Goal: Task Accomplishment & Management: Use online tool/utility

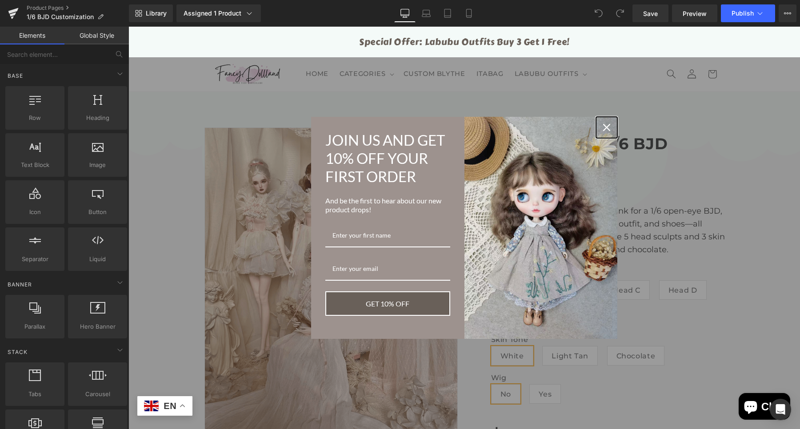
click at [603, 125] on icon "close icon" at bounding box center [606, 127] width 7 height 7
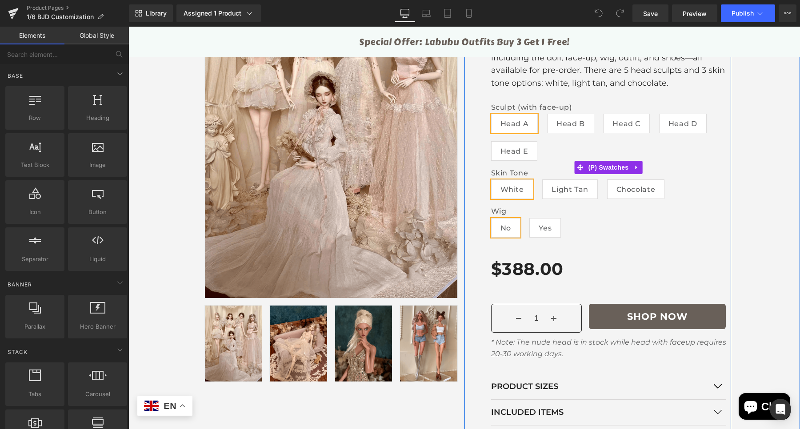
scroll to position [50, 0]
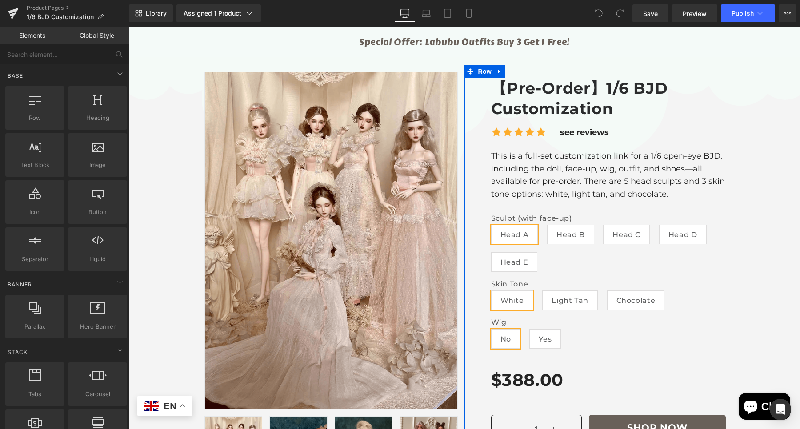
click at [677, 160] on p "This is a full-set customization link for a 1/6 open-eye BJD, including the dol…" at bounding box center [608, 175] width 235 height 51
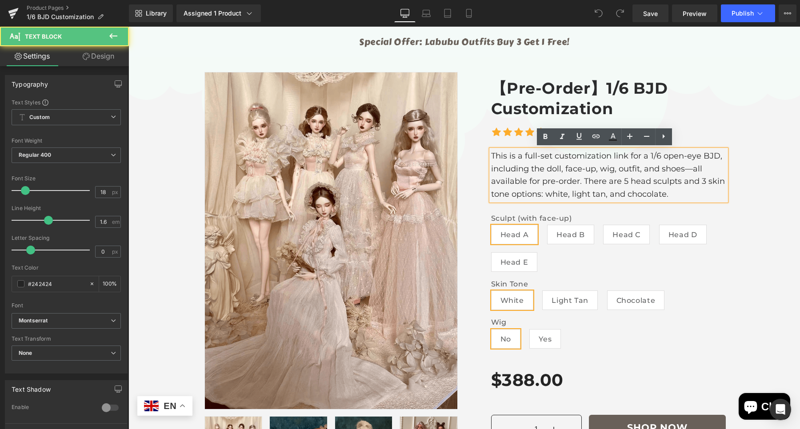
drag, startPoint x: 529, startPoint y: 162, endPoint x: 562, endPoint y: 166, distance: 32.7
click at [532, 164] on p "This is a full-set customization link for a 1/6 open-eye BJD, including the dol…" at bounding box center [608, 175] width 235 height 51
click at [560, 169] on p "This is a full-set customization link for a 1/6 open-eye BJD, including the dol…" at bounding box center [608, 175] width 235 height 51
click at [558, 173] on p "This is a full-set customization link for a 1/6 open-eye BJD, including the dol…" at bounding box center [608, 175] width 235 height 51
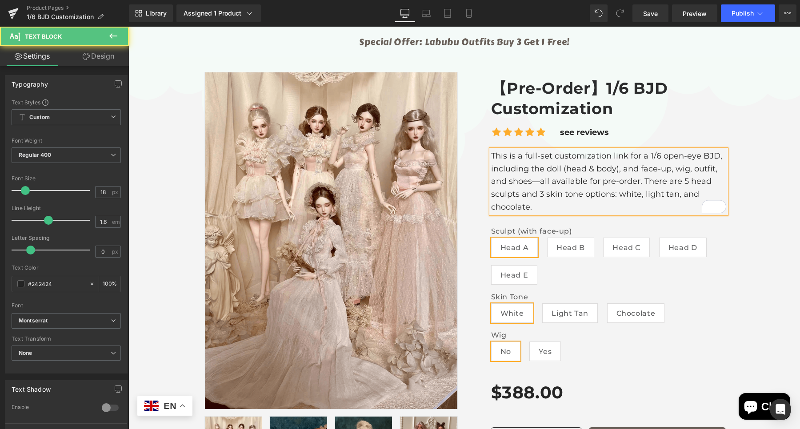
click at [670, 171] on p "This is a full-set customization link for a 1/6 open-eye BJD, including the dol…" at bounding box center [608, 182] width 235 height 64
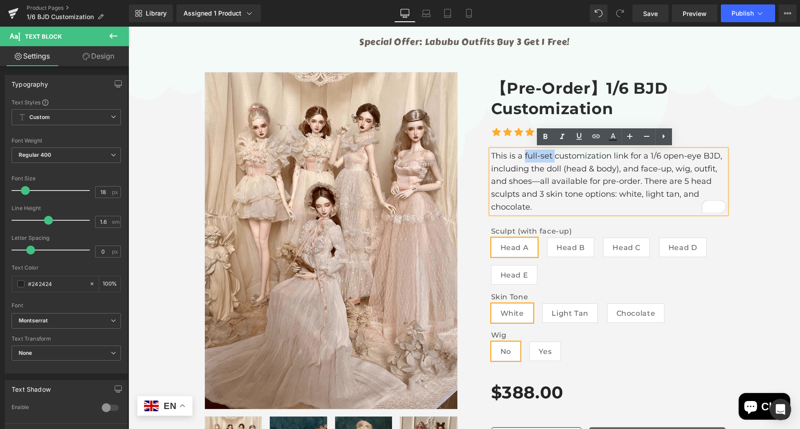
drag, startPoint x: 551, startPoint y: 156, endPoint x: 520, endPoint y: 157, distance: 30.3
click at [520, 157] on p "This is a full-set customization link for a 1/6 open-eye BJD, including the dol…" at bounding box center [608, 182] width 235 height 64
click at [705, 166] on p "This is a full-set customization link for a 1/6 open-eye BJD, including the dol…" at bounding box center [608, 182] width 235 height 64
click at [665, 172] on p "This is a full-set customization link for a 1/6 open-eye BJD, including the dol…" at bounding box center [608, 182] width 235 height 64
click at [666, 170] on p "This is a full-set customization link for a 1/6 open-eye BJD, including the dol…" at bounding box center [608, 182] width 235 height 64
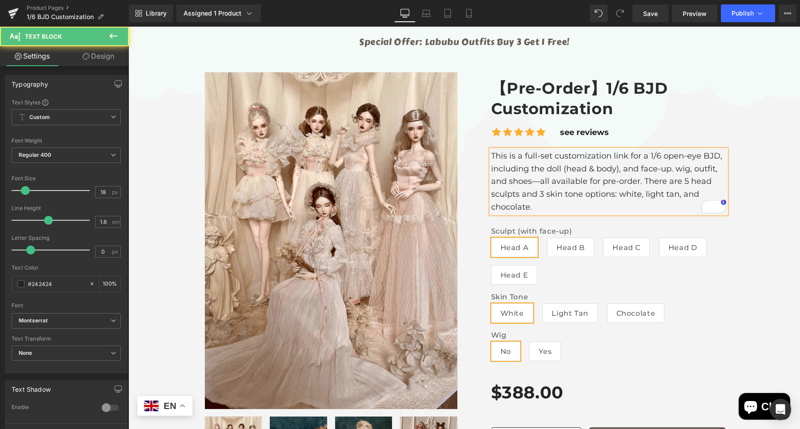
click at [670, 172] on p "This is a full-set customization link for a 1/6 open-eye BJD, including the dol…" at bounding box center [608, 182] width 235 height 64
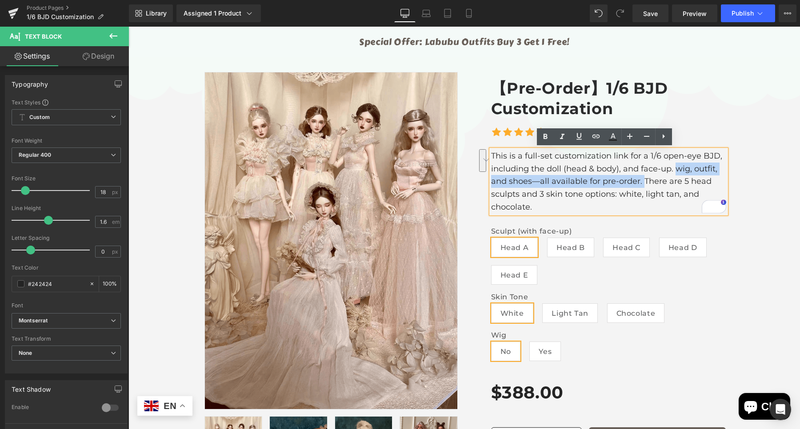
drag, startPoint x: 671, startPoint y: 168, endPoint x: 637, endPoint y: 181, distance: 35.7
click at [637, 181] on p "This is a full-set customization link for a 1/6 open-eye BJD, including the dol…" at bounding box center [608, 182] width 235 height 64
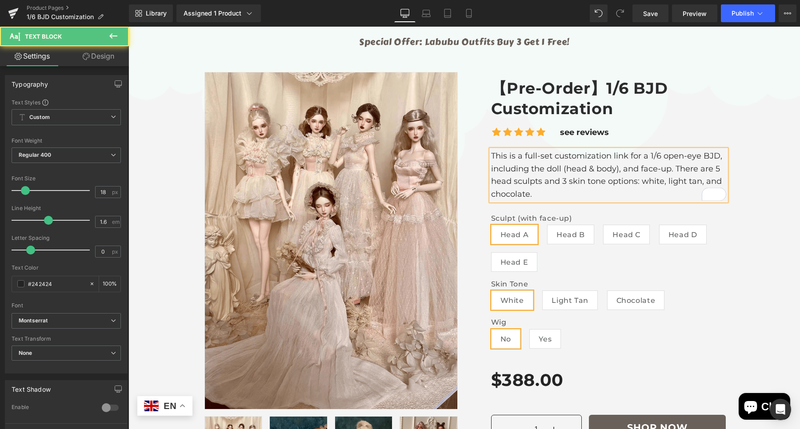
click at [564, 186] on p "This is a full-set customization link for a 1/6 open-eye BJD, including the dol…" at bounding box center [608, 175] width 235 height 51
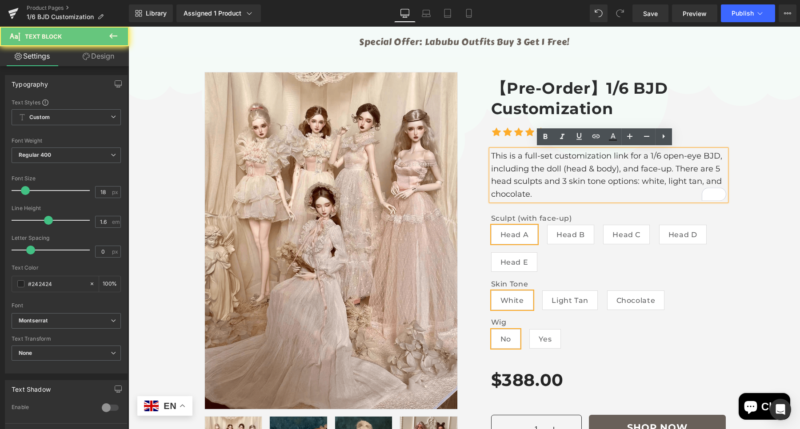
click at [549, 192] on p "This is a full-set customization link for a 1/6 open-eye BJD, including the dol…" at bounding box center [608, 175] width 235 height 51
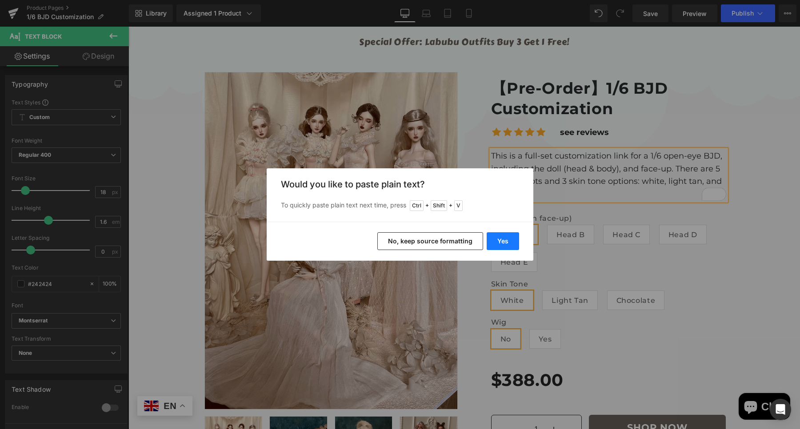
click at [496, 245] on button "Yes" at bounding box center [503, 241] width 32 height 18
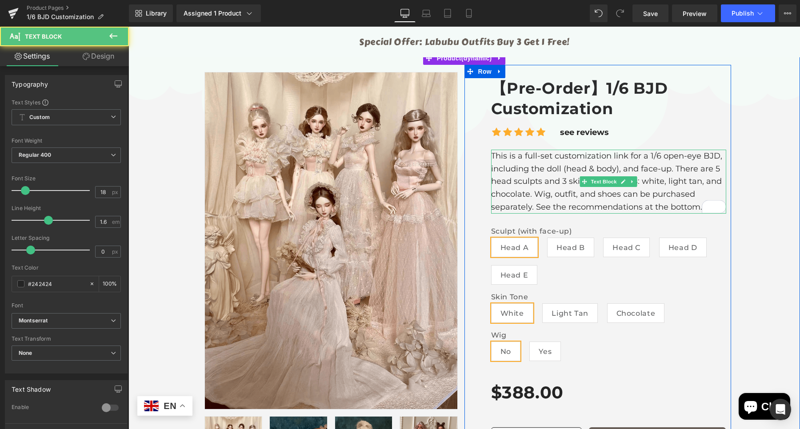
click at [530, 195] on p "This is a full-set customization link for a 1/6 open-eye BJD, including the dol…" at bounding box center [608, 182] width 235 height 64
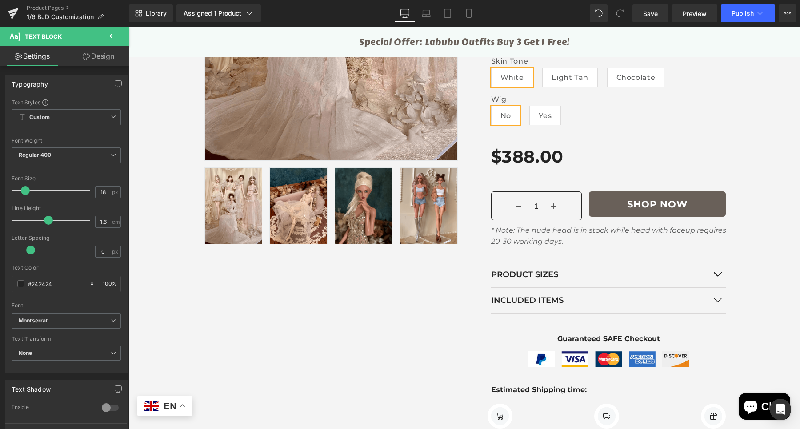
scroll to position [180, 0]
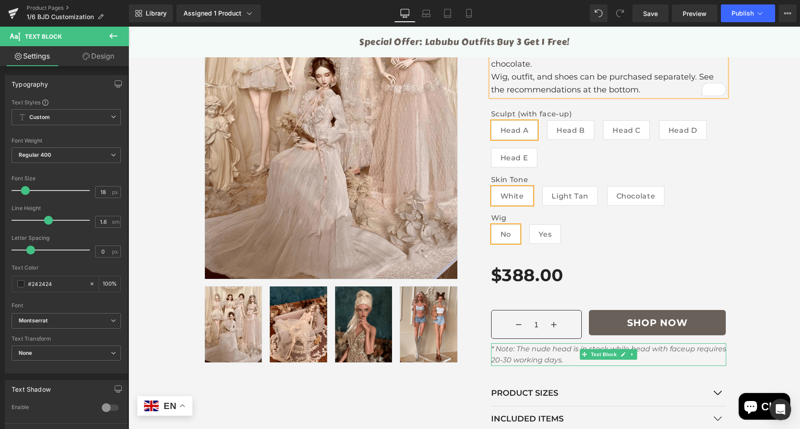
click at [631, 354] on icon at bounding box center [632, 354] width 5 height 5
click at [635, 353] on icon at bounding box center [637, 354] width 5 height 5
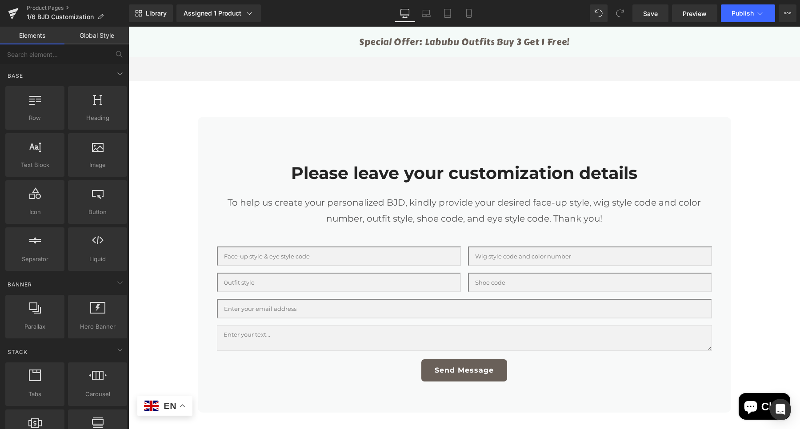
scroll to position [736, 0]
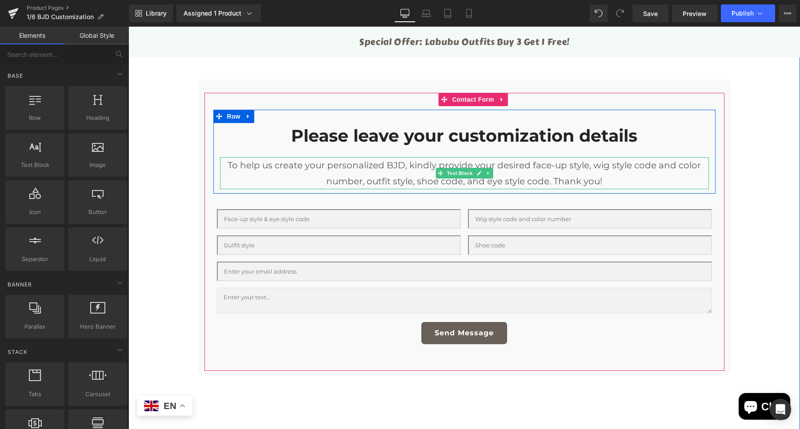
click at [413, 160] on p "To help us create your personalized BJD, kindly provide your desired face-up st…" at bounding box center [464, 173] width 489 height 32
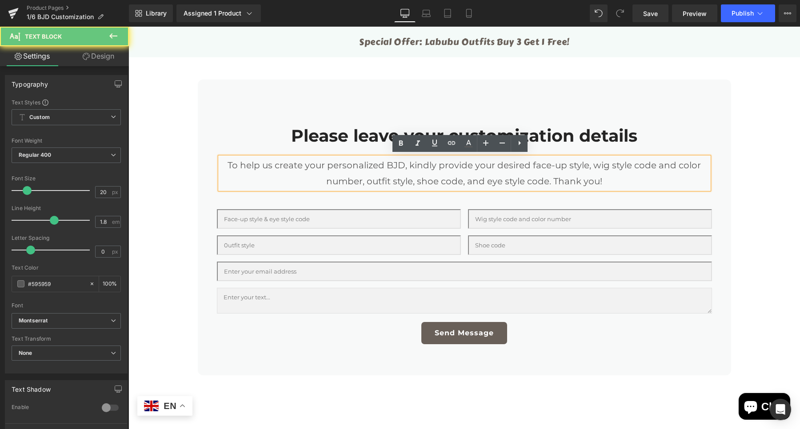
drag, startPoint x: 405, startPoint y: 163, endPoint x: 528, endPoint y: 171, distance: 123.8
click at [405, 163] on p "To help us create your personalized BJD, kindly provide your desired face-up st…" at bounding box center [464, 173] width 489 height 32
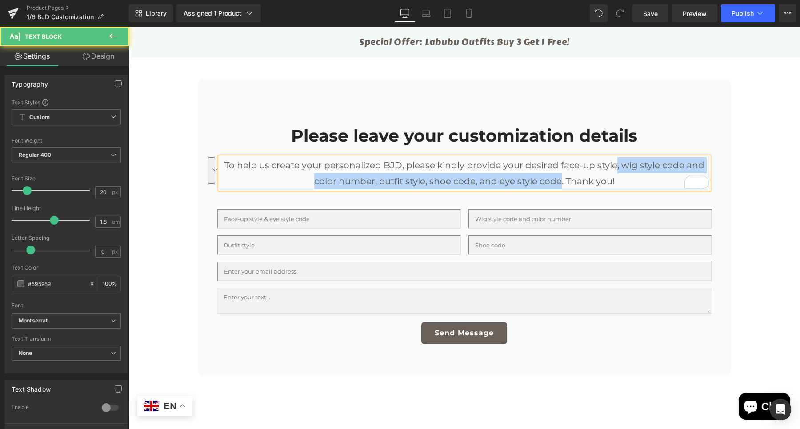
drag, startPoint x: 612, startPoint y: 165, endPoint x: 557, endPoint y: 177, distance: 56.4
click at [557, 177] on p "To help us create your personalized BJD, please kindly provide your desired fac…" at bounding box center [464, 173] width 489 height 32
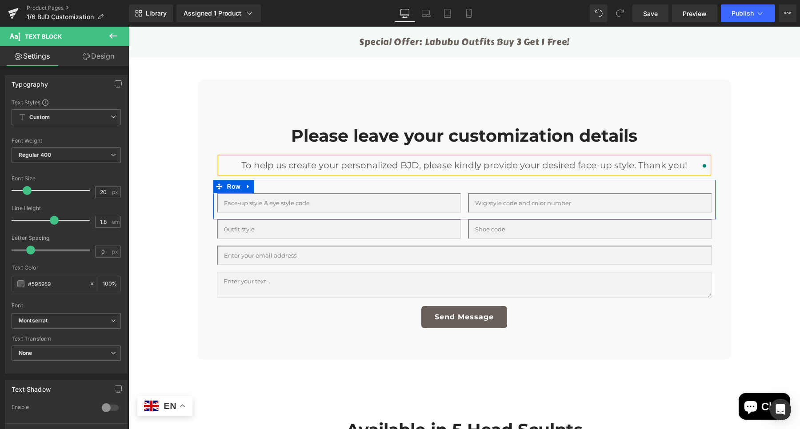
click at [245, 186] on icon at bounding box center [248, 186] width 6 height 7
click at [268, 185] on icon at bounding box center [271, 186] width 6 height 7
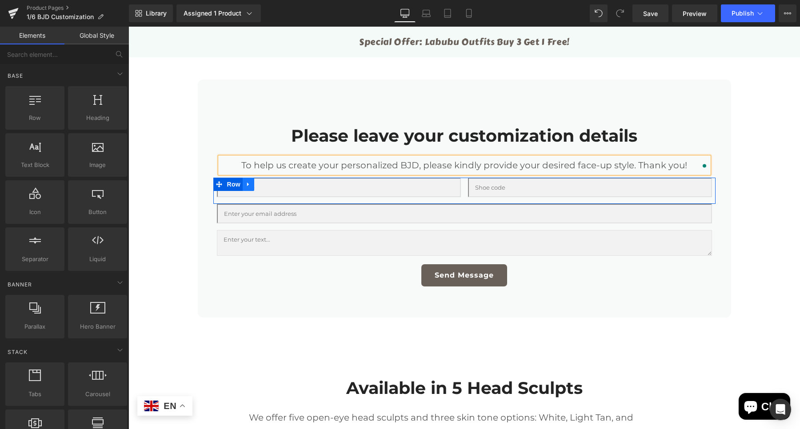
click at [247, 185] on icon at bounding box center [248, 184] width 6 height 7
click at [268, 184] on icon at bounding box center [271, 184] width 6 height 7
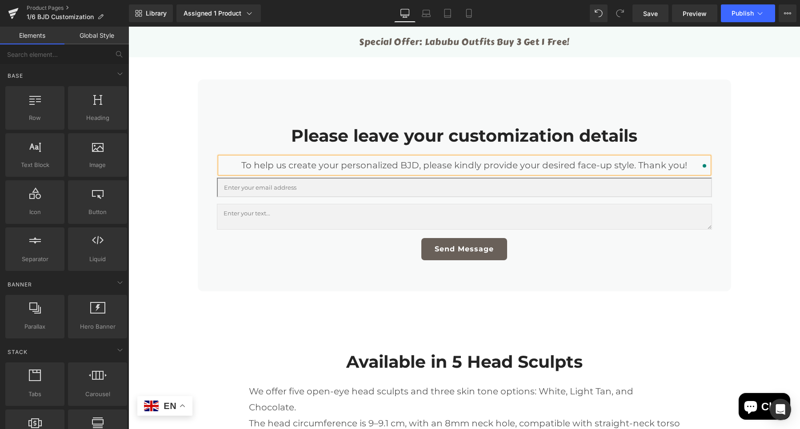
click at [552, 162] on p "To help us create your personalized BJD, please kindly provide your desired fac…" at bounding box center [464, 165] width 489 height 16
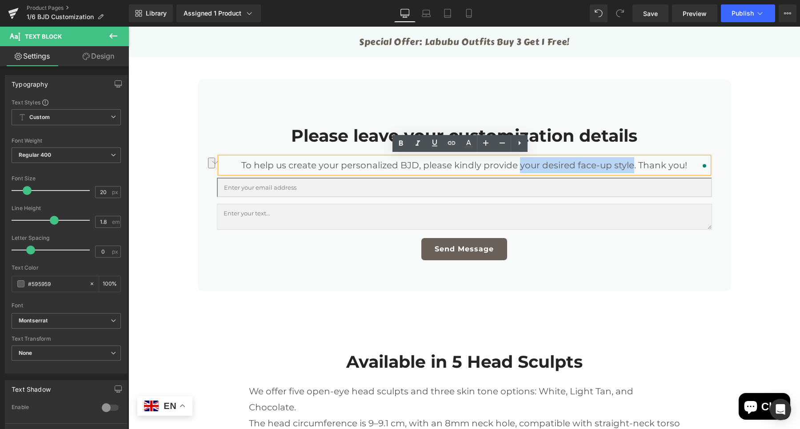
drag, startPoint x: 514, startPoint y: 164, endPoint x: 627, endPoint y: 167, distance: 112.9
click at [627, 167] on p "To help us create your personalized BJD, please kindly provide your desired fac…" at bounding box center [464, 165] width 489 height 16
copy p "your desired face-up style"
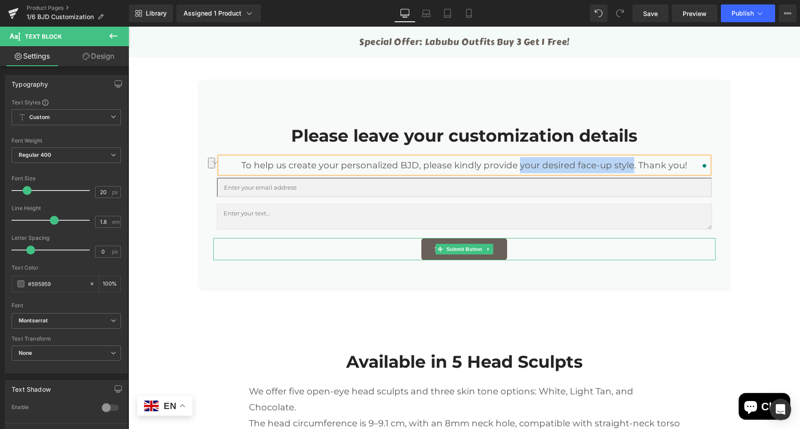
click at [275, 218] on textarea "To enrich screen reader interactions, please activate Accessibility in Grammarl…" at bounding box center [464, 217] width 495 height 26
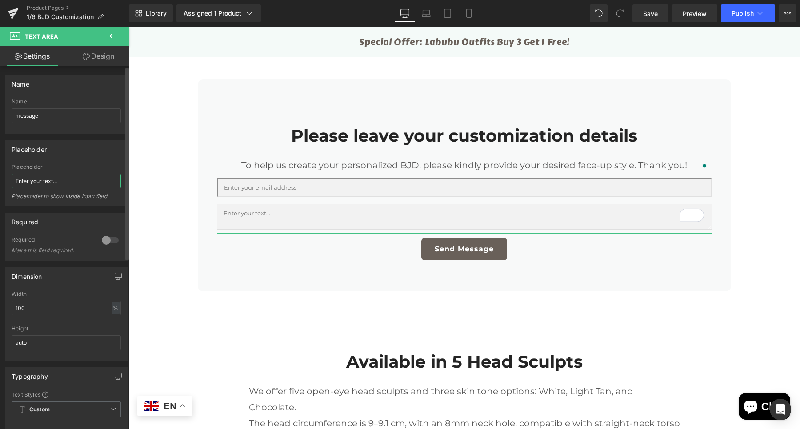
drag, startPoint x: 51, startPoint y: 178, endPoint x: 8, endPoint y: 179, distance: 43.1
click at [8, 179] on div "Enter your text... Placeholder Enter your text... Placeholder to show inside in…" at bounding box center [66, 185] width 122 height 42
click at [61, 183] on input "Enter your text..." at bounding box center [66, 181] width 109 height 15
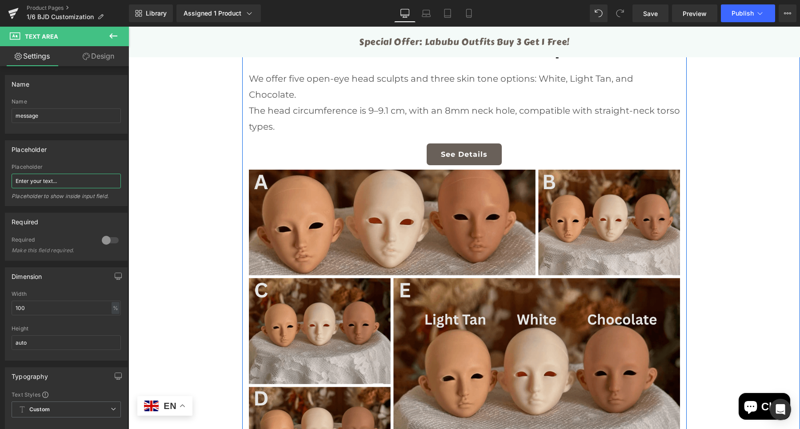
scroll to position [1021, 0]
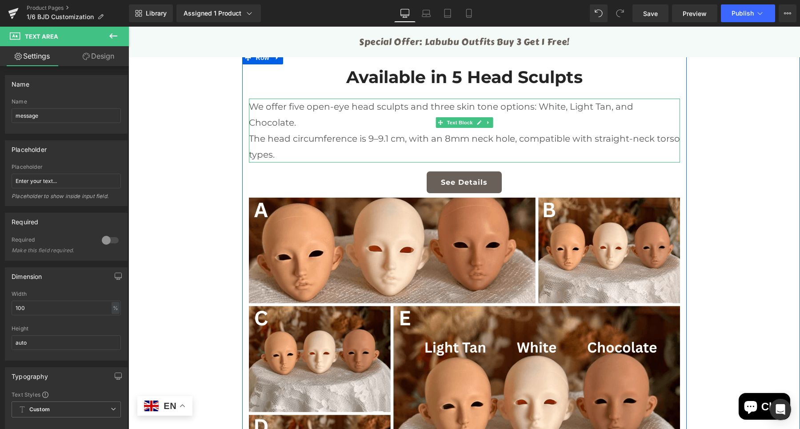
click at [340, 100] on p "We offer five open-eye head sculpts and three skin tone options: White, Light T…" at bounding box center [464, 115] width 431 height 32
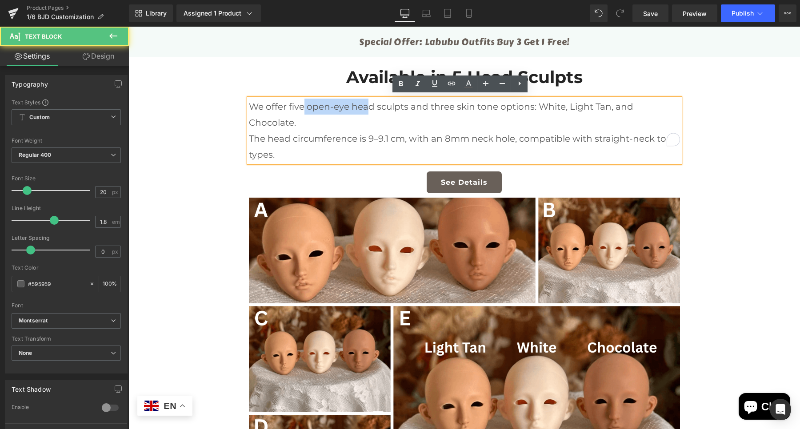
drag, startPoint x: 300, startPoint y: 105, endPoint x: 367, endPoint y: 105, distance: 67.1
click at [367, 105] on p "We offer five open-eye head sculpts and three skin tone options: White, Light T…" at bounding box center [464, 115] width 431 height 32
copy p "open-eye head"
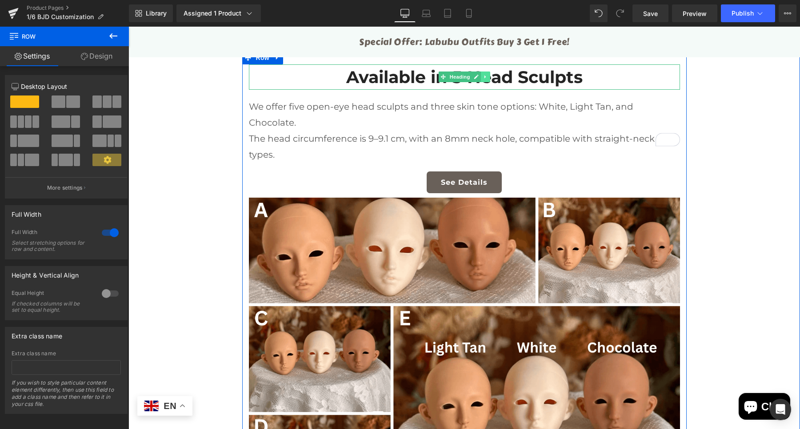
click at [484, 75] on icon at bounding box center [485, 76] width 5 height 5
drag, startPoint x: 479, startPoint y: 75, endPoint x: 476, endPoint y: 78, distance: 4.7
click at [478, 75] on icon at bounding box center [480, 77] width 5 height 5
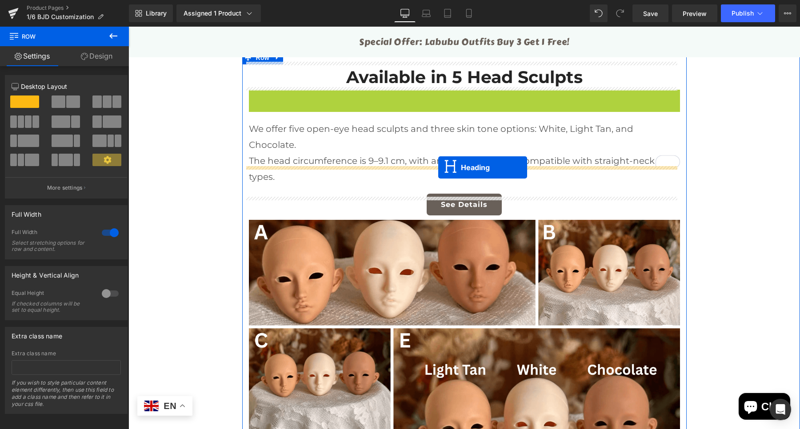
drag, startPoint x: 452, startPoint y: 101, endPoint x: 438, endPoint y: 167, distance: 67.5
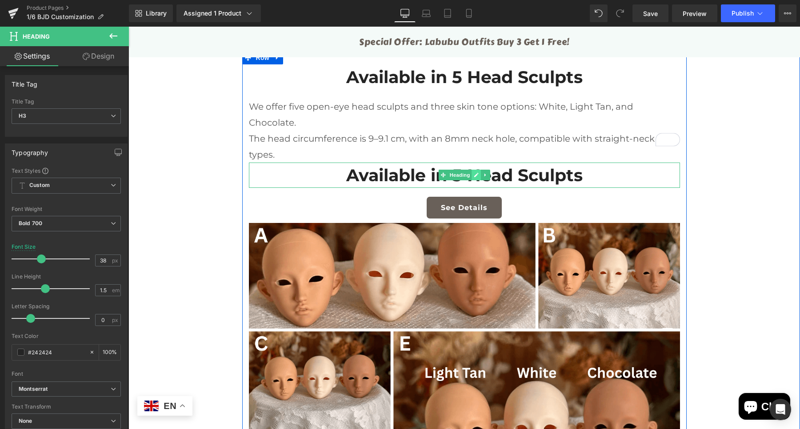
click at [474, 173] on icon at bounding box center [476, 175] width 4 height 4
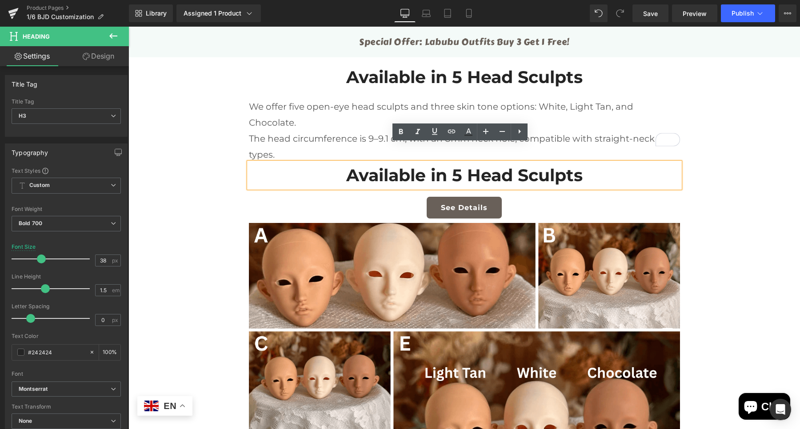
drag, startPoint x: 590, startPoint y: 163, endPoint x: 226, endPoint y: 172, distance: 364.1
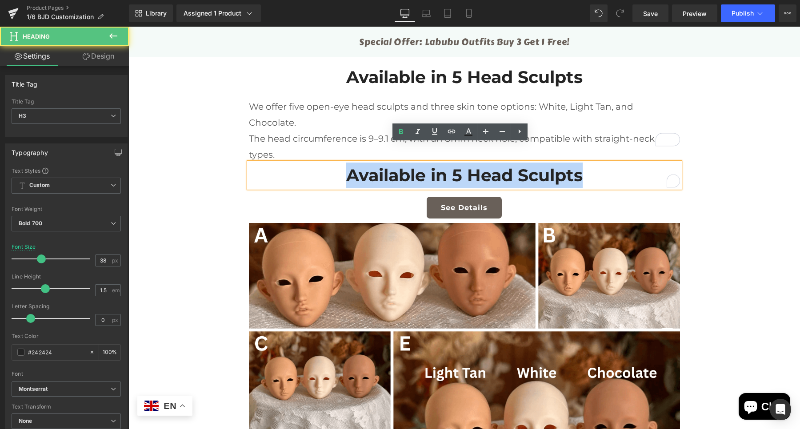
paste div "To enrich screen reader interactions, please activate Accessibility in Grammarl…"
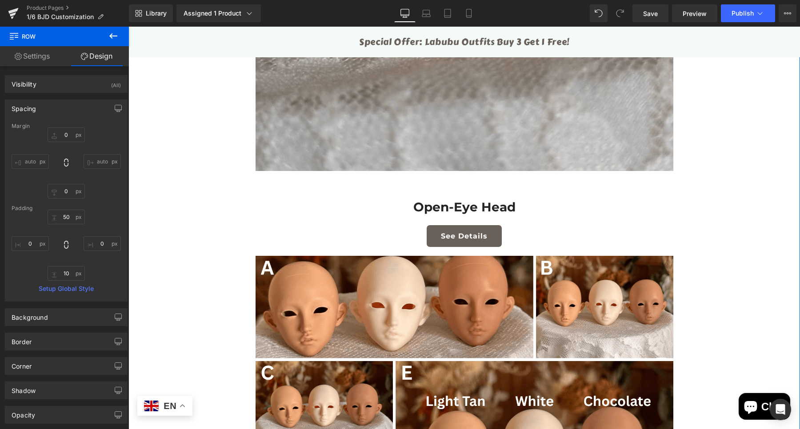
scroll to position [1756, 0]
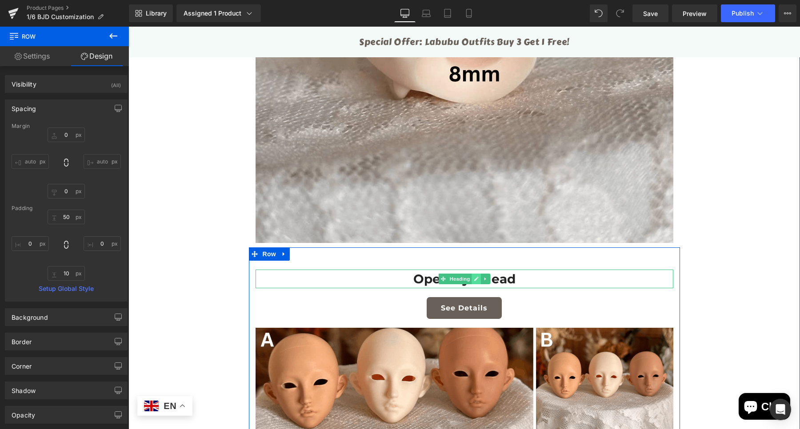
click at [472, 274] on link at bounding box center [476, 279] width 9 height 11
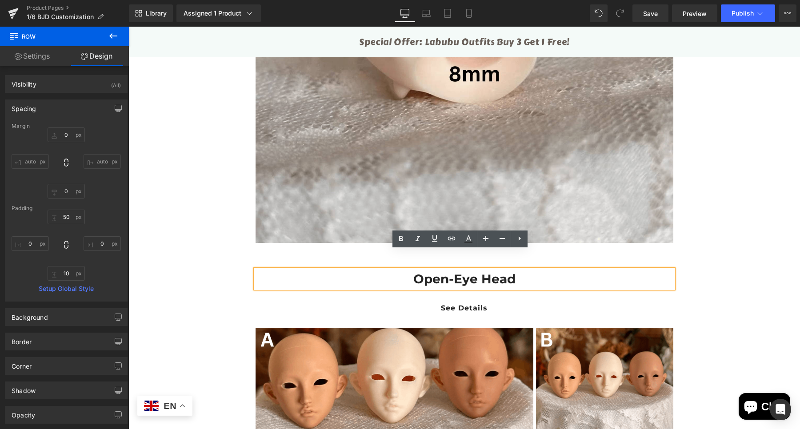
click at [409, 270] on h3 "Open-Eye Head" at bounding box center [465, 279] width 418 height 19
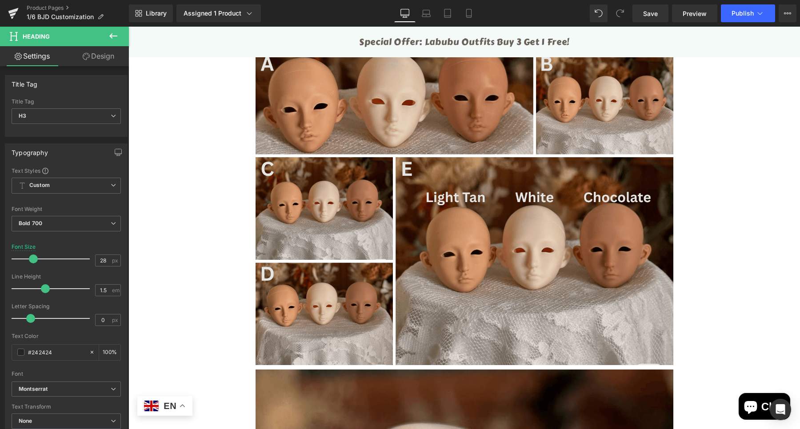
scroll to position [2034, 0]
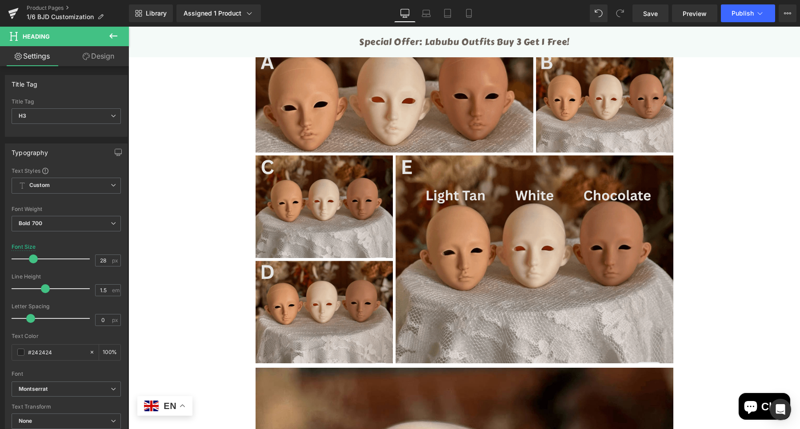
click at [521, 186] on img at bounding box center [465, 206] width 418 height 313
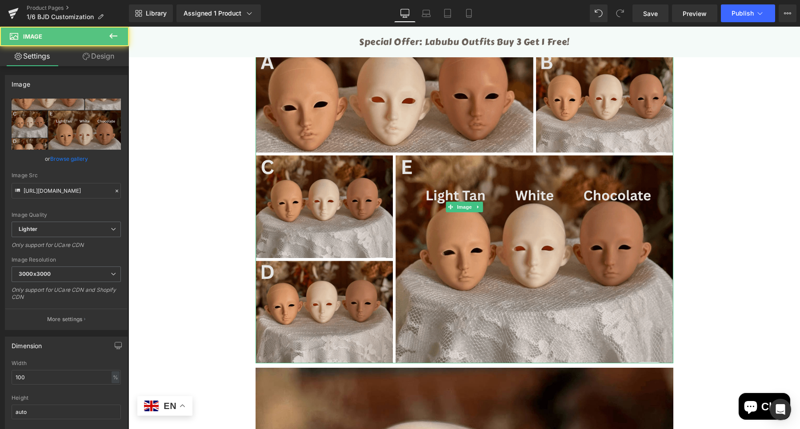
scroll to position [1867, 0]
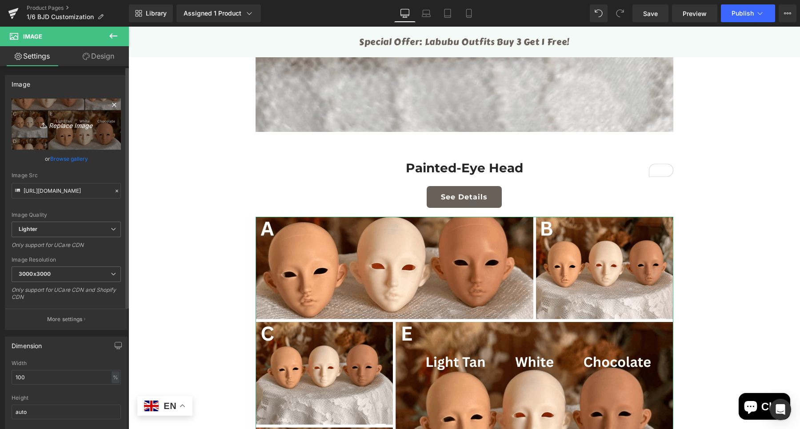
click at [44, 117] on link "Replace Image" at bounding box center [66, 124] width 109 height 51
type input "C:\fakepath\female bjd head May-10.png"
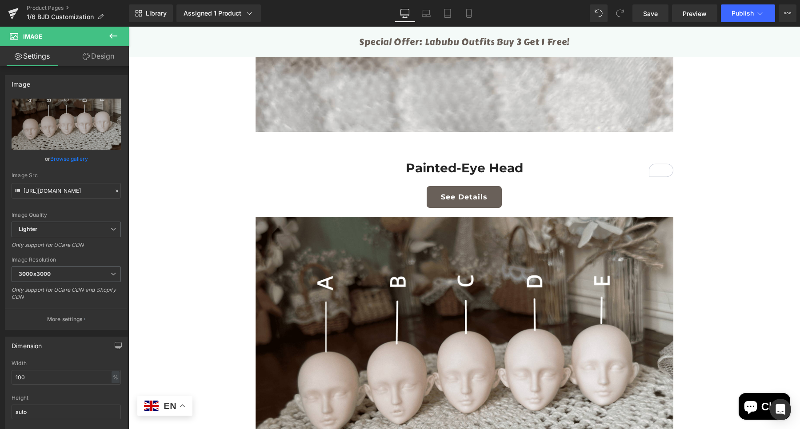
type input "https://ucarecdn.com/93badc92-db24-4191-892e-233bce8174dd/-/format/auto/-/previ…"
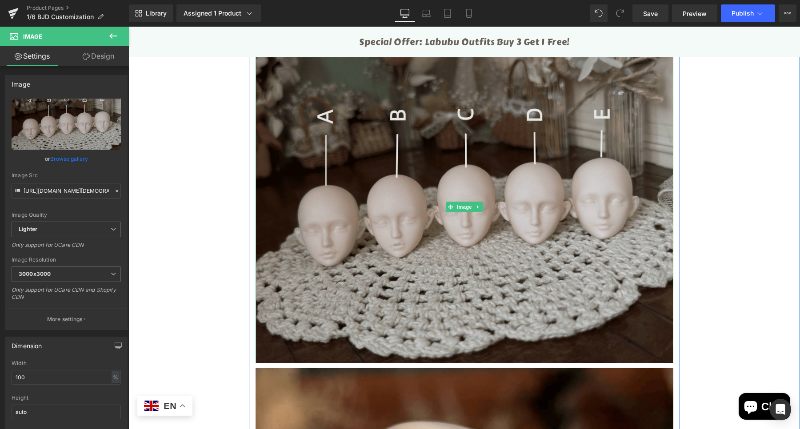
scroll to position [1923, 0]
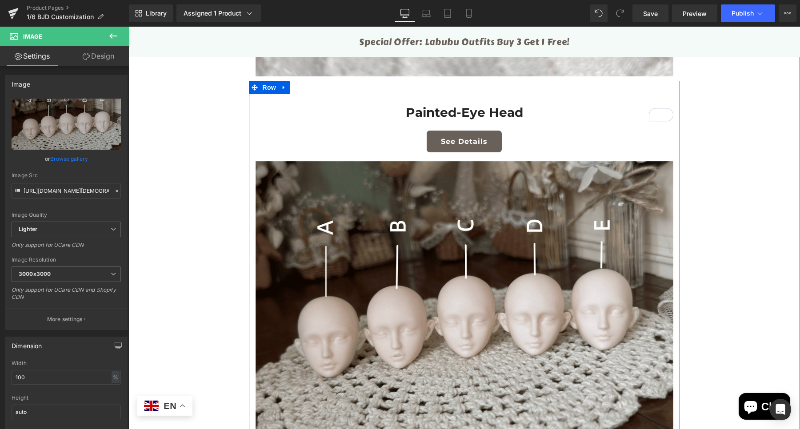
click at [456, 131] on div "See Details Button" at bounding box center [465, 142] width 418 height 22
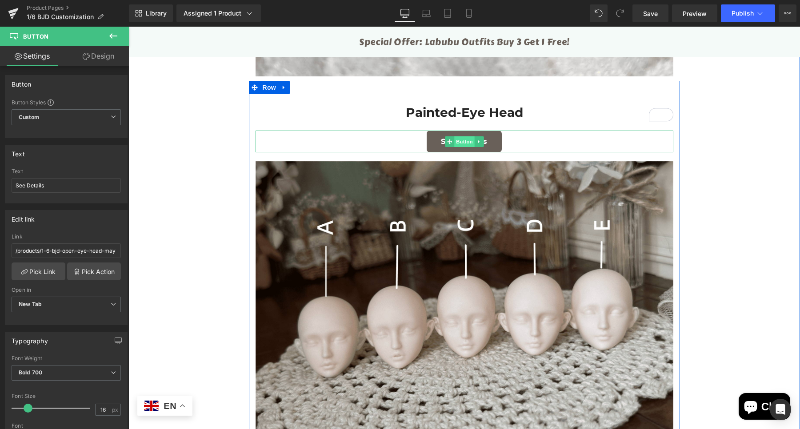
click at [462, 136] on span "Button" at bounding box center [464, 141] width 20 height 11
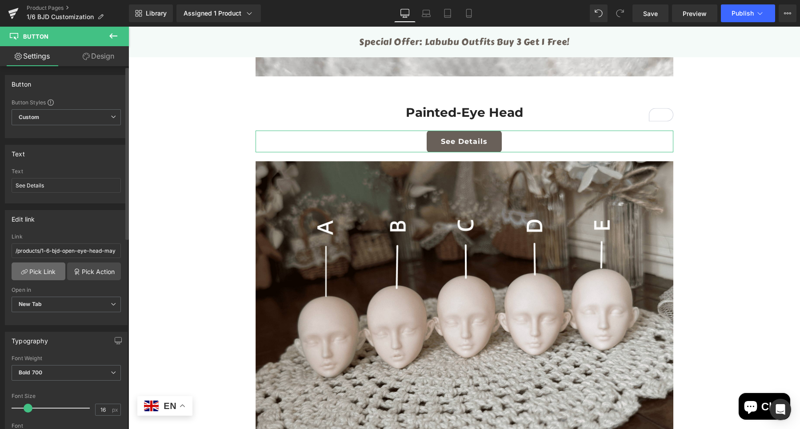
click at [42, 270] on link "Pick Link" at bounding box center [39, 272] width 54 height 18
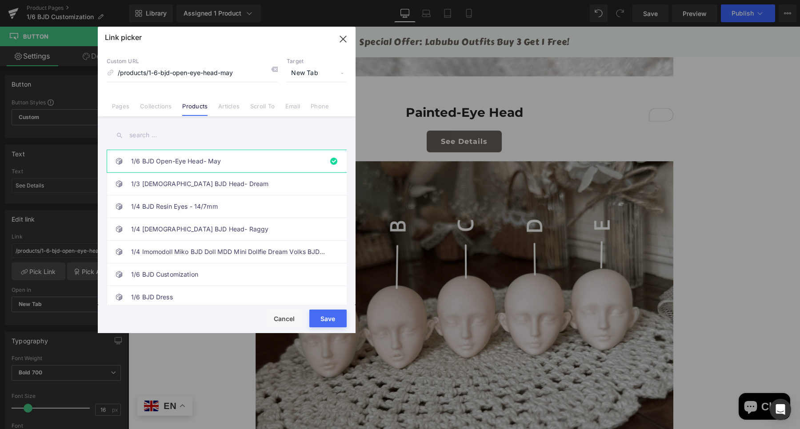
click at [0, 0] on input "text" at bounding box center [0, 0] width 0 height 0
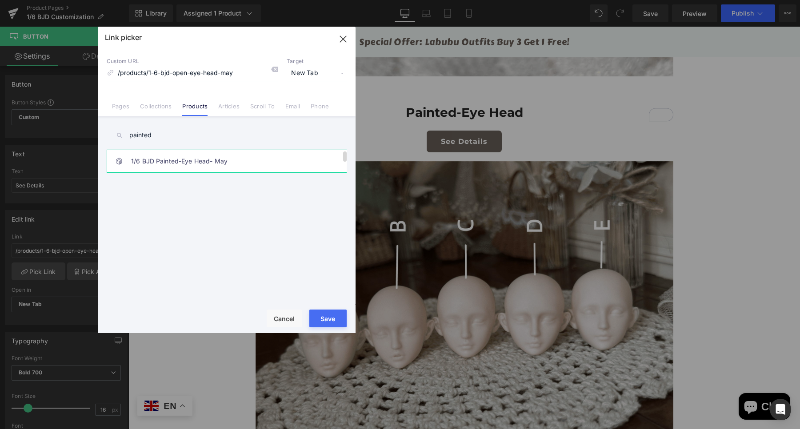
type input "painted"
click at [0, 0] on button "Save" at bounding box center [0, 0] width 0 height 0
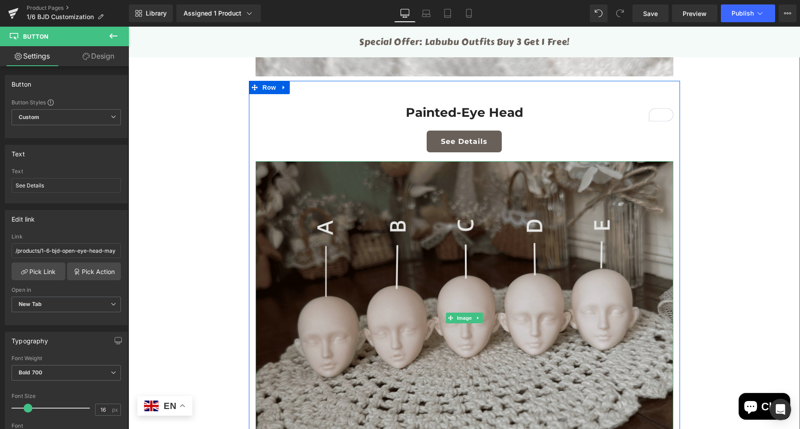
click at [411, 248] on img at bounding box center [465, 317] width 418 height 313
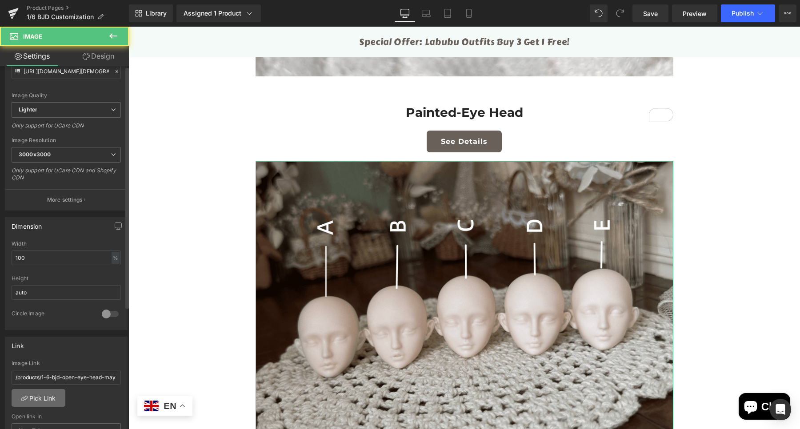
scroll to position [278, 0]
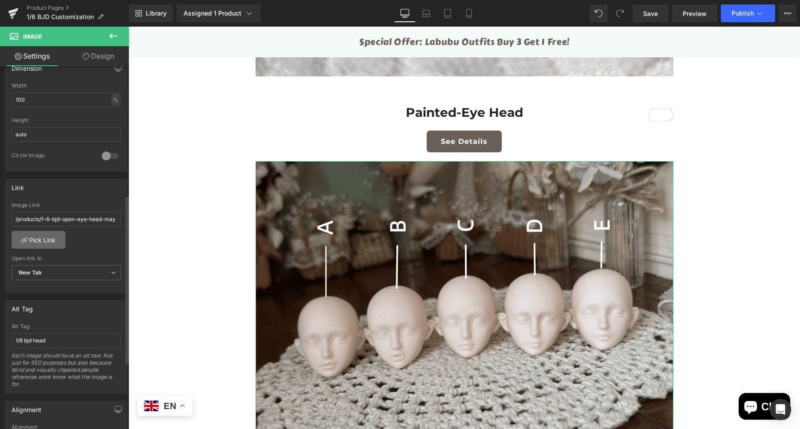
click at [46, 238] on link "Pick Link" at bounding box center [39, 240] width 54 height 18
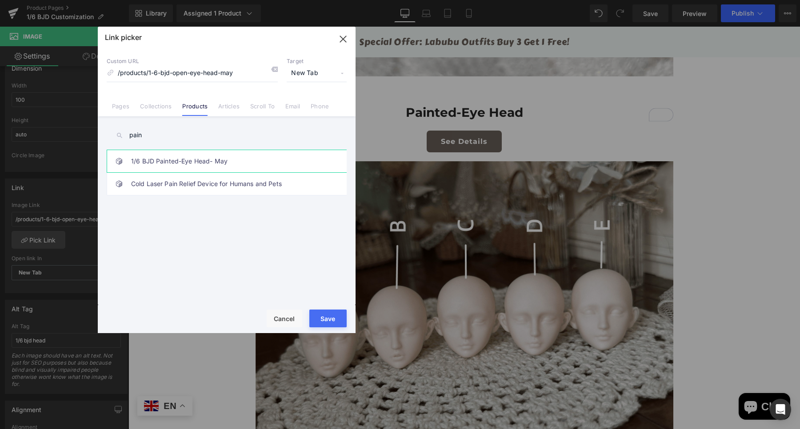
type input "pain"
drag, startPoint x: 200, startPoint y: 159, endPoint x: 201, endPoint y: 163, distance: 4.6
type input "/products/1-6-female-bjd-head-may"
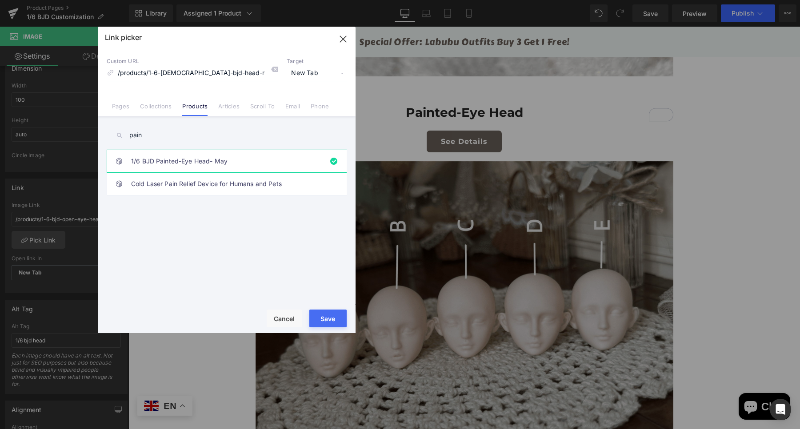
type input "/products/1-6-female-bjd-head-may"
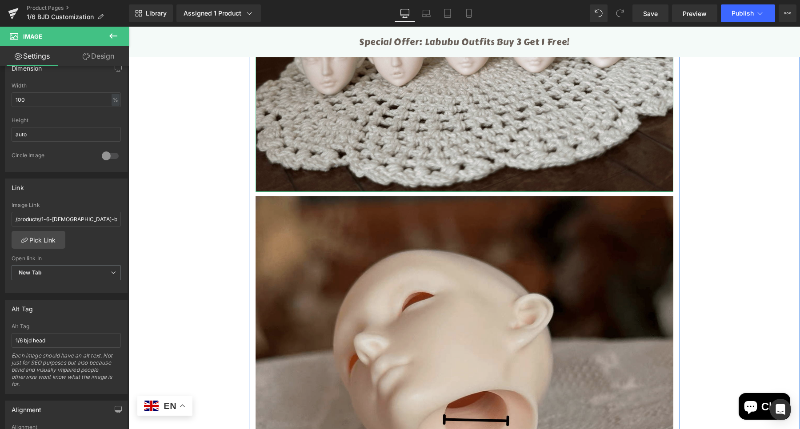
scroll to position [2256, 0]
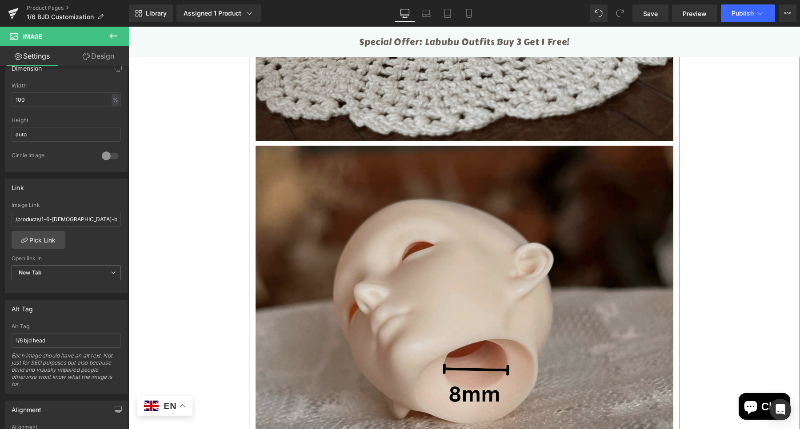
click at [426, 258] on img at bounding box center [465, 355] width 418 height 418
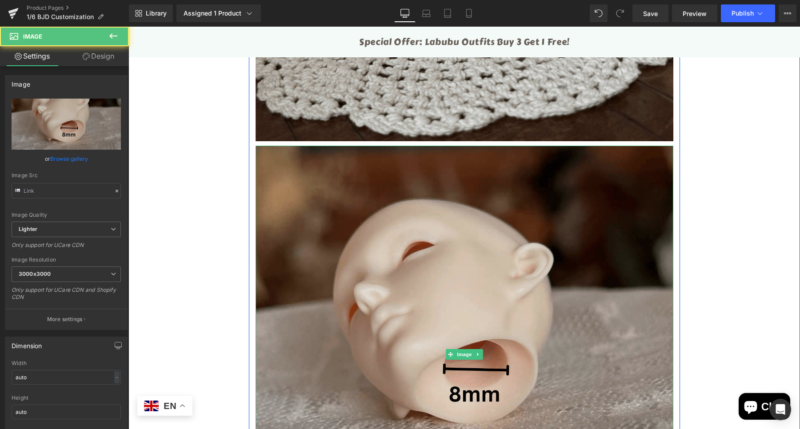
type input "https://ucarecdn.com/6d37e6c2-dbed-468f-a5ca-c6d3a3f518bb/-/format/auto/-/previ…"
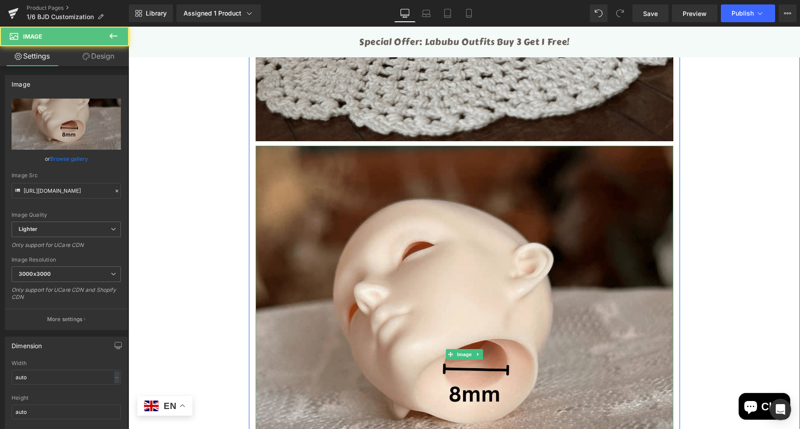
click at [473, 349] on link at bounding box center [477, 354] width 9 height 11
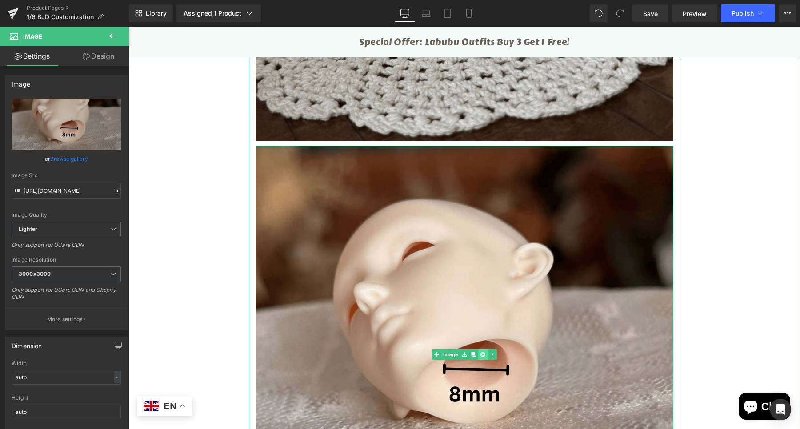
click at [478, 349] on link at bounding box center [482, 354] width 9 height 11
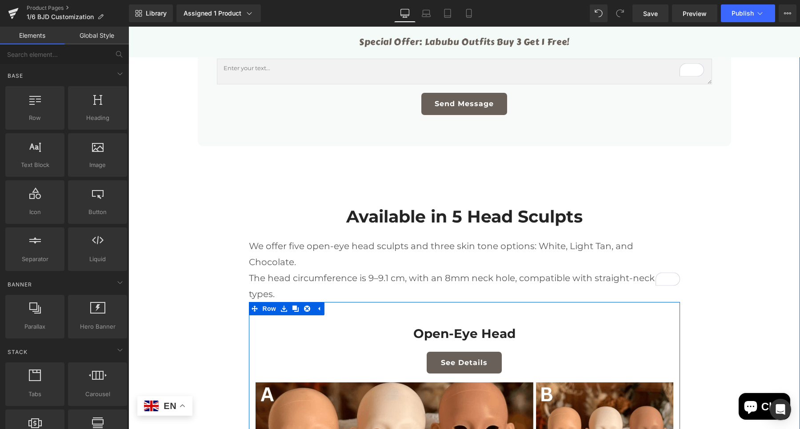
scroll to position [812, 0]
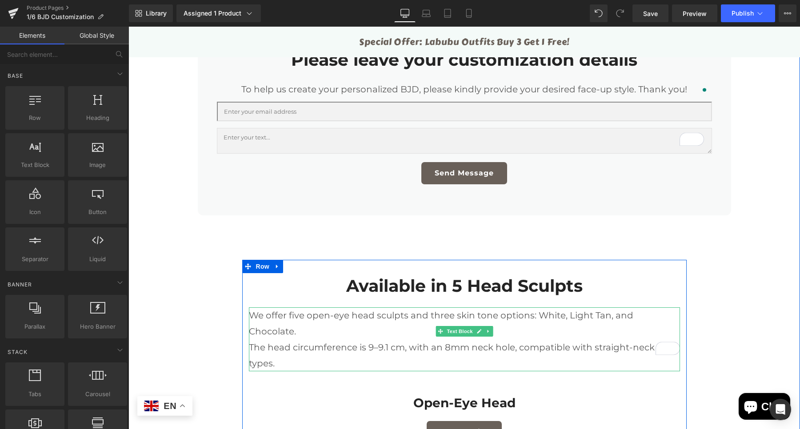
click at [393, 313] on p "We offer five open-eye head sculpts and three skin tone options: White, Light T…" at bounding box center [464, 324] width 431 height 32
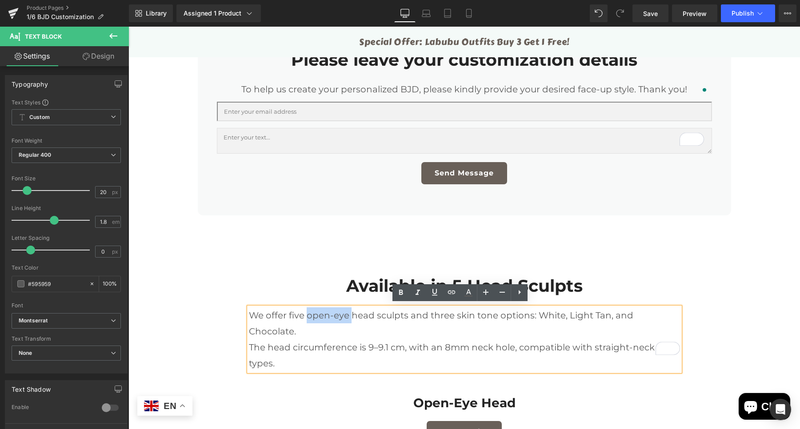
drag, startPoint x: 303, startPoint y: 313, endPoint x: 346, endPoint y: 314, distance: 43.1
click at [346, 314] on p "We offer five open-eye head sculpts and three skin tone options: White, Light T…" at bounding box center [464, 324] width 431 height 32
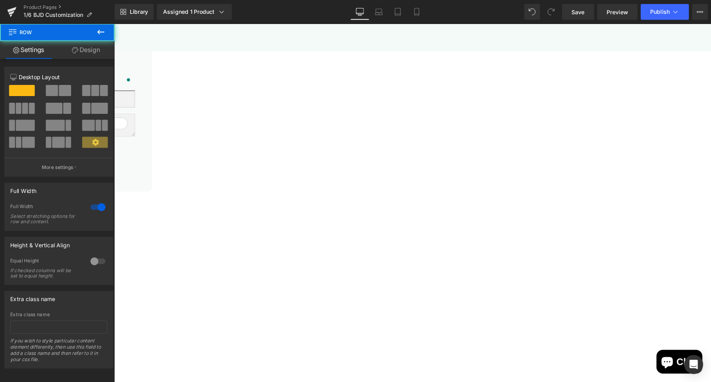
scroll to position [812, 0]
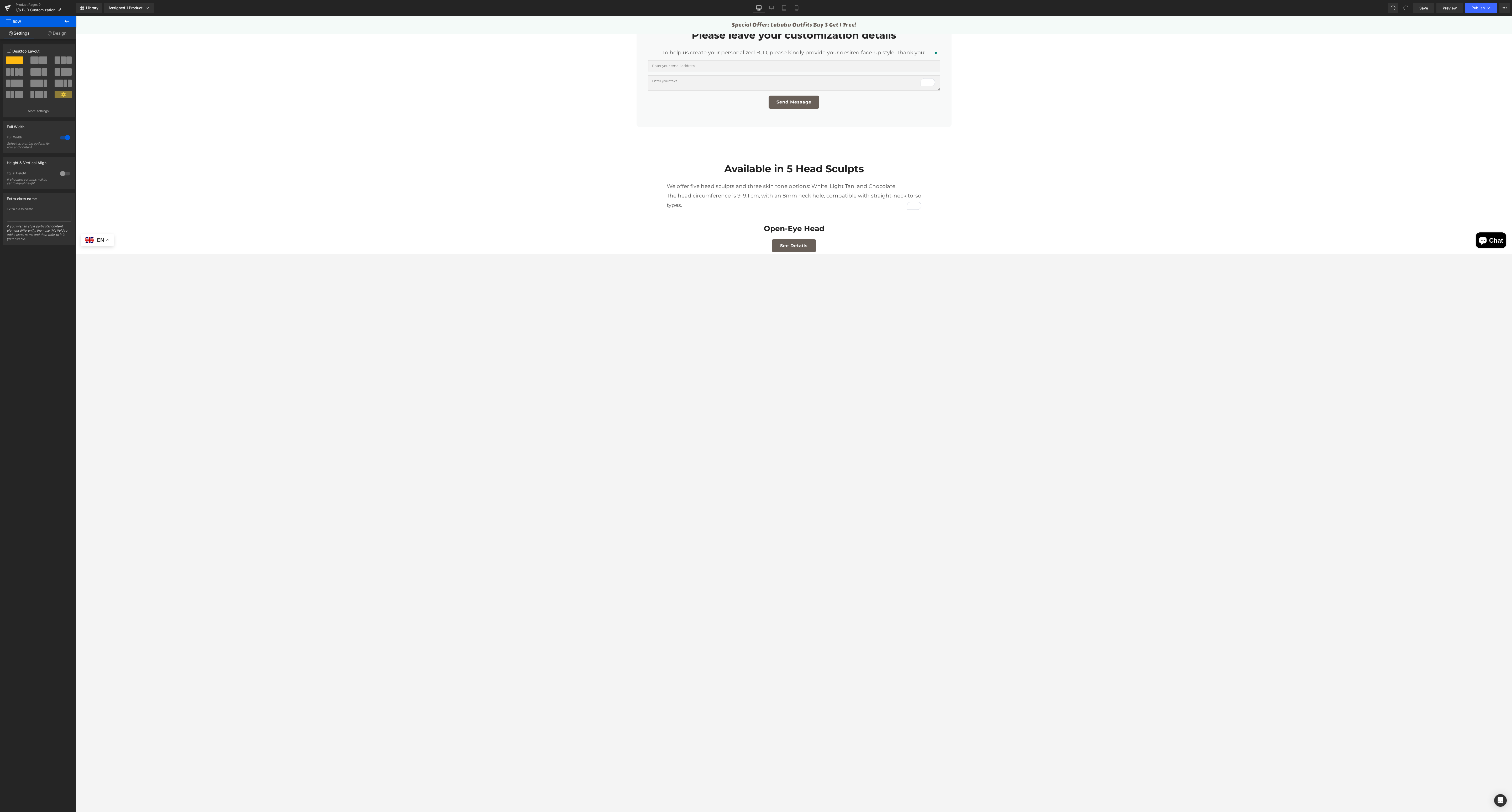
click at [472, 254] on div at bounding box center [793, 414] width 1436 height 796
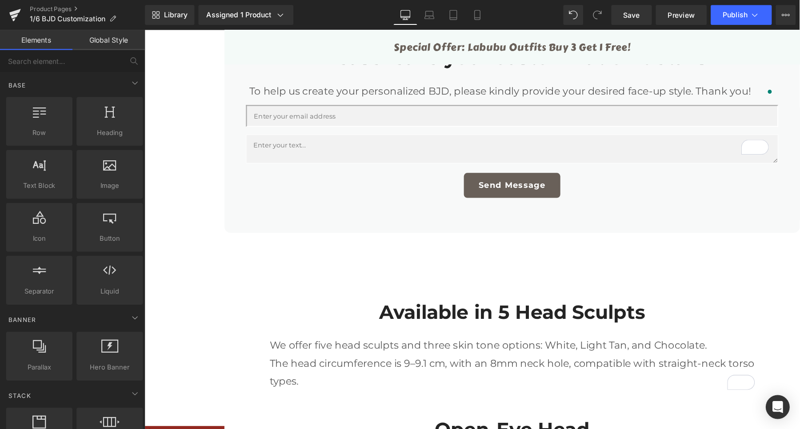
scroll to position [811, 0]
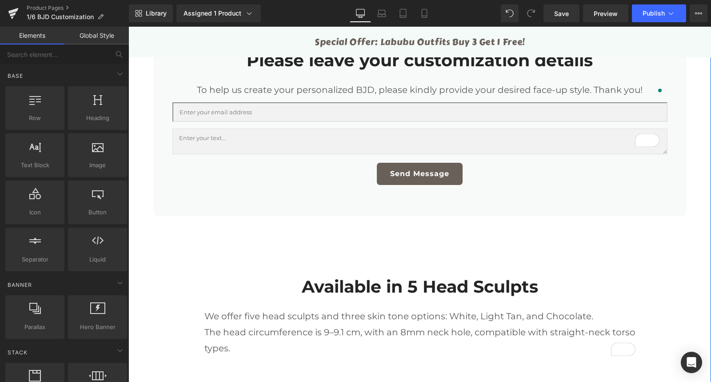
drag, startPoint x: 686, startPoint y: 262, endPoint x: 270, endPoint y: 219, distance: 418.2
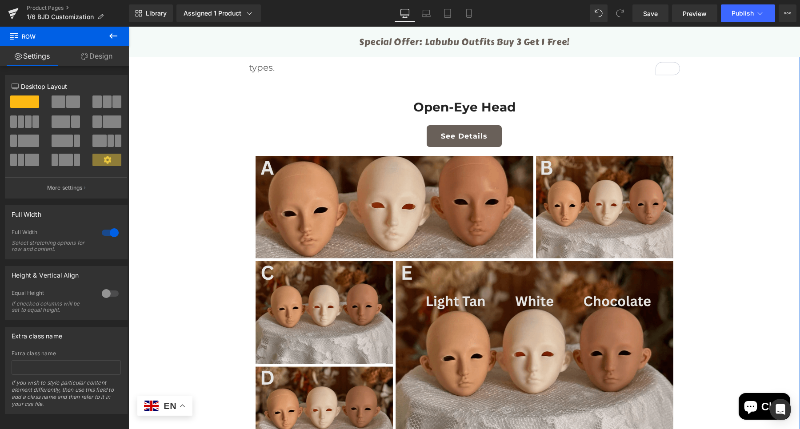
scroll to position [1089, 0]
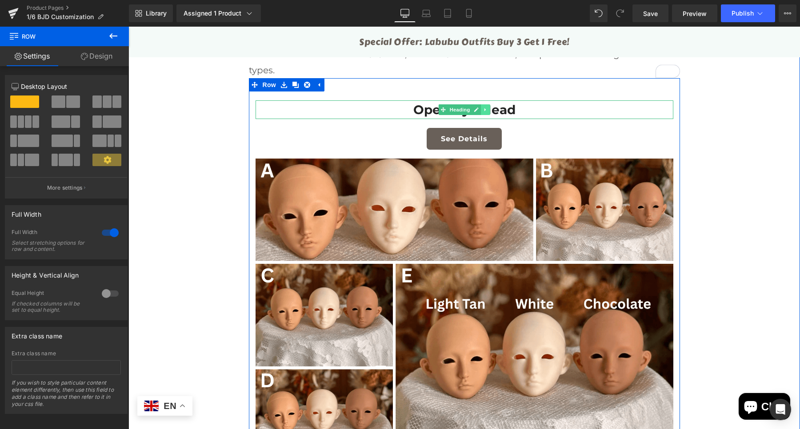
click at [483, 107] on icon at bounding box center [485, 109] width 5 height 5
click at [479, 107] on icon at bounding box center [480, 109] width 5 height 5
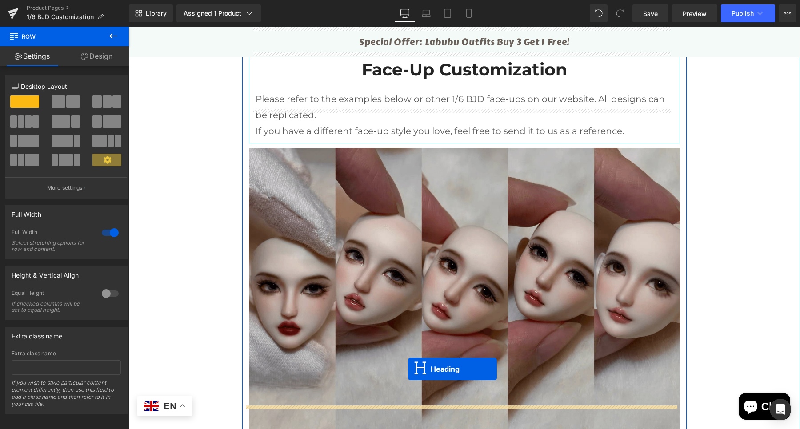
scroll to position [2431, 0]
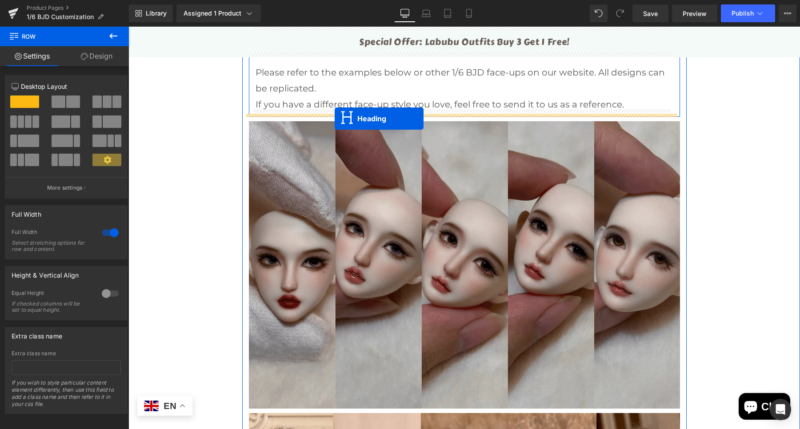
drag, startPoint x: 459, startPoint y: 122, endPoint x: 335, endPoint y: 119, distance: 124.5
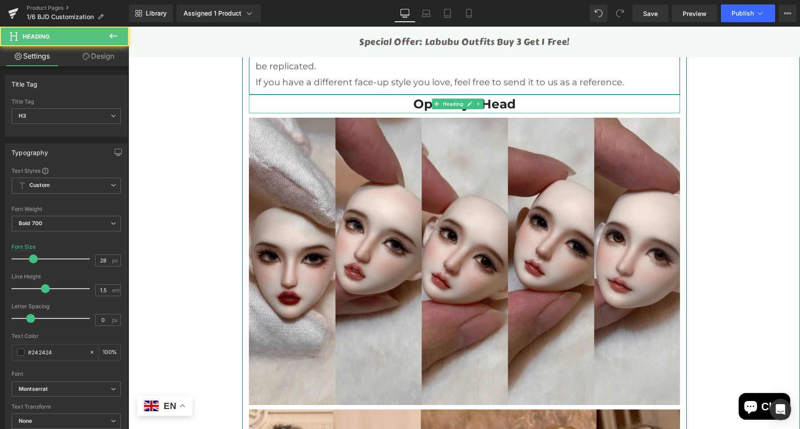
scroll to position [2409, 0]
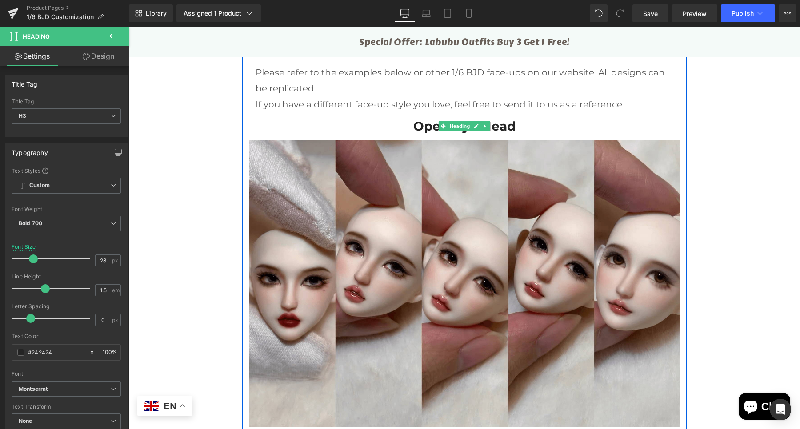
click at [520, 124] on h3 "Open-Eye Head" at bounding box center [464, 126] width 431 height 19
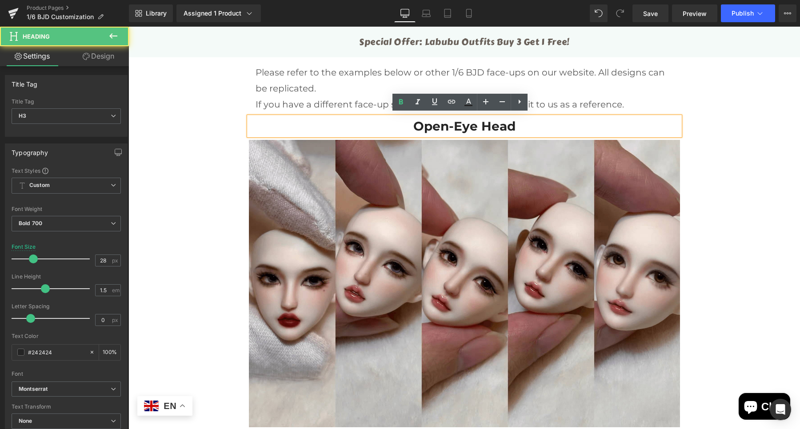
drag, startPoint x: 509, startPoint y: 123, endPoint x: 560, endPoint y: 125, distance: 50.7
click at [509, 123] on h3 "Open-Eye Head" at bounding box center [464, 126] width 431 height 19
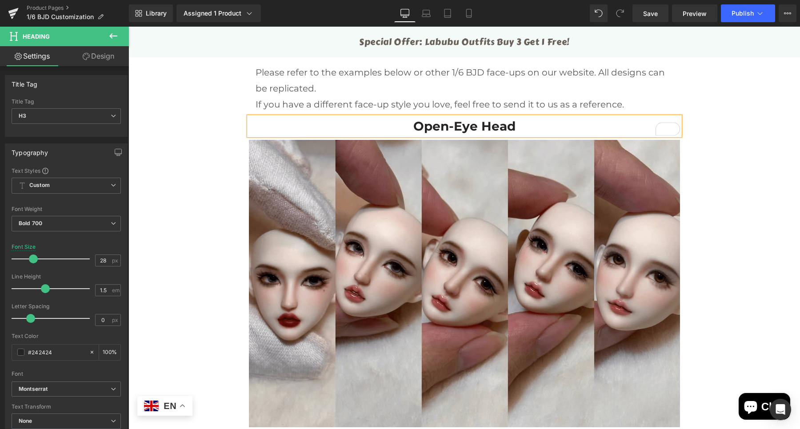
click at [409, 125] on h3 "Open-Eye Head" at bounding box center [464, 126] width 431 height 19
drag, startPoint x: 717, startPoint y: 142, endPoint x: 264, endPoint y: 112, distance: 453.8
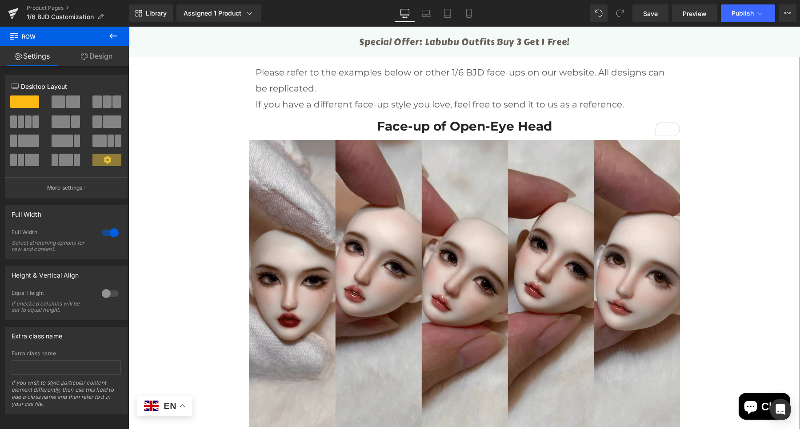
drag, startPoint x: 108, startPoint y: 59, endPoint x: 271, endPoint y: 95, distance: 167.0
click at [108, 59] on link "Design" at bounding box center [96, 56] width 64 height 20
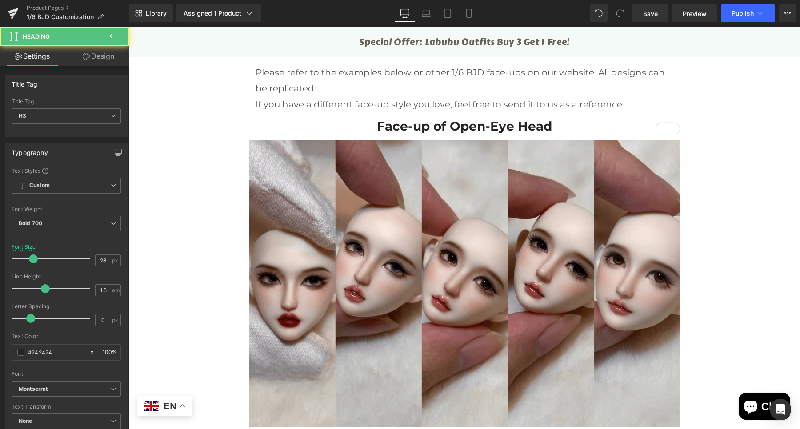
click at [399, 122] on h3 "Face-up of Open-Eye Head" at bounding box center [464, 126] width 431 height 19
drag, startPoint x: 99, startPoint y: 65, endPoint x: 70, endPoint y: 158, distance: 97.1
click at [99, 65] on link "Design" at bounding box center [98, 56] width 64 height 20
click at [0, 0] on div "Spacing" at bounding box center [0, 0] width 0 height 0
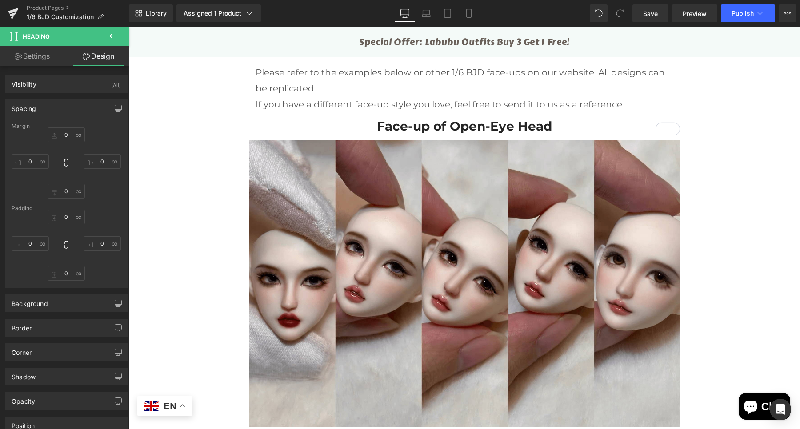
type input "0"
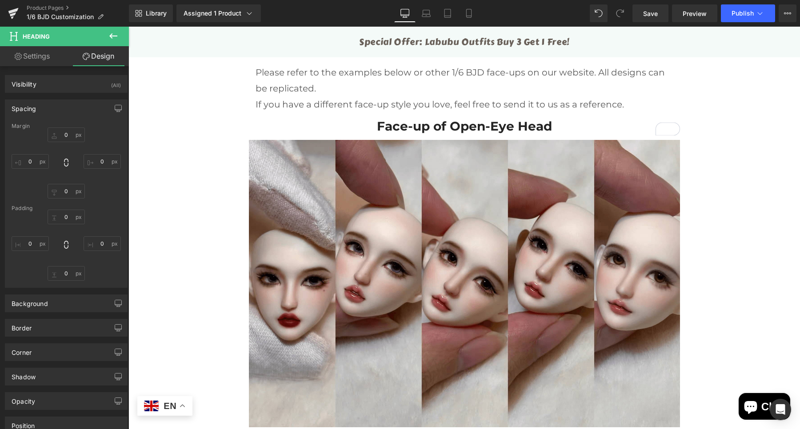
type input "0"
click at [63, 136] on input "0" at bounding box center [66, 135] width 37 height 15
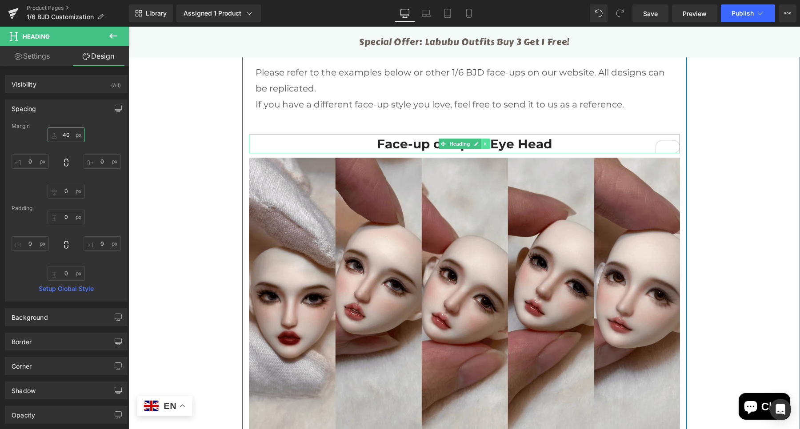
type input "40"
click at [483, 143] on icon at bounding box center [485, 143] width 5 height 5
click at [477, 144] on link at bounding box center [480, 144] width 9 height 11
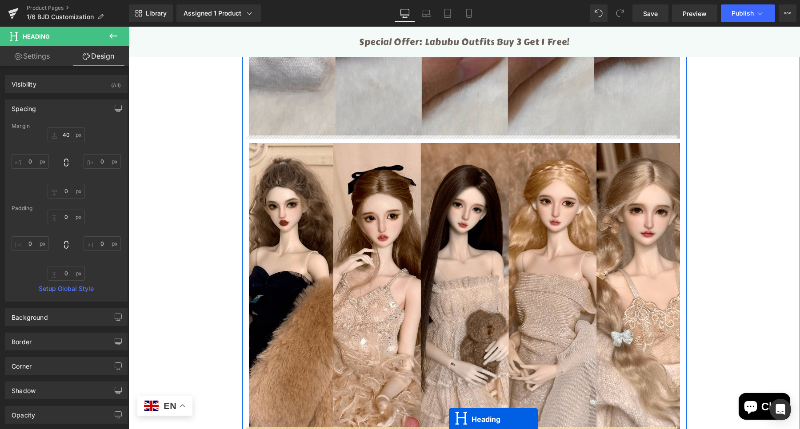
scroll to position [2836, 0]
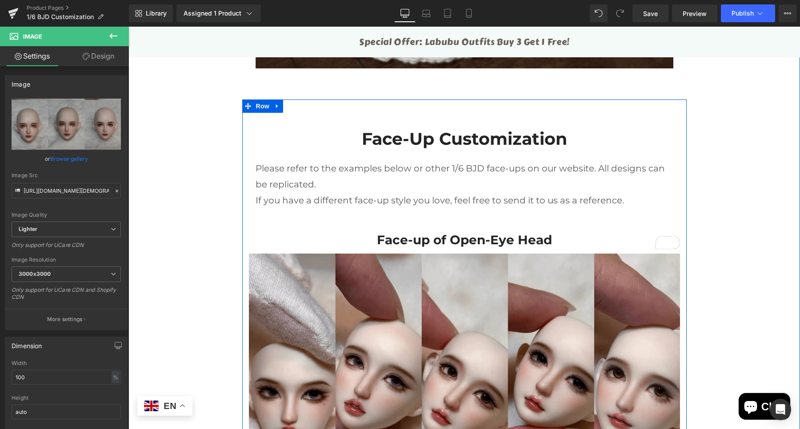
scroll to position [2171, 0]
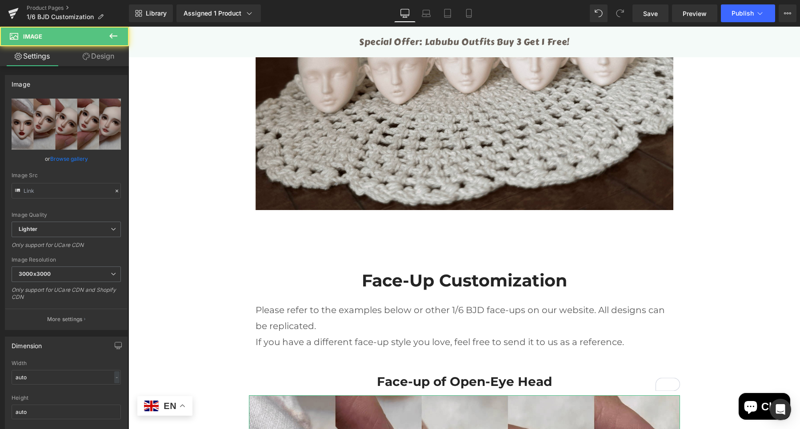
type input "[URL][DOMAIN_NAME]"
click at [87, 52] on link "Design" at bounding box center [98, 56] width 64 height 20
click at [0, 0] on div "Spacing" at bounding box center [0, 0] width 0 height 0
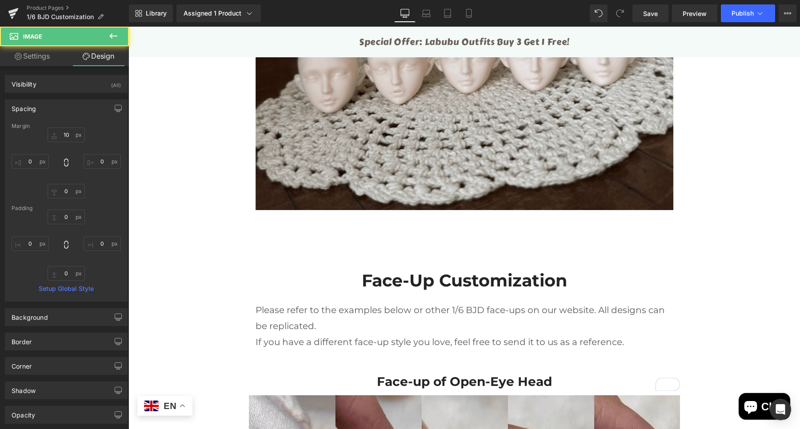
type input "10"
type input "0"
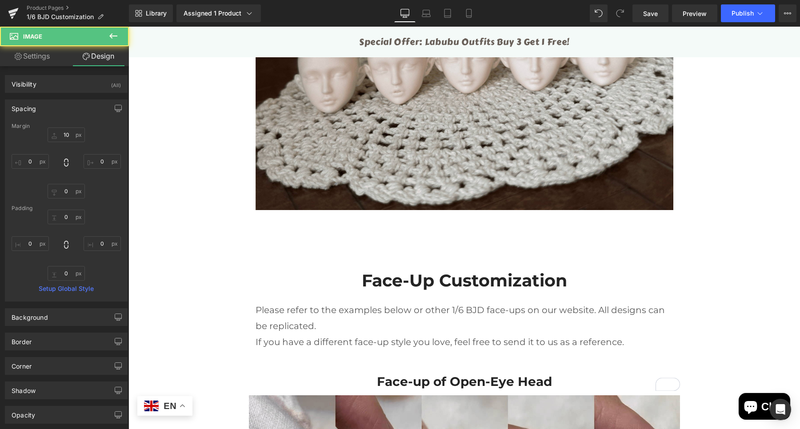
type input "0"
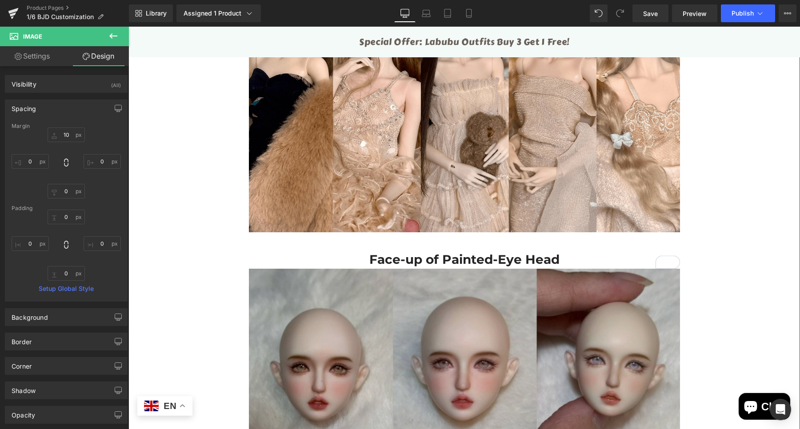
scroll to position [3116, 0]
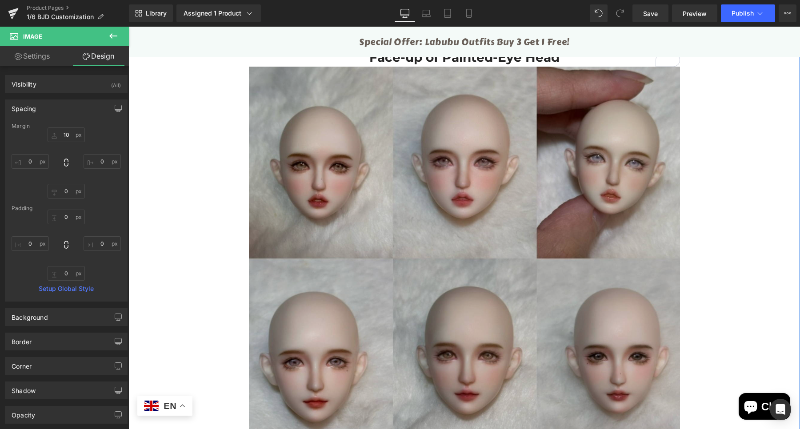
click at [469, 268] on img at bounding box center [464, 354] width 431 height 575
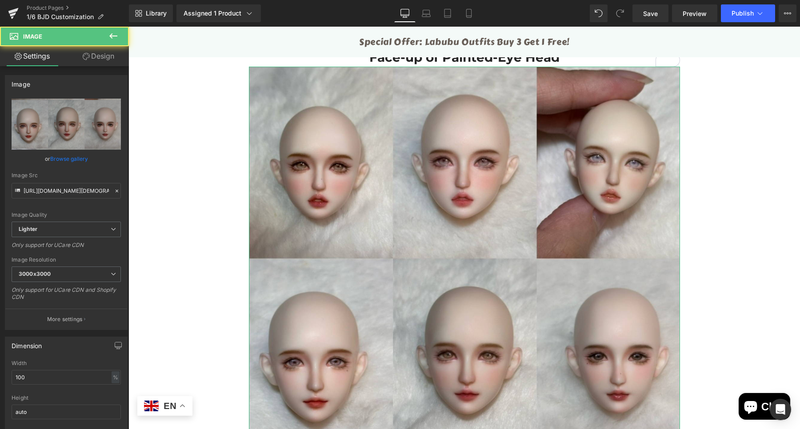
click at [84, 59] on icon at bounding box center [86, 56] width 7 height 7
click at [0, 0] on div "Spacing" at bounding box center [0, 0] width 0 height 0
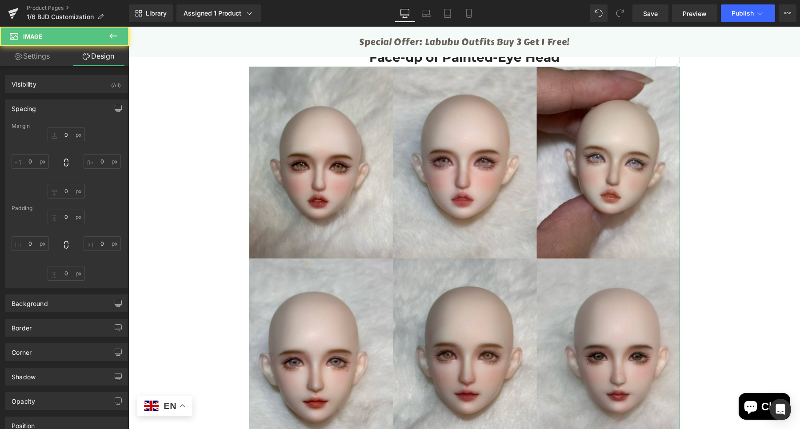
type input "0"
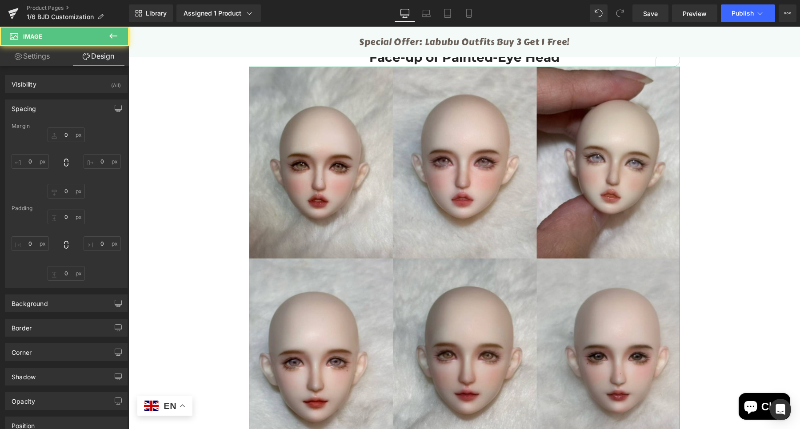
type input "0"
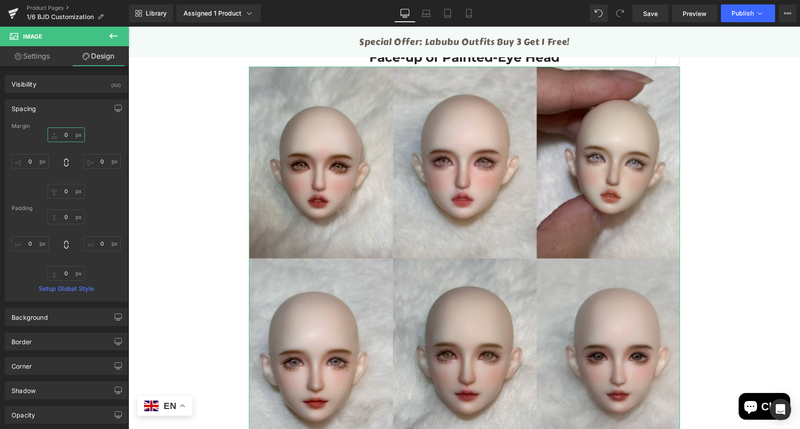
click at [62, 131] on input "0" at bounding box center [66, 135] width 37 height 15
type input "10"
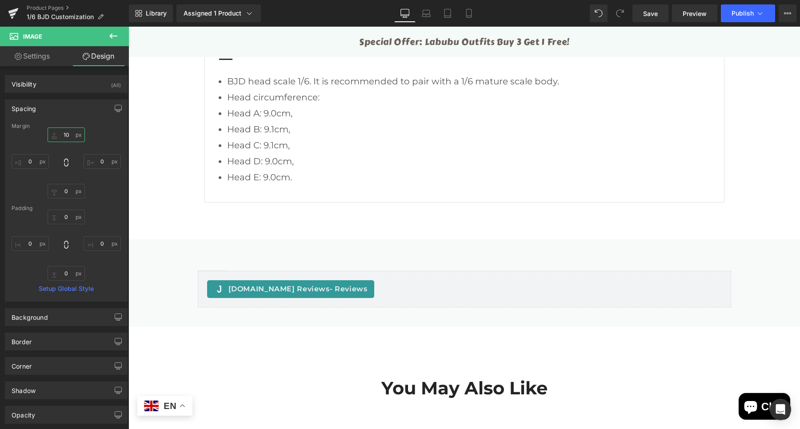
scroll to position [7906, 0]
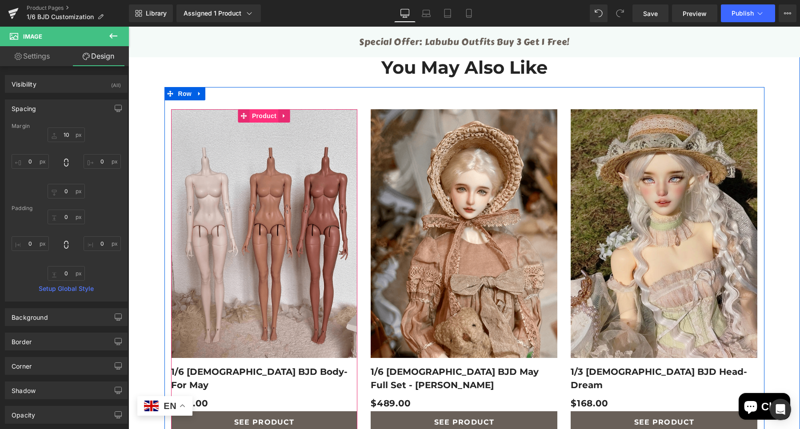
click at [255, 110] on span "Product" at bounding box center [264, 115] width 29 height 13
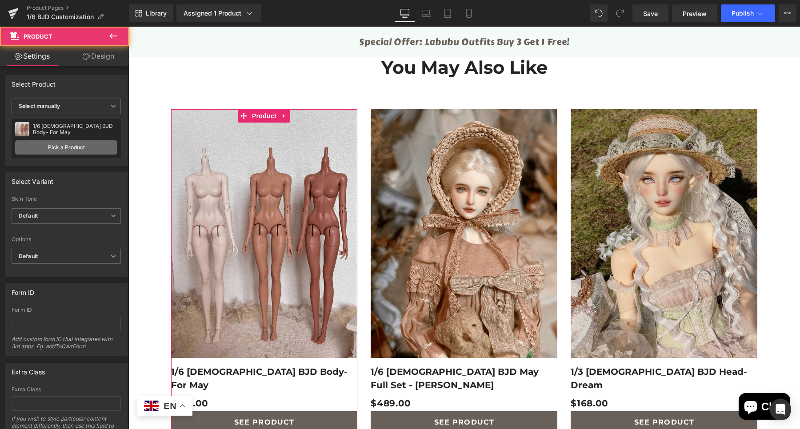
click at [57, 144] on link "Pick a Product" at bounding box center [66, 147] width 102 height 14
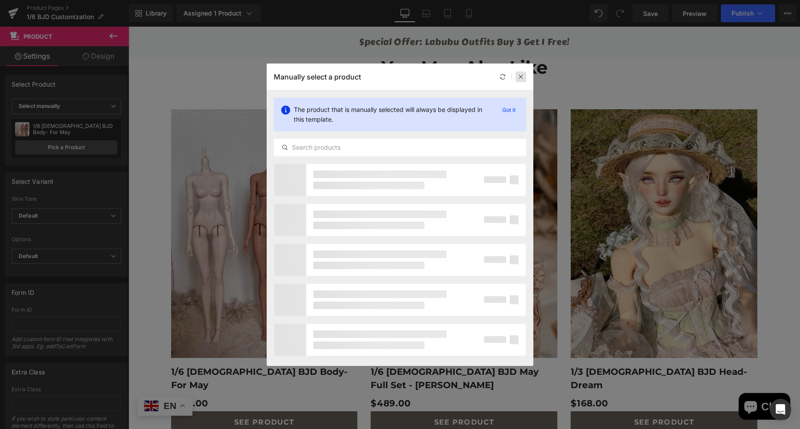
click at [518, 78] on icon at bounding box center [521, 77] width 6 height 6
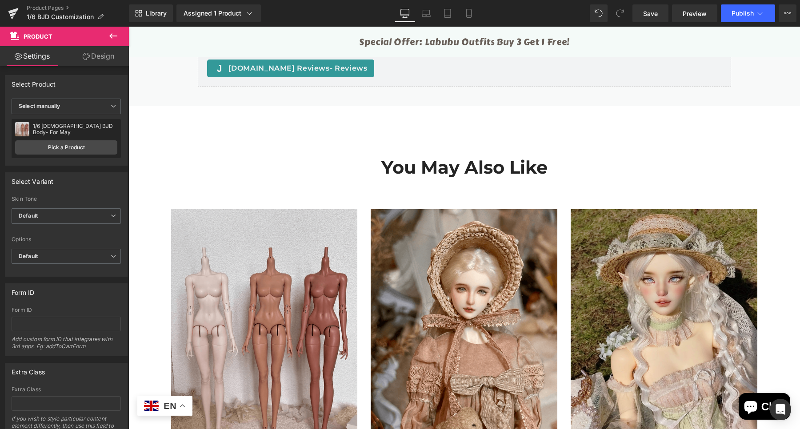
scroll to position [7799, 0]
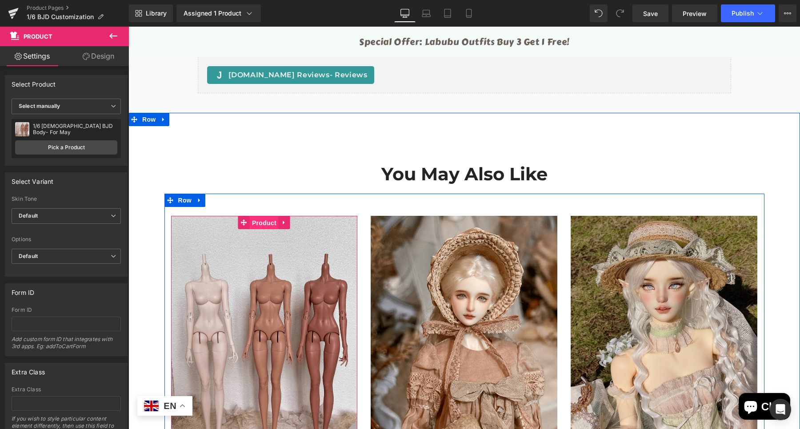
click at [252, 216] on span "Product" at bounding box center [264, 222] width 29 height 13
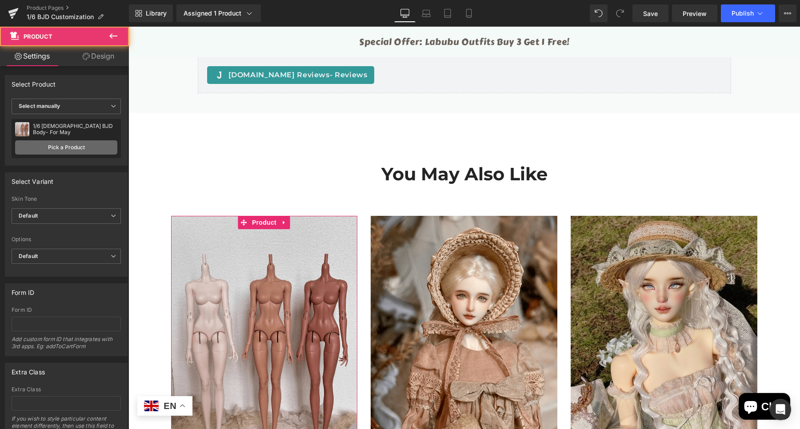
click at [63, 149] on link "Pick a Product" at bounding box center [66, 147] width 102 height 14
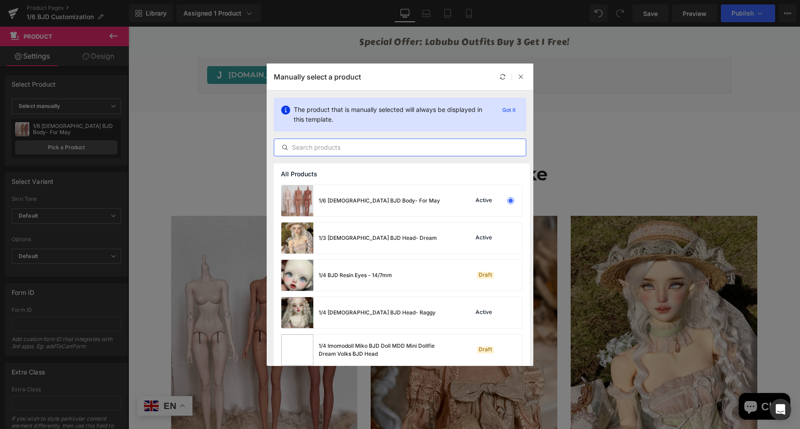
click at [0, 0] on input "text" at bounding box center [0, 0] width 0 height 0
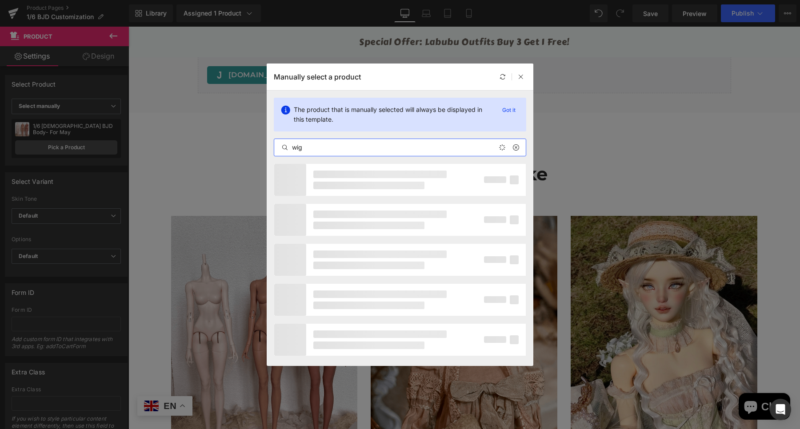
type input "wig"
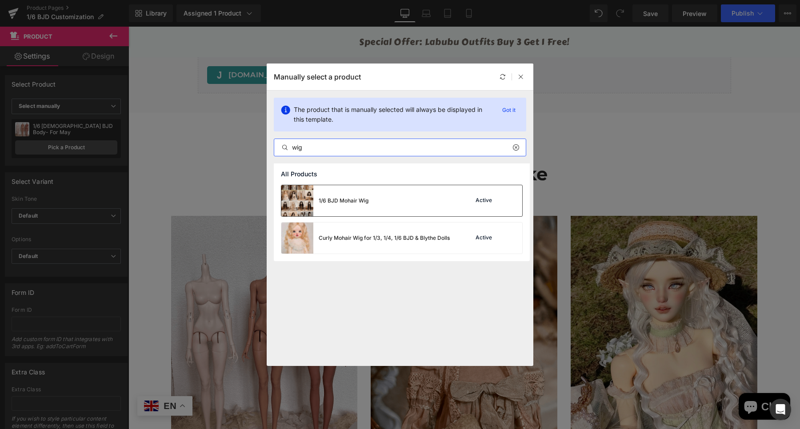
click at [0, 0] on div "1/6 BJD Mohair Wig" at bounding box center [0, 0] width 0 height 0
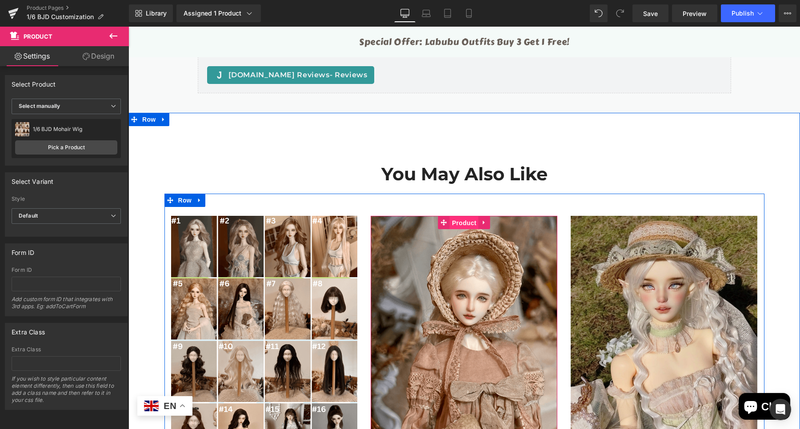
click at [464, 217] on span "Product" at bounding box center [464, 222] width 29 height 13
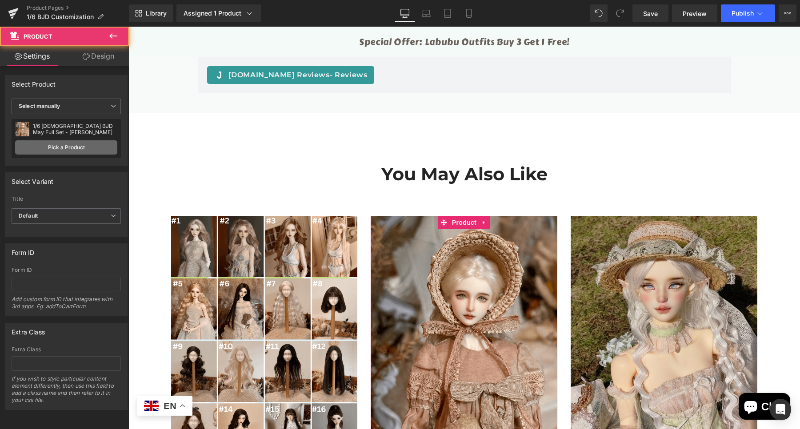
click at [48, 145] on link "Pick a Product" at bounding box center [66, 147] width 102 height 14
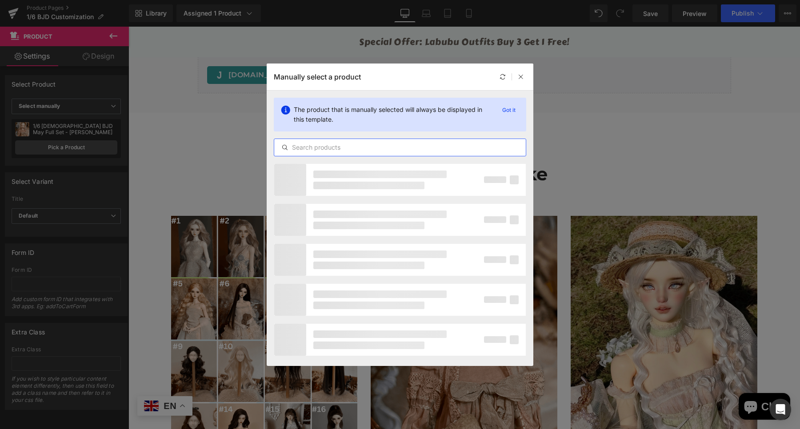
click at [0, 0] on input "text" at bounding box center [0, 0] width 0 height 0
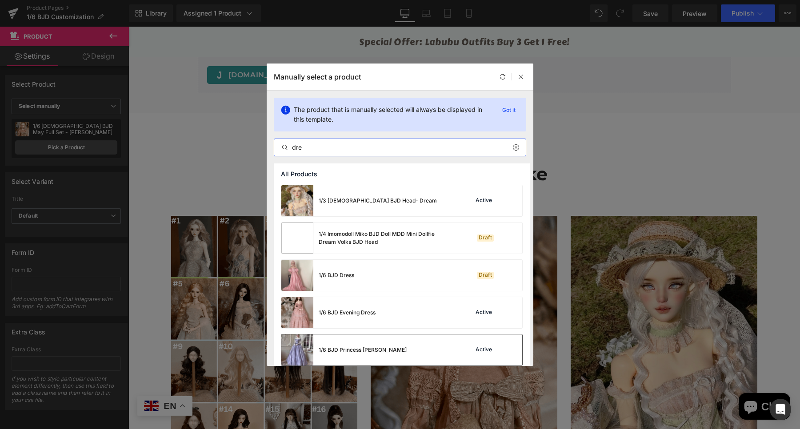
type input "dre"
click at [0, 0] on div "1/6 BJD Princess Dress Active" at bounding box center [0, 0] width 0 height 0
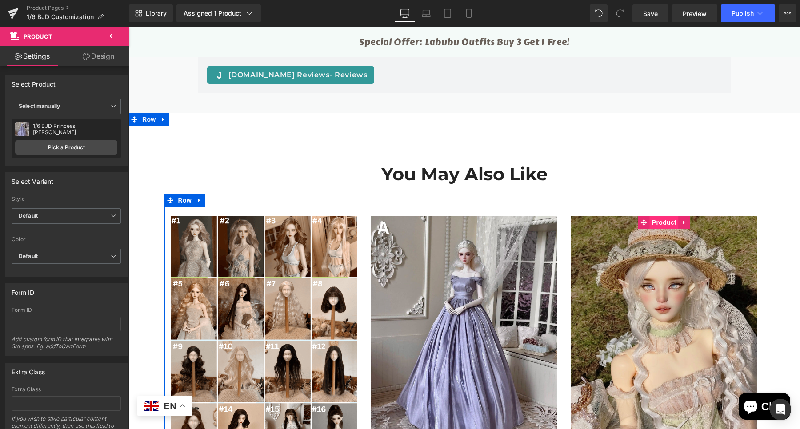
click at [666, 217] on span "Product" at bounding box center [664, 222] width 29 height 13
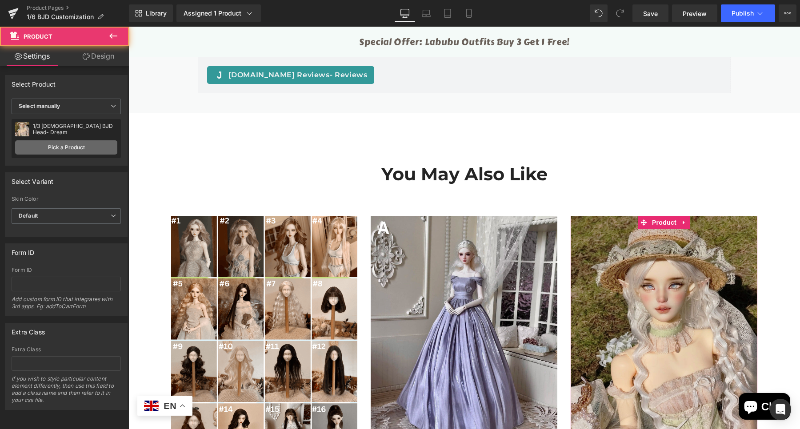
click at [72, 149] on link "Pick a Product" at bounding box center [66, 147] width 102 height 14
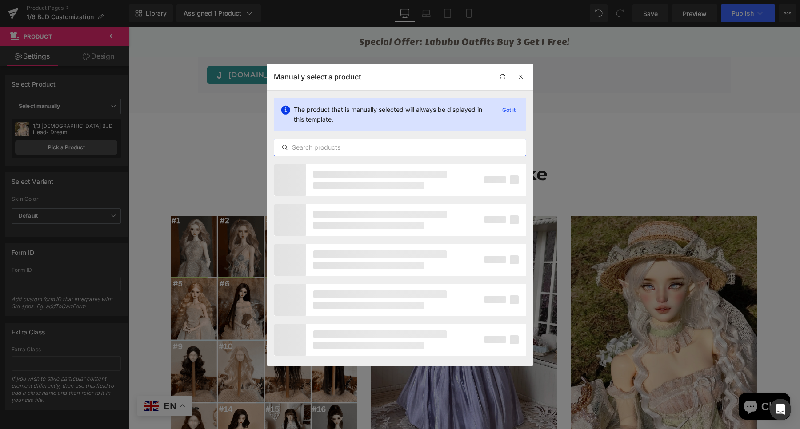
click at [360, 151] on input "text" at bounding box center [400, 147] width 252 height 11
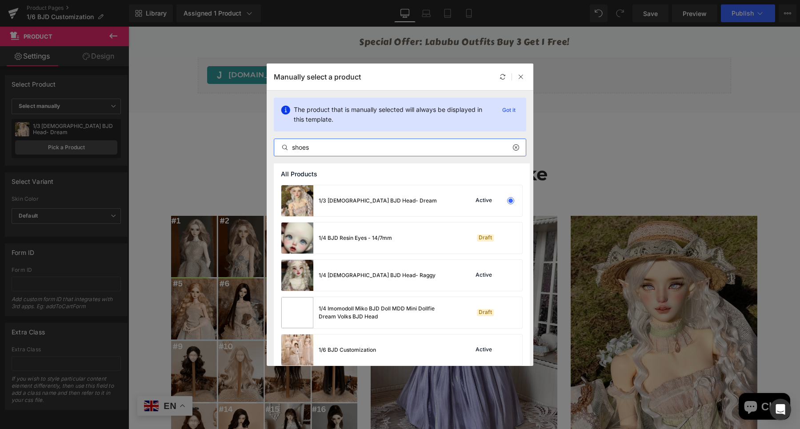
type input "shoes"
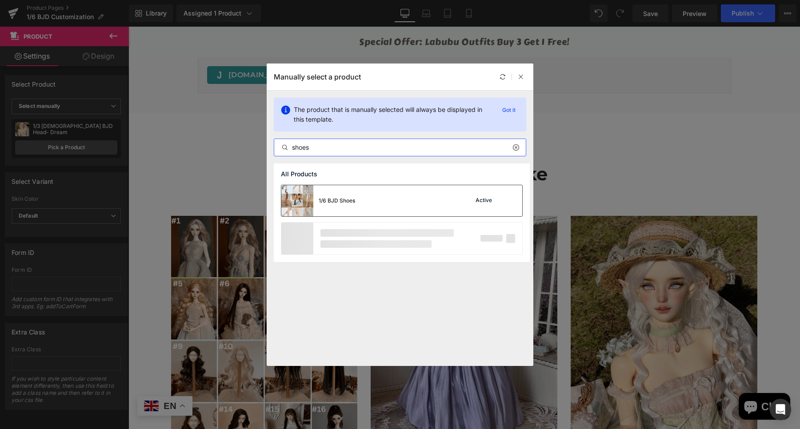
click at [357, 194] on div "1/6 BJD Shoes Active" at bounding box center [401, 200] width 241 height 31
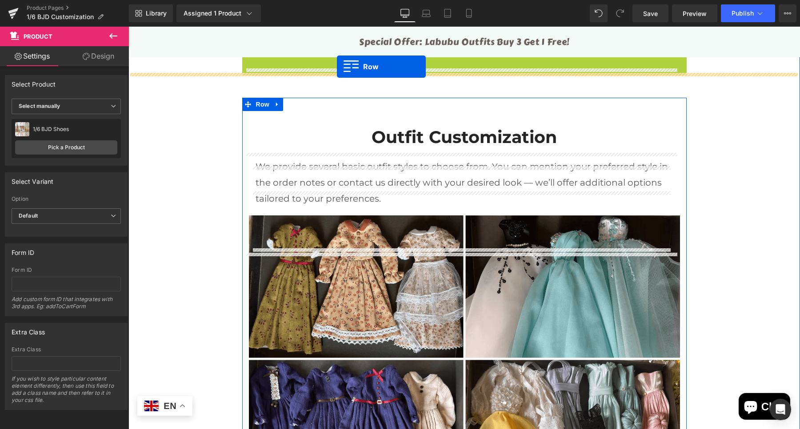
scroll to position [3691, 0]
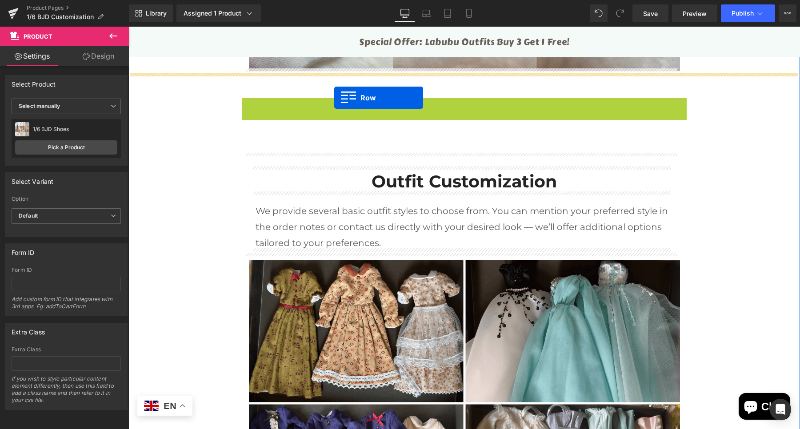
drag, startPoint x: 258, startPoint y: 271, endPoint x: 334, endPoint y: 98, distance: 189.2
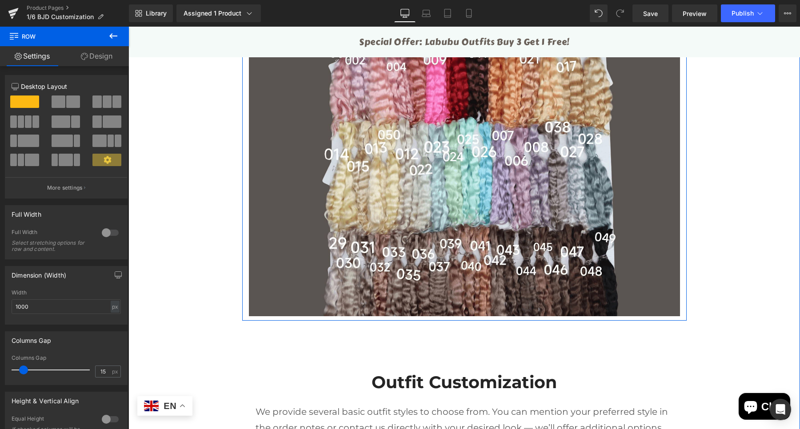
scroll to position [4635, 0]
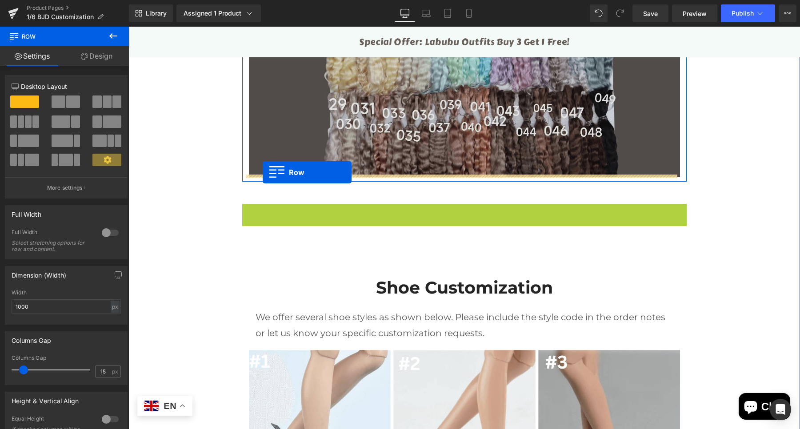
drag, startPoint x: 260, startPoint y: 209, endPoint x: 263, endPoint y: 172, distance: 36.6
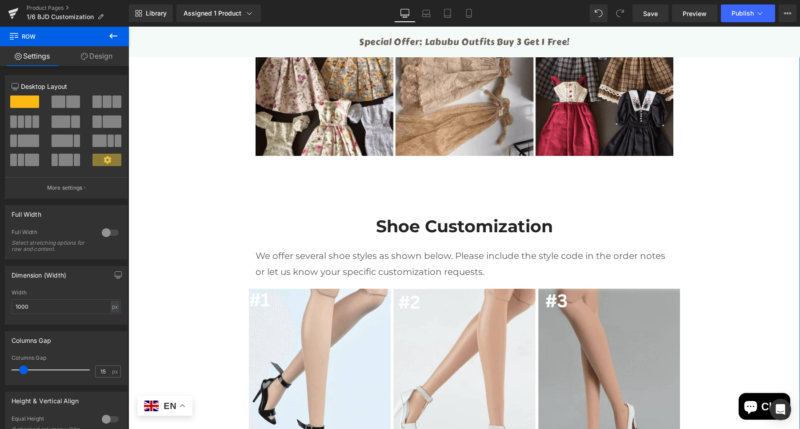
scroll to position [5357, 0]
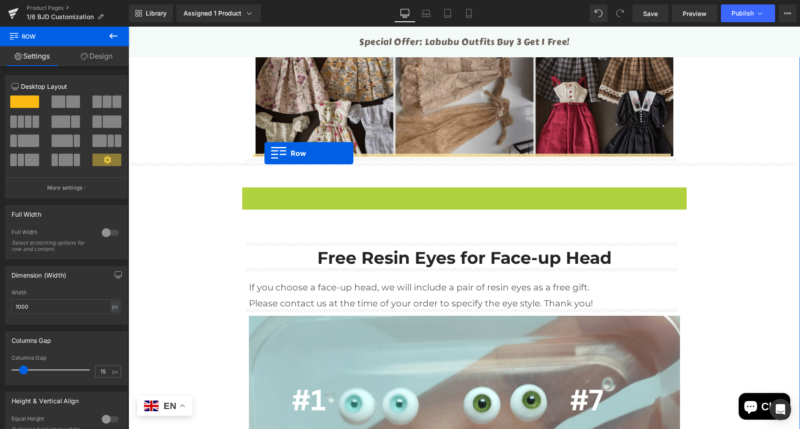
drag, startPoint x: 257, startPoint y: 193, endPoint x: 264, endPoint y: 153, distance: 40.6
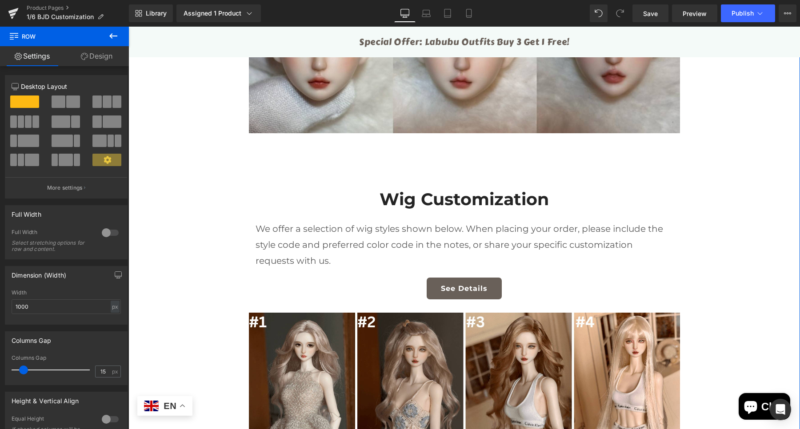
scroll to position [3580, 0]
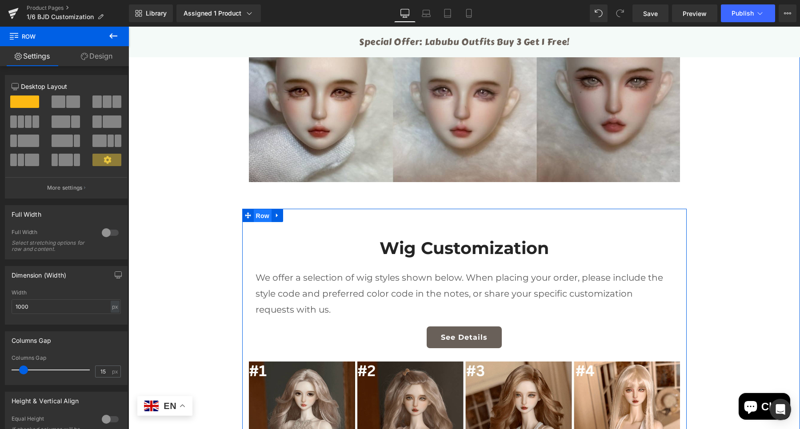
click at [257, 213] on span "Row" at bounding box center [263, 215] width 18 height 13
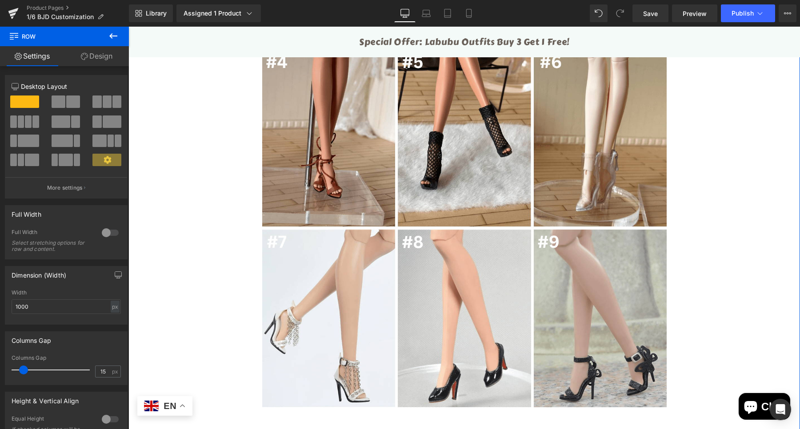
scroll to position [5635, 0]
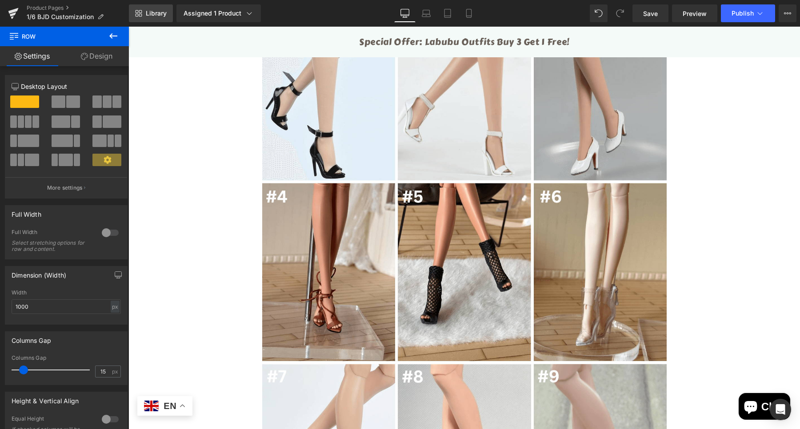
click at [144, 16] on link "Library" at bounding box center [151, 13] width 44 height 18
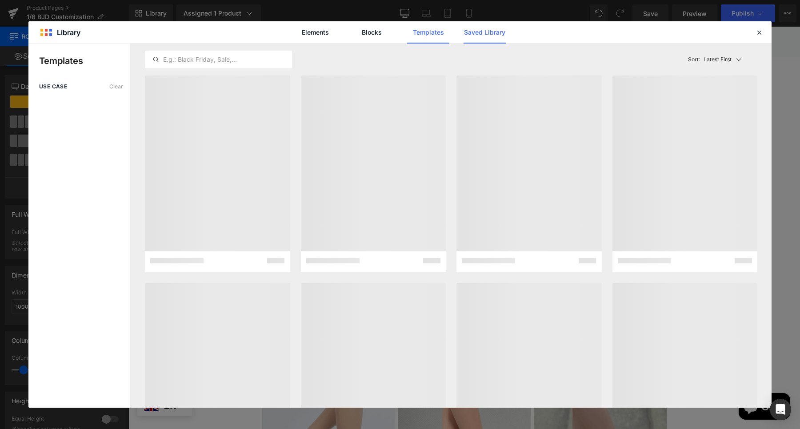
click at [477, 31] on link "Saved Library" at bounding box center [485, 32] width 42 height 22
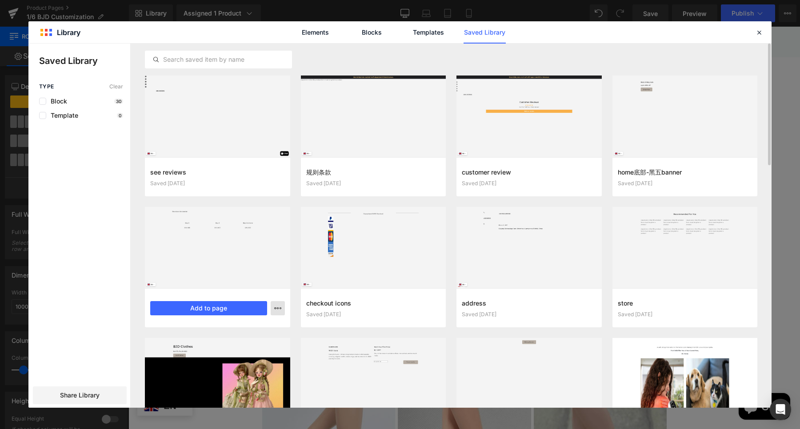
click at [275, 310] on icon "button" at bounding box center [277, 308] width 7 height 7
click at [247, 345] on div "Delete" at bounding box center [234, 347] width 101 height 19
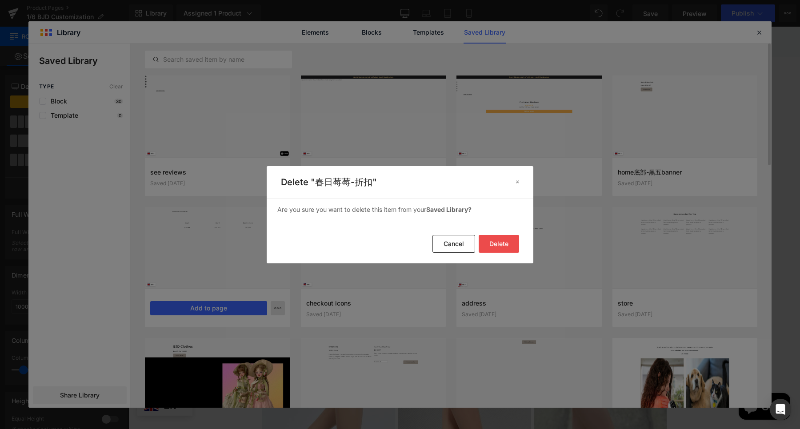
click at [500, 247] on button "Delete" at bounding box center [499, 244] width 40 height 18
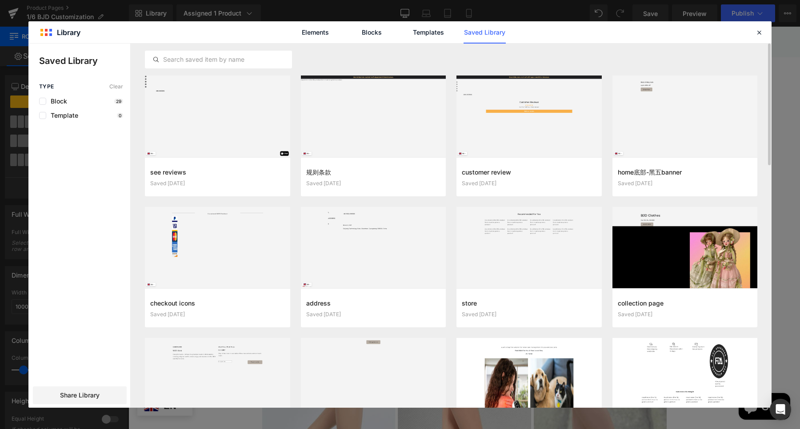
scroll to position [56, 0]
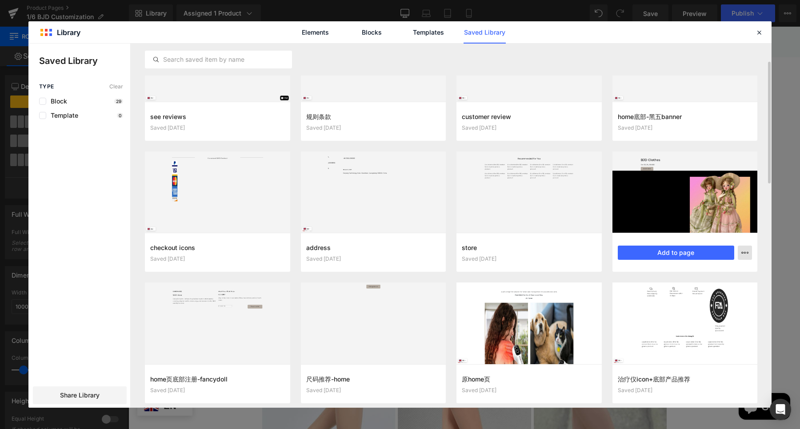
click at [749, 253] on button "button" at bounding box center [745, 253] width 14 height 14
click at [687, 288] on p "Delete" at bounding box center [677, 292] width 19 height 8
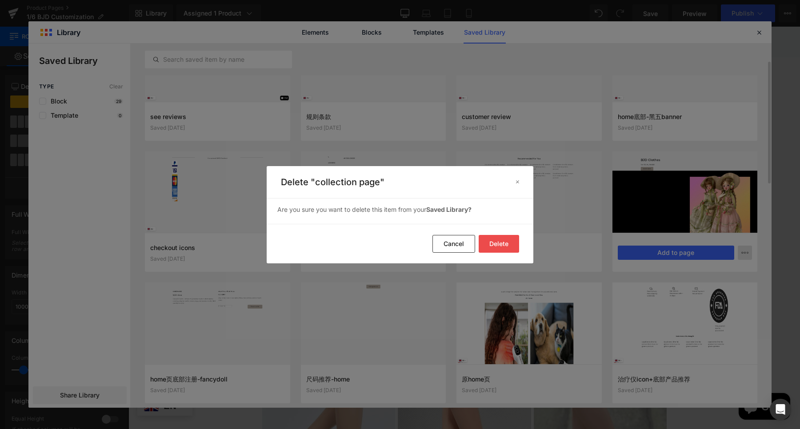
click at [482, 242] on button "Delete" at bounding box center [499, 244] width 40 height 18
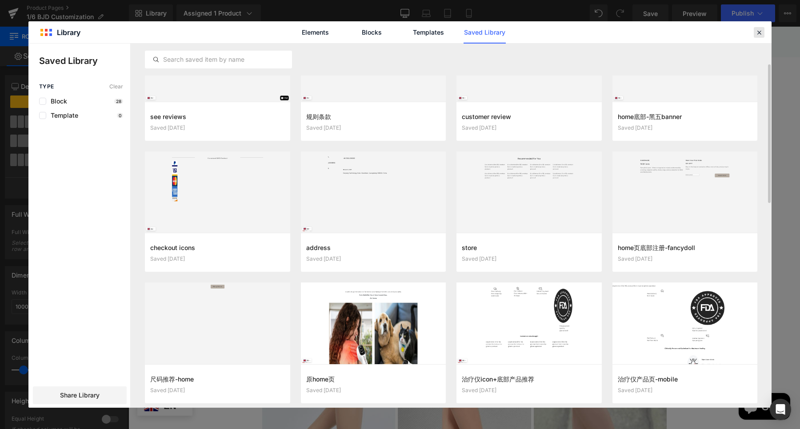
click at [759, 32] on icon at bounding box center [759, 32] width 8 height 8
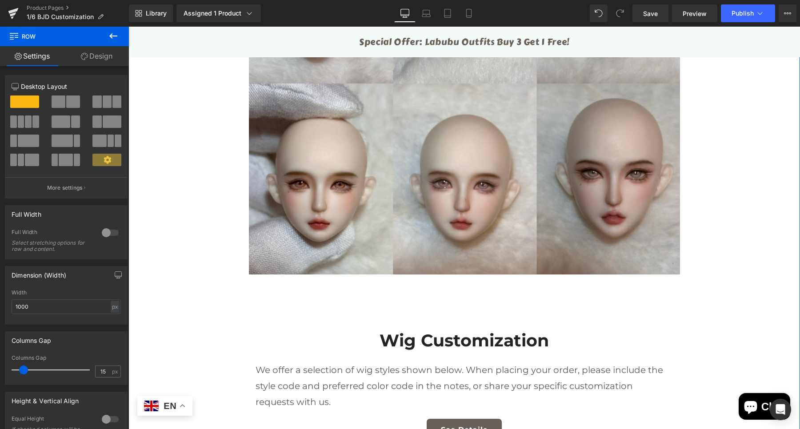
scroll to position [3469, 0]
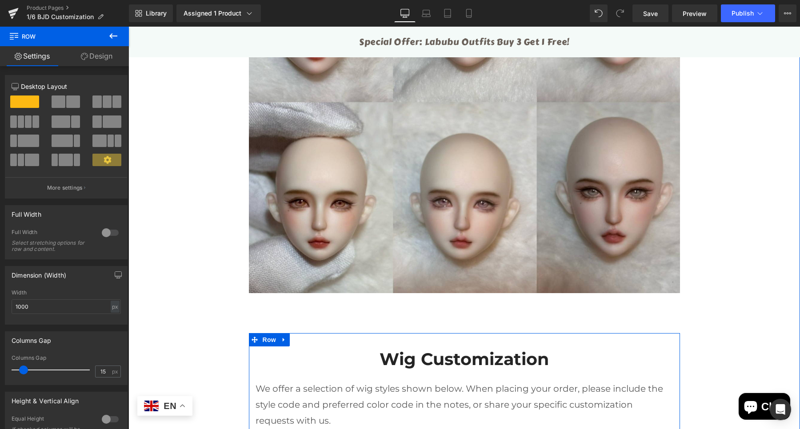
click at [279, 342] on link at bounding box center [284, 339] width 12 height 13
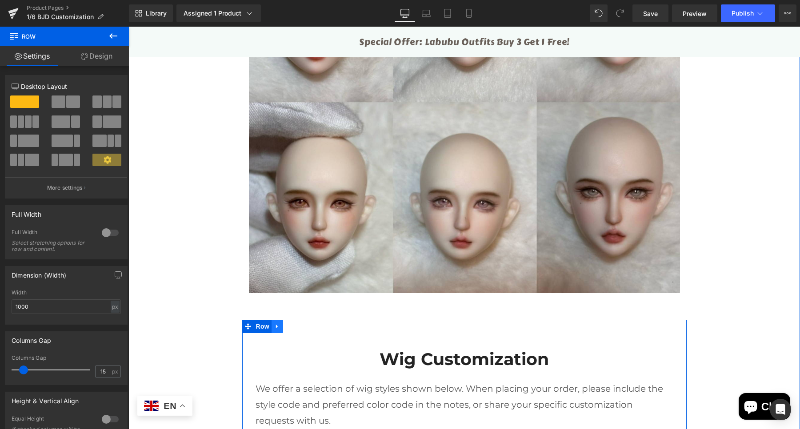
click at [274, 327] on icon at bounding box center [277, 326] width 6 height 7
click at [275, 326] on icon at bounding box center [277, 327] width 6 height 6
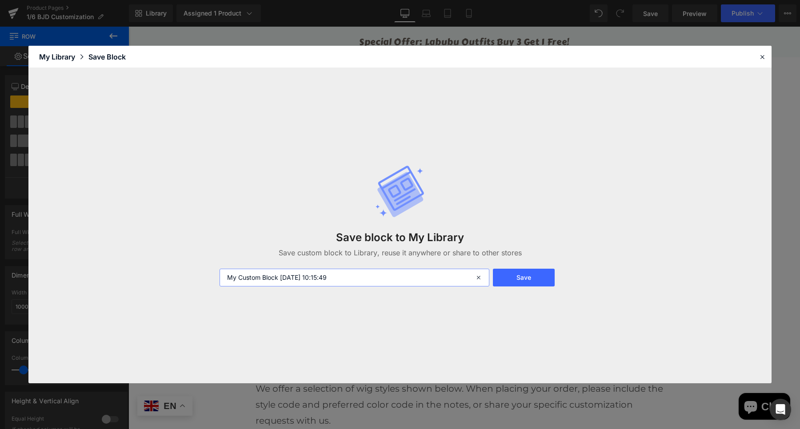
click at [294, 280] on input "My Custom Block 2025-08-27 10:15:49" at bounding box center [355, 278] width 270 height 18
drag, startPoint x: 360, startPoint y: 279, endPoint x: 65, endPoint y: 289, distance: 294.8
click at [67, 294] on div "Save block to My Library Save custom block to Library, reuse it anywhere or sha…" at bounding box center [399, 226] width 743 height 316
type input "1/6 BJD定制-假发&鞋子&衣服"
drag, startPoint x: 513, startPoint y: 269, endPoint x: 424, endPoint y: 425, distance: 179.5
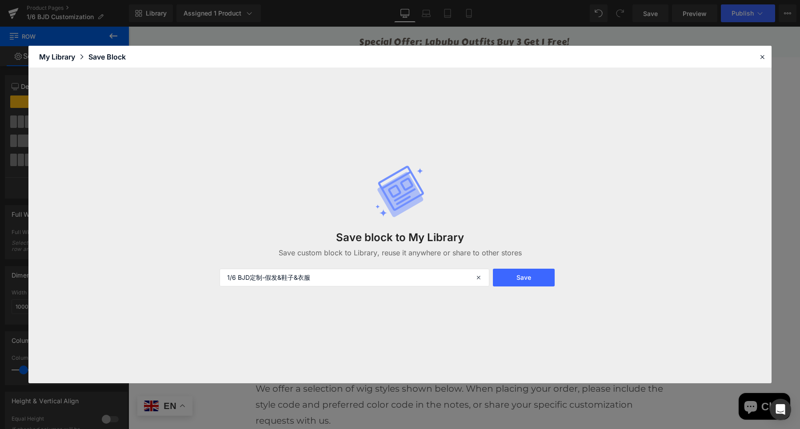
click at [513, 269] on button "Save" at bounding box center [524, 278] width 62 height 18
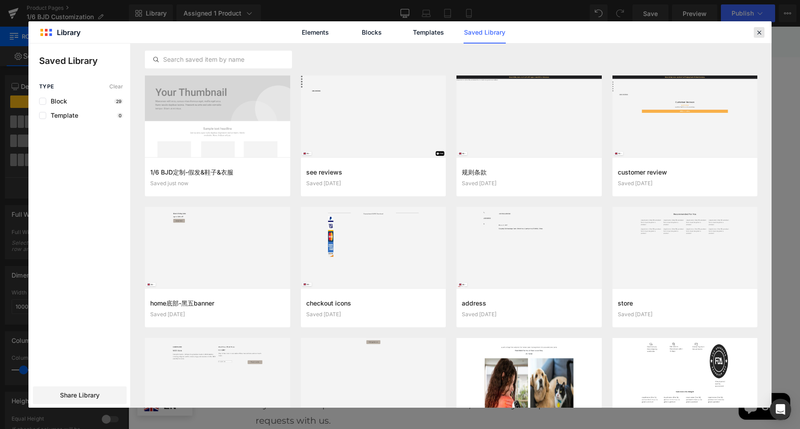
click at [757, 30] on icon at bounding box center [759, 32] width 8 height 8
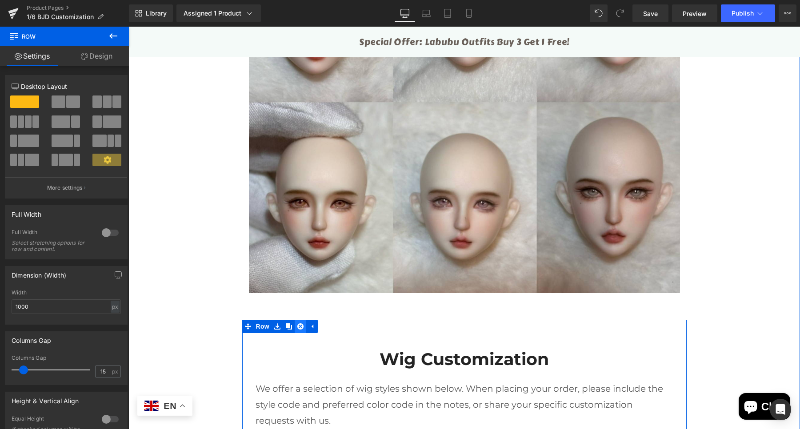
click at [297, 324] on icon at bounding box center [300, 327] width 6 height 6
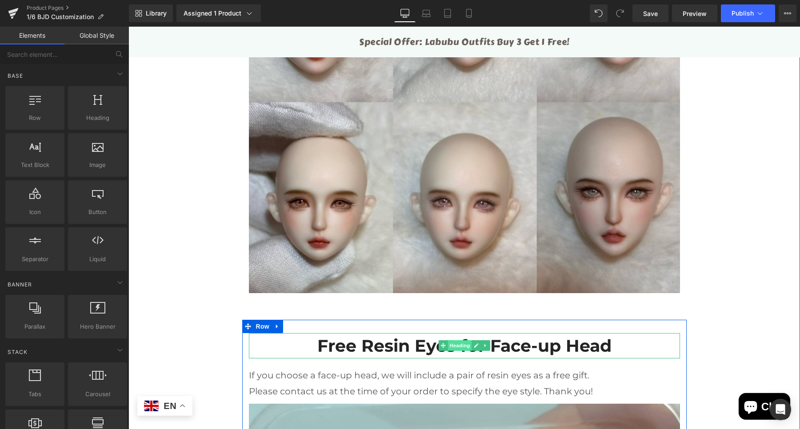
click at [448, 345] on span "Heading" at bounding box center [460, 345] width 24 height 11
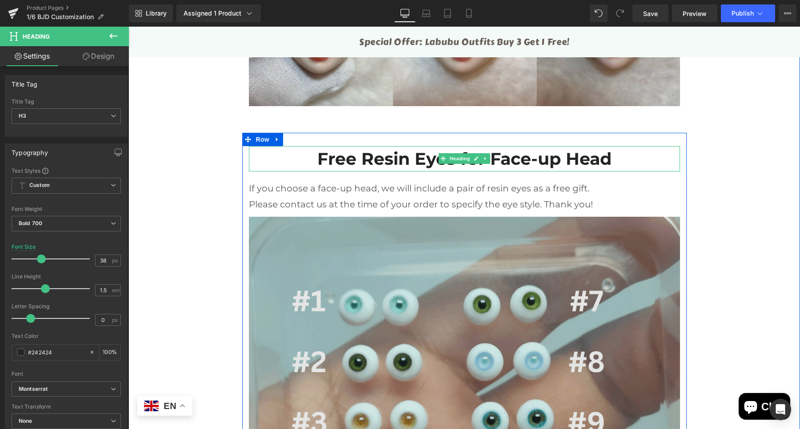
scroll to position [3691, 0]
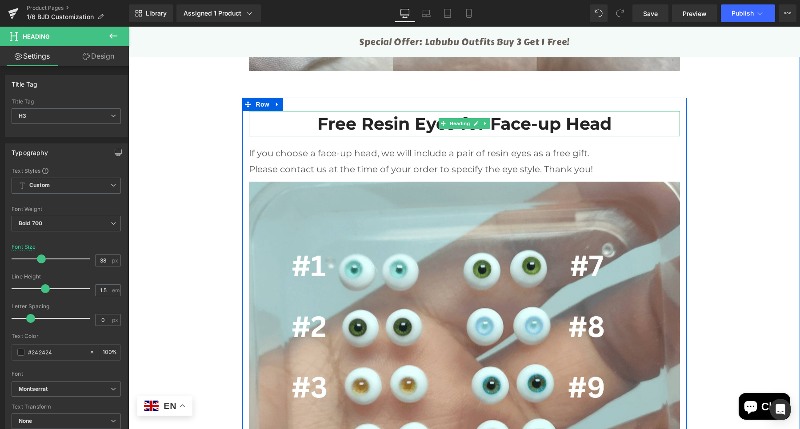
click at [517, 126] on h3 "Free Resin Eyes for Face-up Head" at bounding box center [464, 123] width 431 height 25
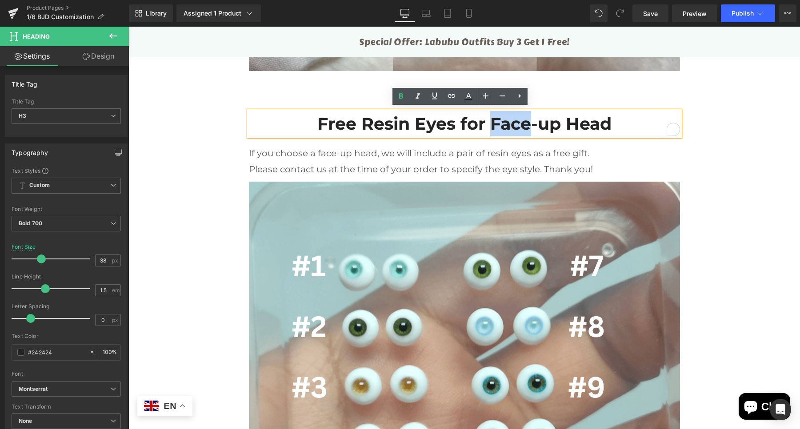
drag, startPoint x: 528, startPoint y: 120, endPoint x: 488, endPoint y: 124, distance: 40.2
click at [488, 124] on h3 "Free Resin Eyes for Face-up Head" at bounding box center [464, 123] width 431 height 25
click at [599, 121] on h3 "Free Resin Eyes for Face-up Head" at bounding box center [464, 123] width 431 height 25
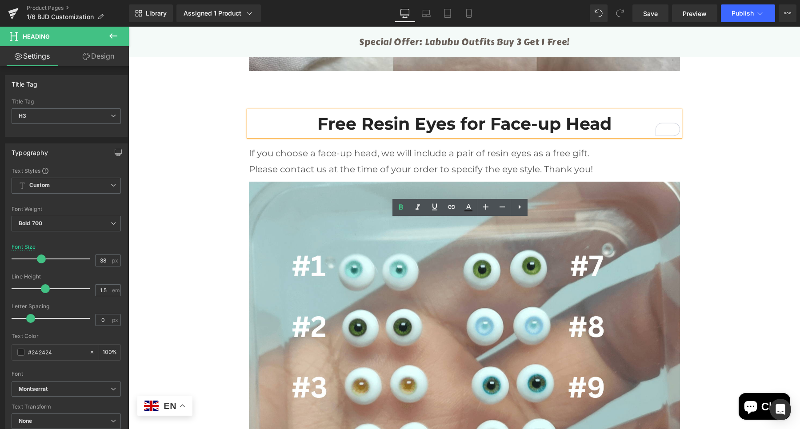
scroll to position [3580, 0]
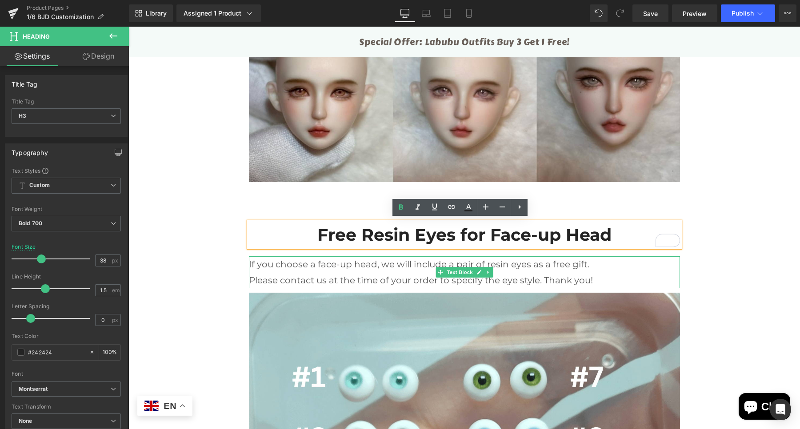
click at [370, 262] on p "If you choose a face-up head, we will include a pair of resin eyes as a free gi…" at bounding box center [464, 264] width 431 height 16
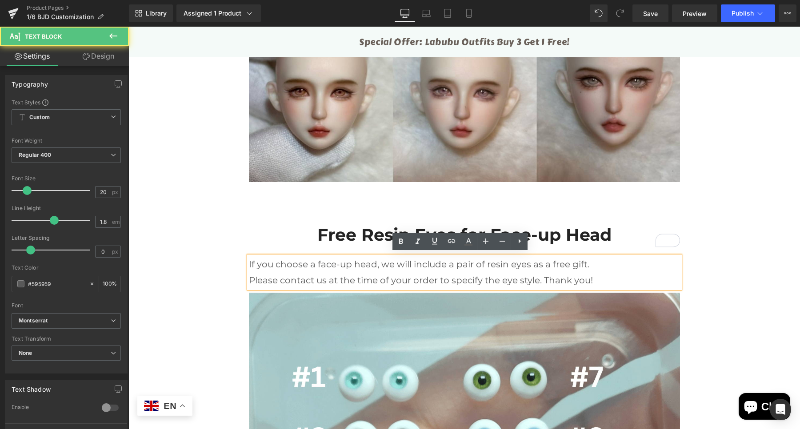
click at [371, 263] on p "If you choose a face-up head, we will include a pair of resin eyes as a free gi…" at bounding box center [464, 264] width 431 height 16
click at [348, 262] on p "If you choose a face-up head, we will include a pair of resin eyes as a free gi…" at bounding box center [464, 264] width 431 height 16
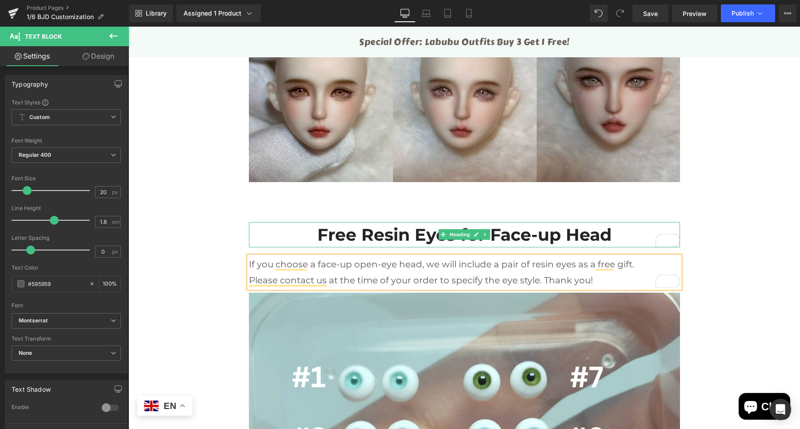
click at [489, 239] on h3 "Free Resin Eyes for Face-up Head" at bounding box center [464, 234] width 431 height 25
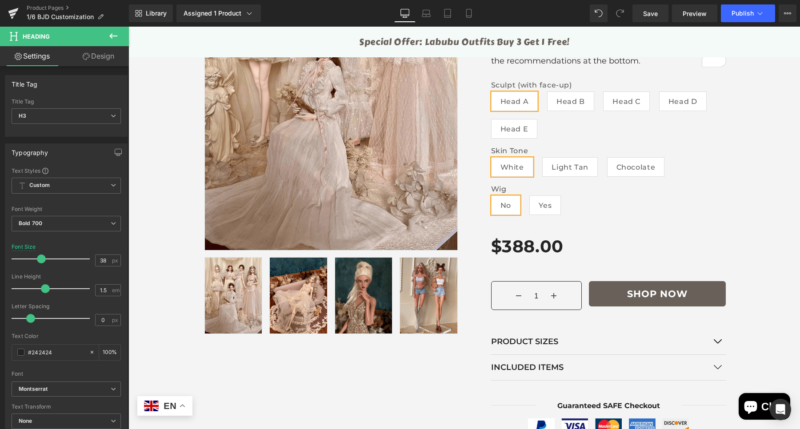
scroll to position [205, 0]
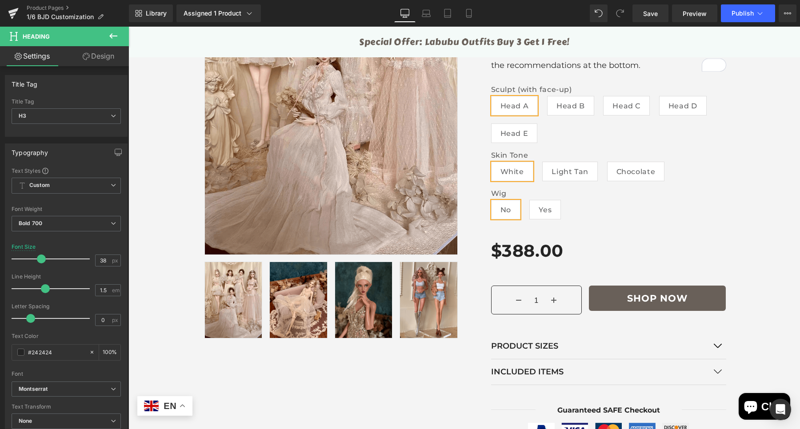
drag, startPoint x: 796, startPoint y: 255, endPoint x: 867, endPoint y: 30, distance: 236.3
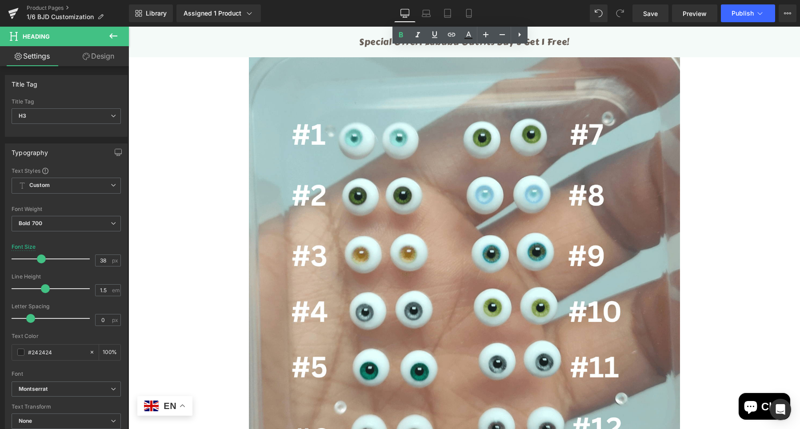
scroll to position [3470, 0]
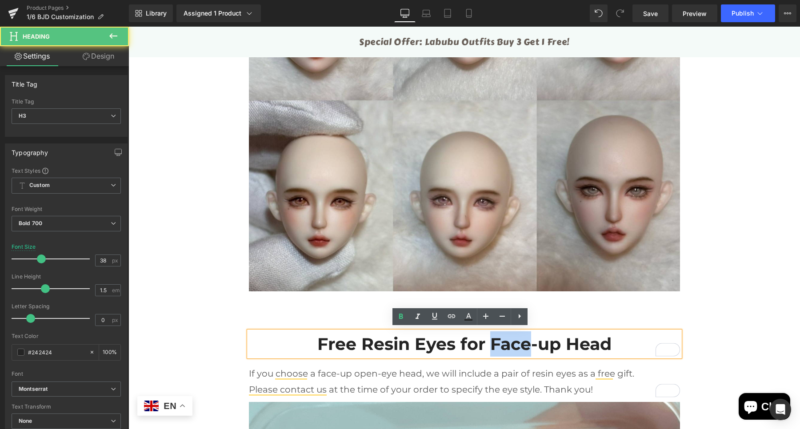
drag, startPoint x: 486, startPoint y: 345, endPoint x: 524, endPoint y: 344, distance: 38.2
click at [524, 344] on h3 "Free Resin Eyes for Face-up Head" at bounding box center [464, 344] width 431 height 25
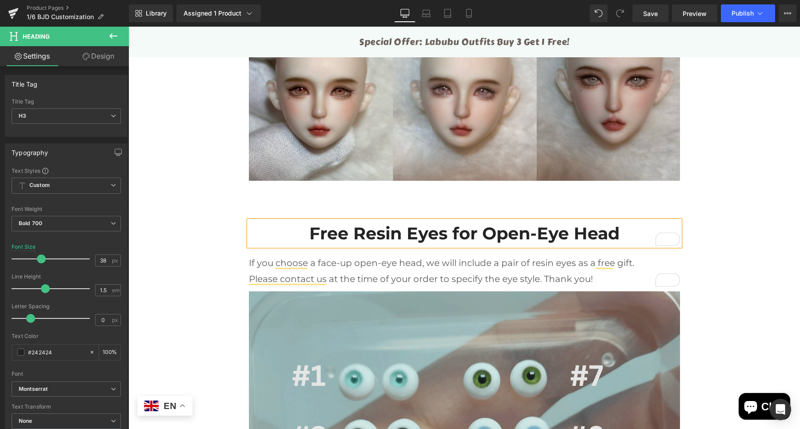
scroll to position [3581, 0]
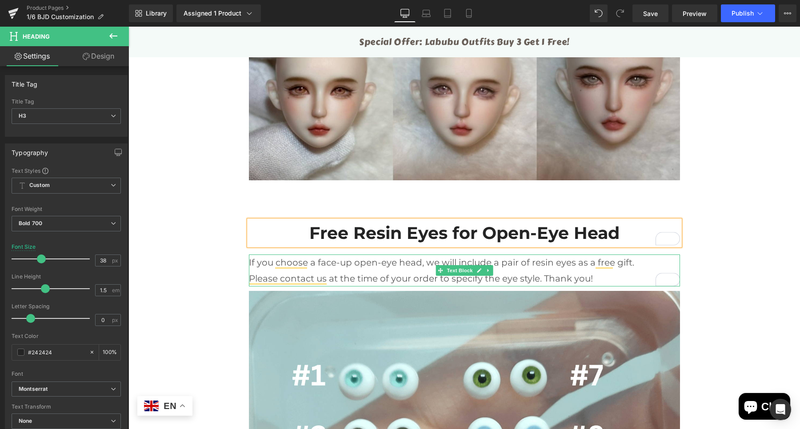
click at [314, 261] on p "If you choose a face-up open-eye head, we will include a pair of resin eyes as …" at bounding box center [464, 263] width 431 height 16
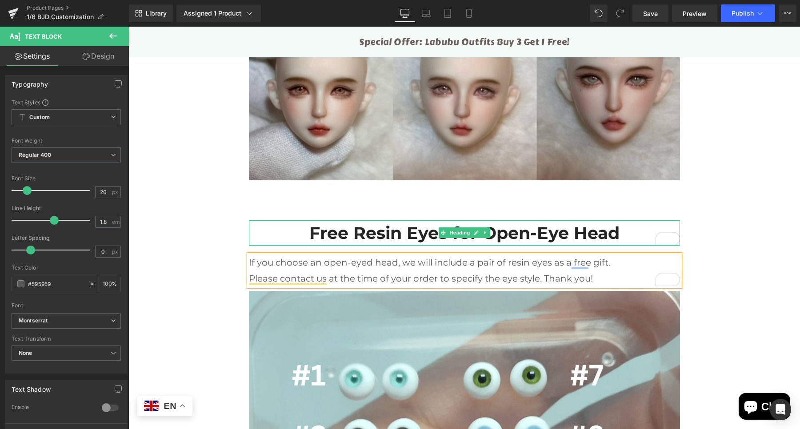
click at [562, 235] on h3 "Free Resin Eyes for Open-Eye Head" at bounding box center [464, 232] width 431 height 25
click at [561, 233] on h3 "Free Resin Eyes for Open-Eye Head" at bounding box center [464, 232] width 431 height 25
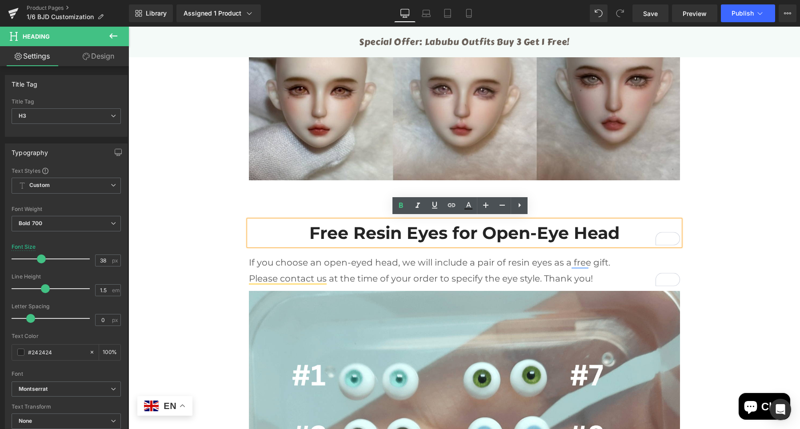
click at [561, 232] on h3 "Free Resin Eyes for Open-Eye Head" at bounding box center [464, 232] width 431 height 25
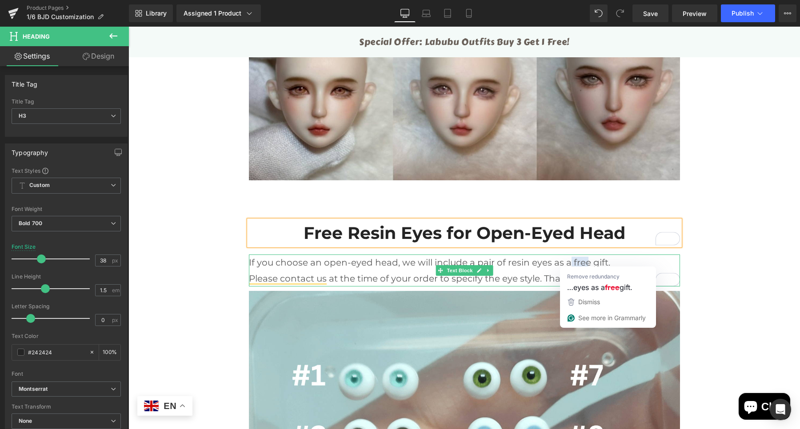
click at [569, 261] on p "If you choose an open-eyed head, we will include a pair of resin eyes as a free…" at bounding box center [464, 263] width 431 height 16
click at [586, 259] on p "If you choose an open-eyed head, we will include a pair of resin eyes as a free…" at bounding box center [464, 263] width 431 height 16
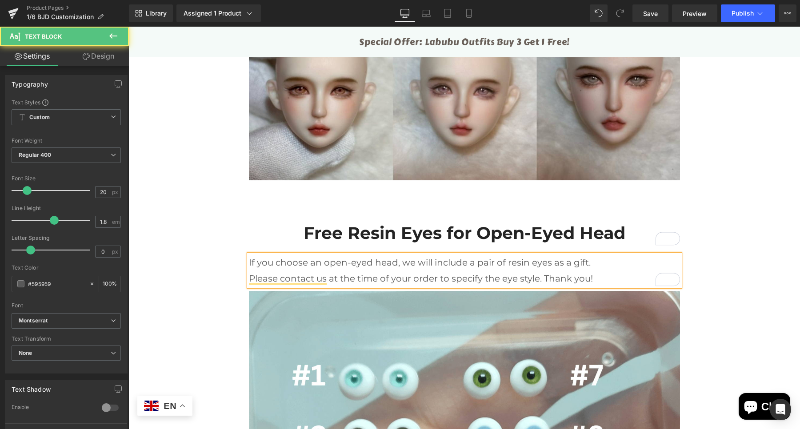
click at [328, 276] on p "Please contact us at the time of your order to specify the eye style. Thank you!" at bounding box center [464, 279] width 431 height 16
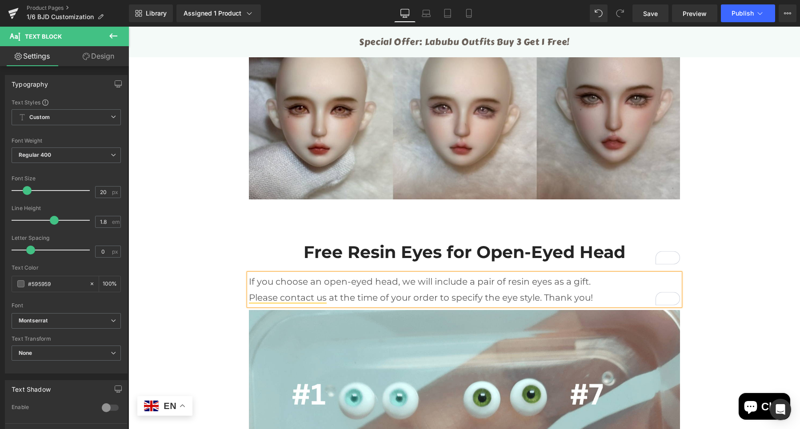
scroll to position [939, 0]
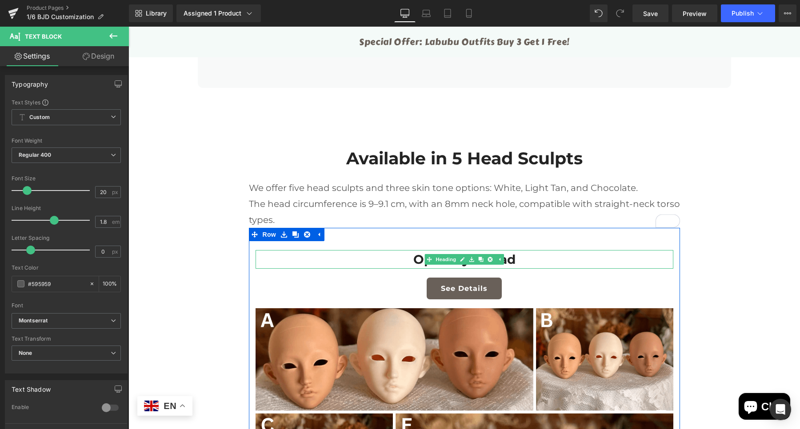
click at [458, 260] on link at bounding box center [462, 259] width 9 height 11
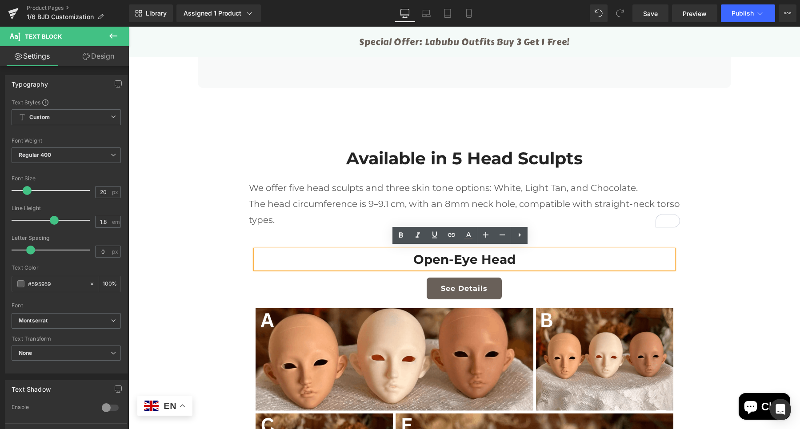
click at [474, 259] on h3 "Open-Eye Head" at bounding box center [465, 259] width 418 height 19
click at [475, 258] on h3 "Open-Eye Head" at bounding box center [465, 259] width 418 height 19
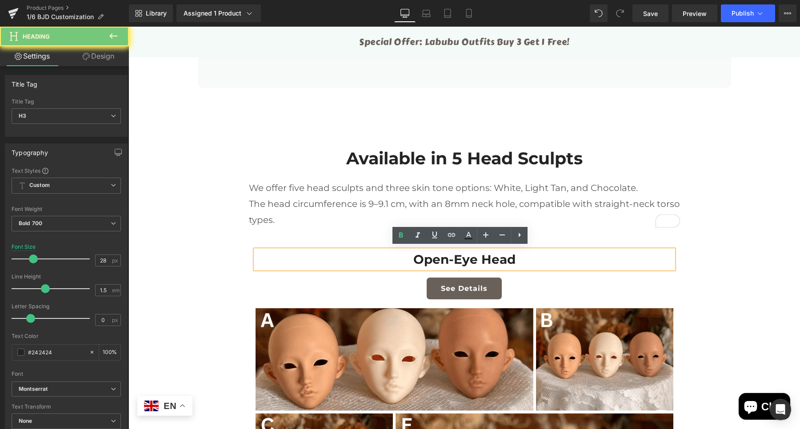
click at [475, 256] on h3 "Open-Eye Head" at bounding box center [465, 259] width 418 height 19
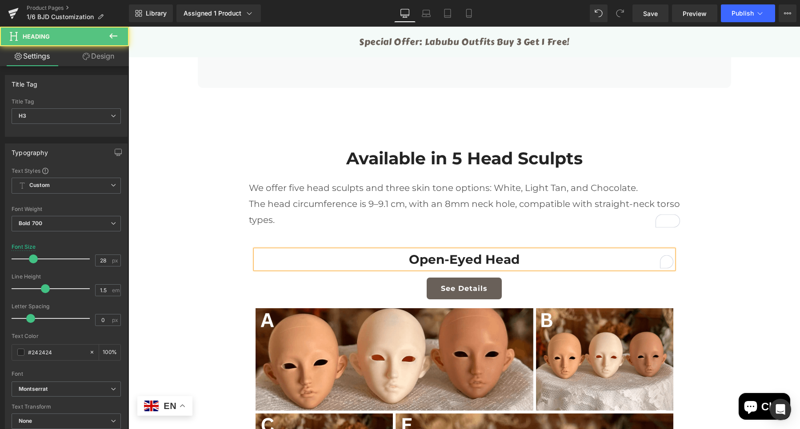
drag, startPoint x: 531, startPoint y: 258, endPoint x: 383, endPoint y: 258, distance: 148.4
click at [383, 258] on h3 "Open-Eyed Head" at bounding box center [465, 259] width 418 height 19
copy h3 "Open-Eyed Head"
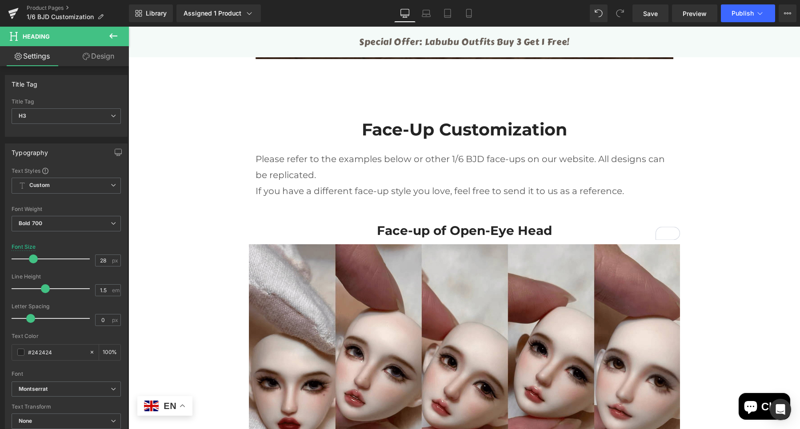
scroll to position [3584, 0]
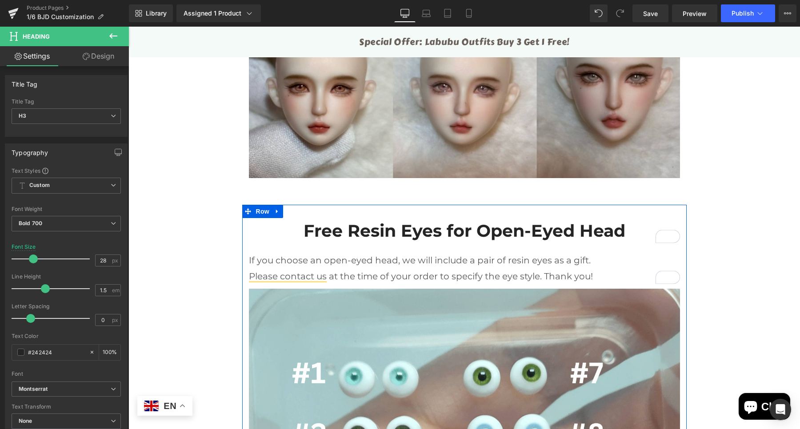
drag, startPoint x: 519, startPoint y: 225, endPoint x: 715, endPoint y: 36, distance: 272.5
click at [518, 225] on h3 "Free Resin Eyes for Open-Eyed Head" at bounding box center [464, 230] width 431 height 25
click at [544, 230] on h3 "Free Resin Eyes for Open-Eyed Head" at bounding box center [464, 230] width 431 height 25
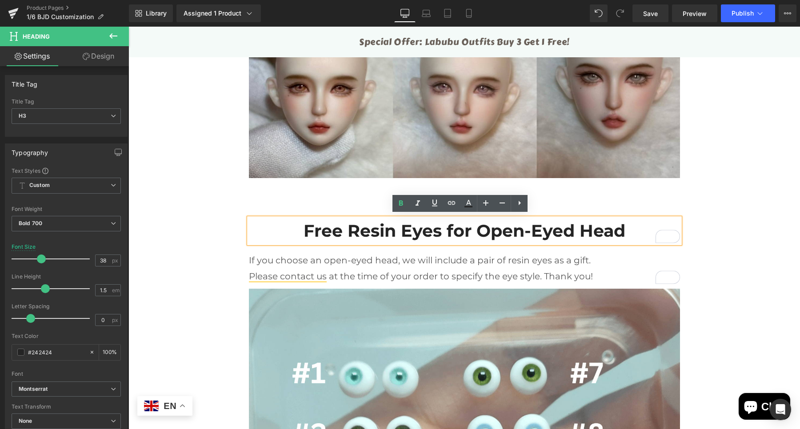
scroll to position [0, 0]
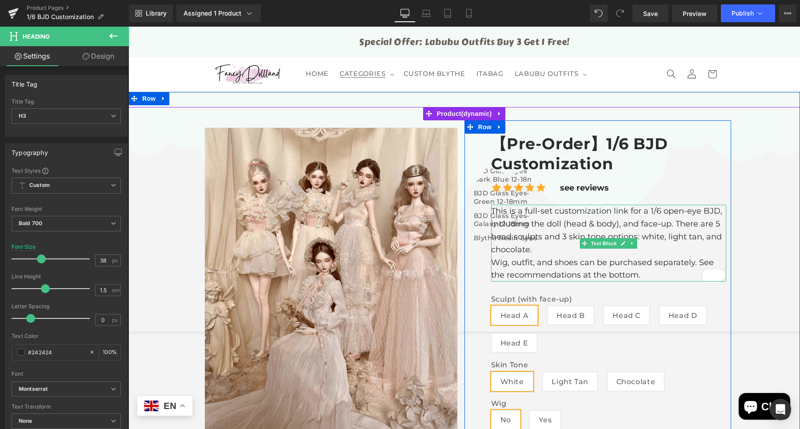
click at [694, 212] on p "This is a full-set customization link for a 1/6 open-eye BJD, including the dol…" at bounding box center [608, 230] width 235 height 51
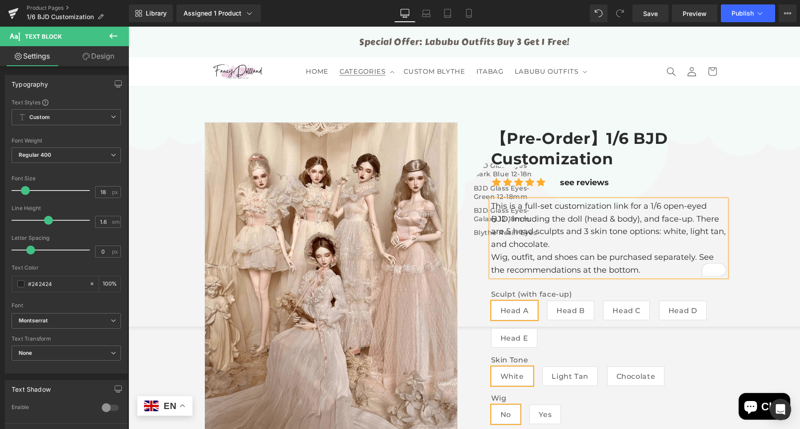
scroll to position [696, 0]
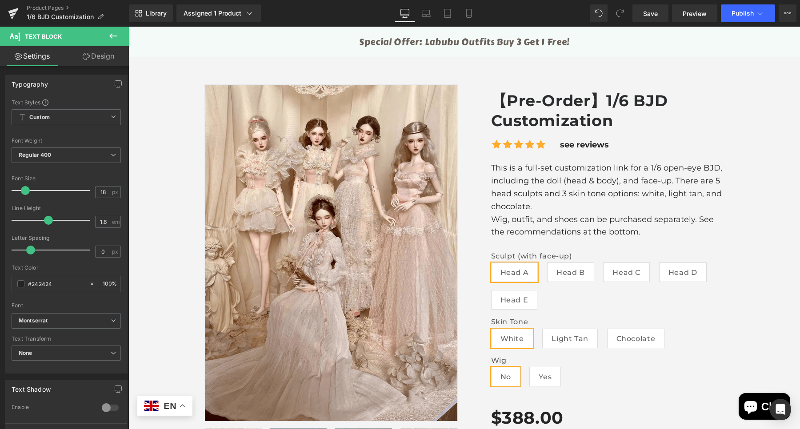
click at [693, 168] on p "This is a full-set customization link for a 1/6 open-eye BJD, including the dol…" at bounding box center [608, 187] width 235 height 51
click at [695, 170] on p "This is a full-set customization link for a 1/6 open-eye BJD, including the dol…" at bounding box center [608, 187] width 235 height 51
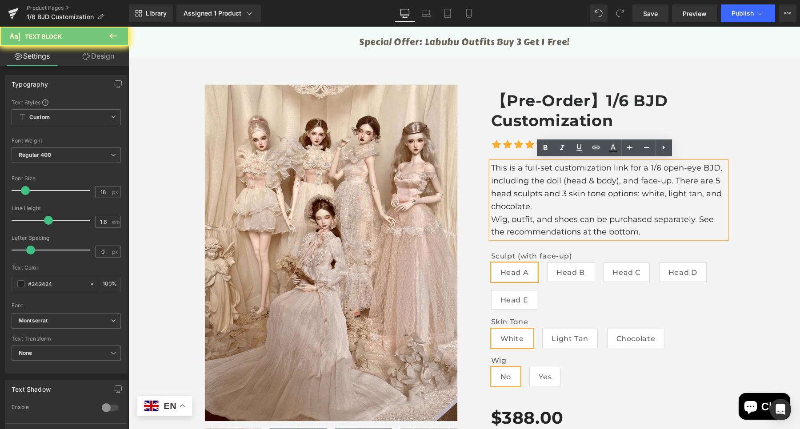
click at [693, 164] on p "This is a full-set customization link for a 1/6 open-eye BJD, including the dol…" at bounding box center [608, 187] width 235 height 51
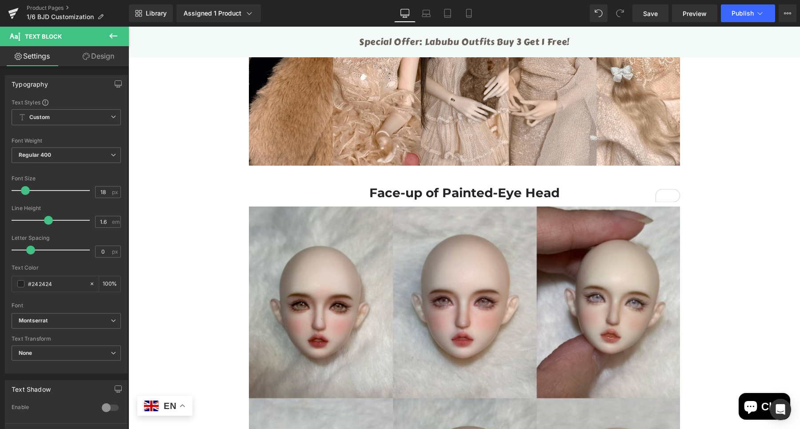
scroll to position [3551, 0]
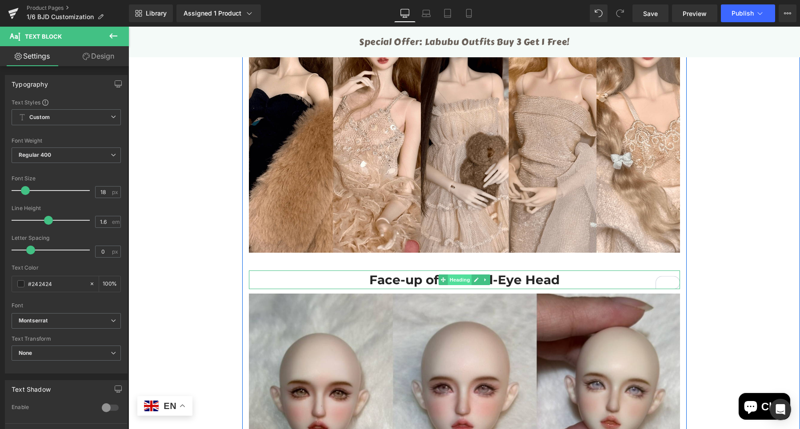
click at [452, 277] on span "Heading" at bounding box center [460, 280] width 24 height 11
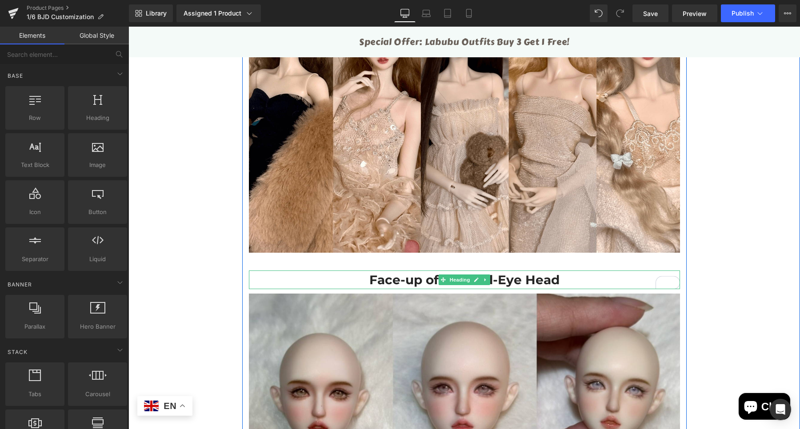
click at [416, 278] on h3 "Face-up of Painted-Eye Head" at bounding box center [464, 280] width 431 height 19
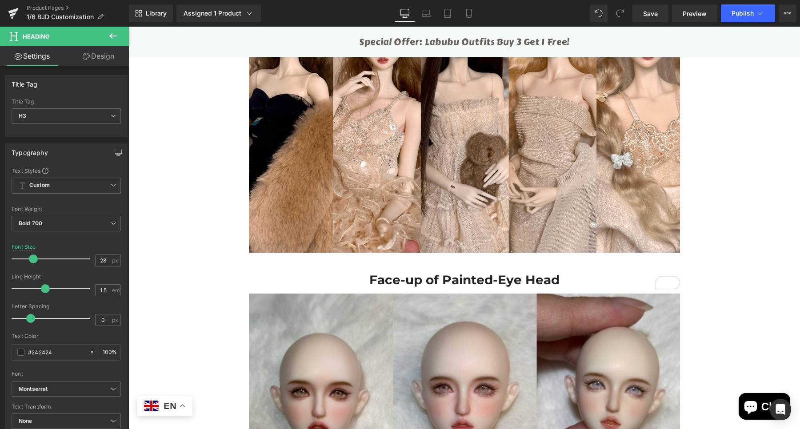
click at [89, 59] on link "Design" at bounding box center [98, 56] width 64 height 20
click at [0, 0] on div "Spacing" at bounding box center [0, 0] width 0 height 0
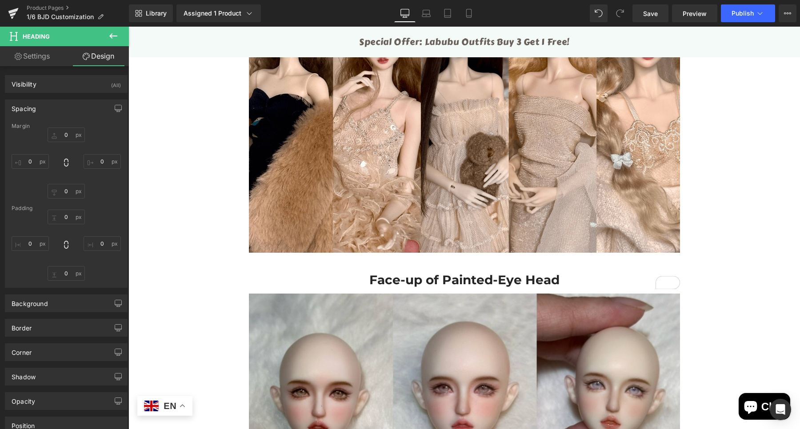
type input "40"
type input "0"
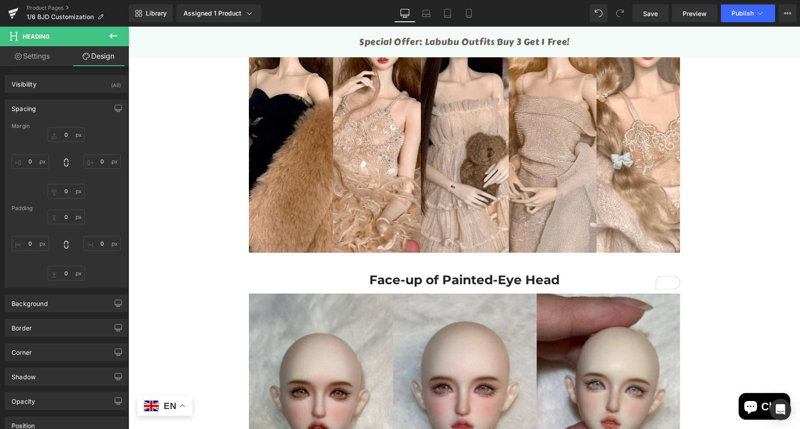
type input "0"
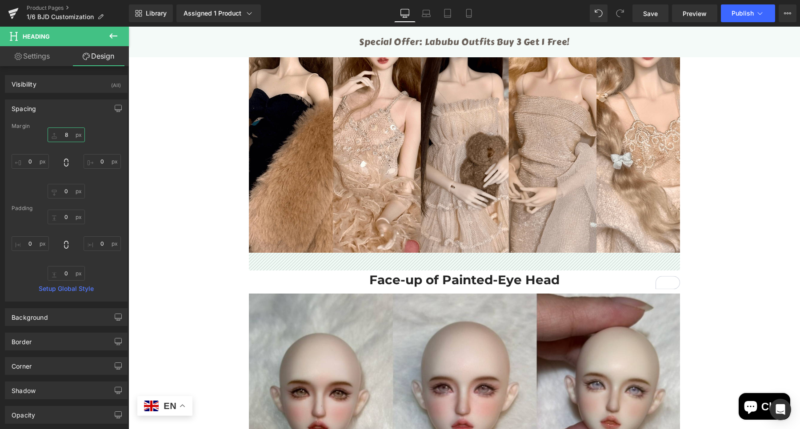
type input "8-"
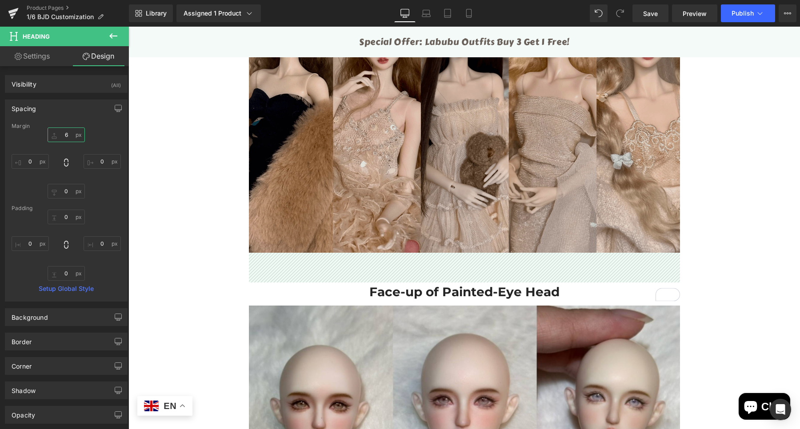
type input "60"
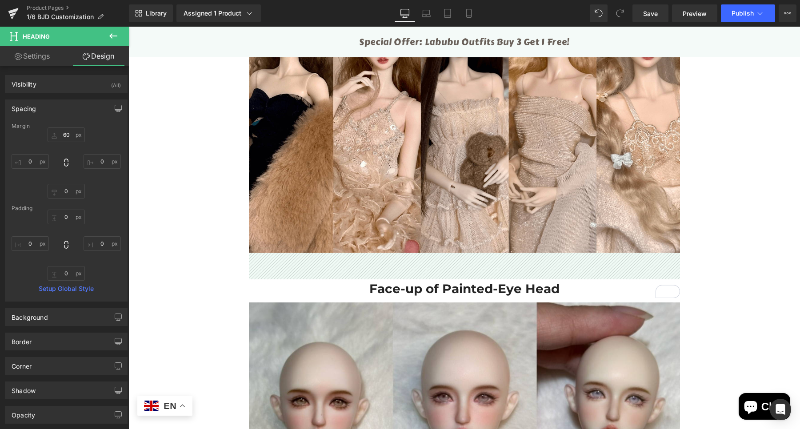
drag, startPoint x: 707, startPoint y: 228, endPoint x: 680, endPoint y: 75, distance: 155.7
click at [707, 228] on div "Please leave your customization details Heading To help us create your personal…" at bounding box center [464, 190] width 672 height 4537
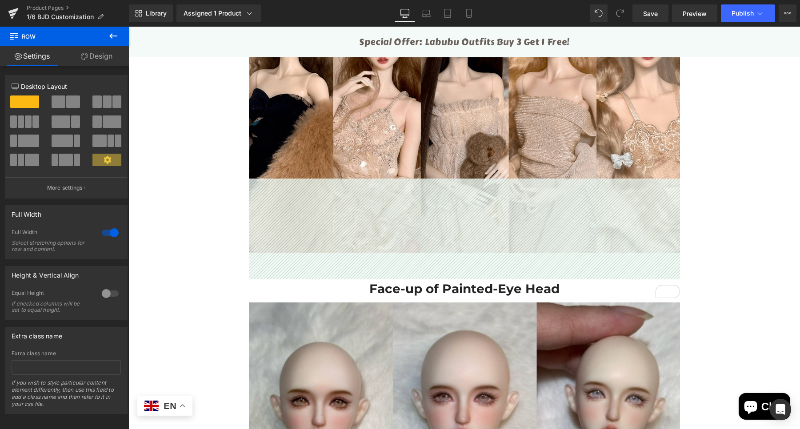
click at [105, 51] on link "Design" at bounding box center [96, 56] width 64 height 20
click at [0, 0] on div "Spacing" at bounding box center [0, 0] width 0 height 0
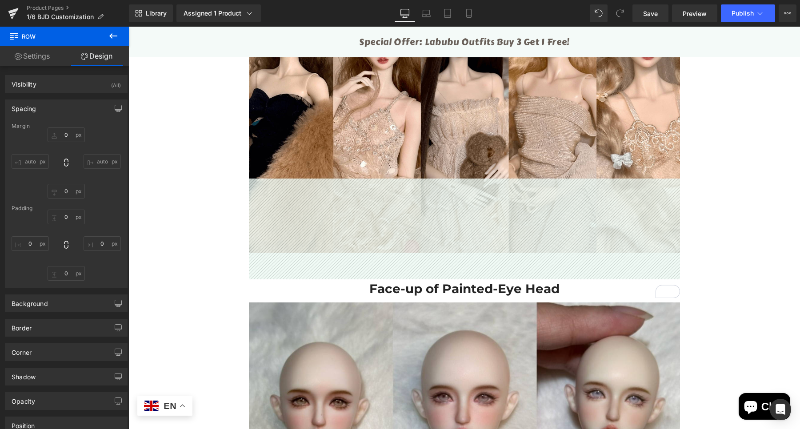
type input "0"
type input "80"
type input "0"
type input "10"
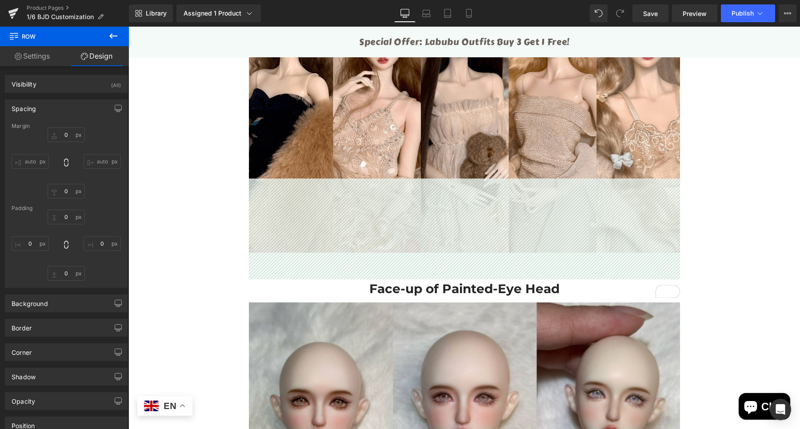
type input "0"
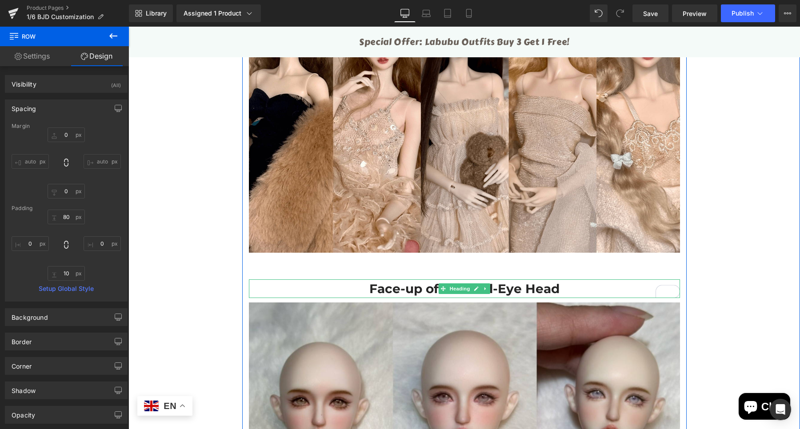
click at [409, 284] on h3 "Face-up of Painted-Eye Head" at bounding box center [464, 289] width 431 height 19
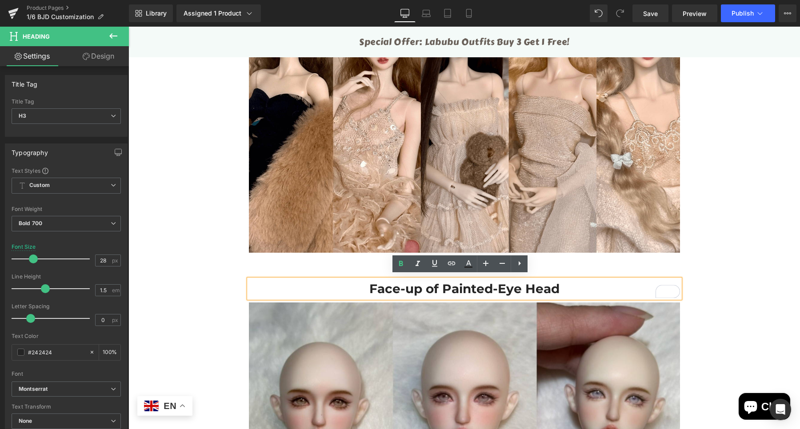
drag, startPoint x: 280, startPoint y: 258, endPoint x: 92, endPoint y: 59, distance: 273.5
click at [92, 59] on link "Design" at bounding box center [98, 56] width 64 height 20
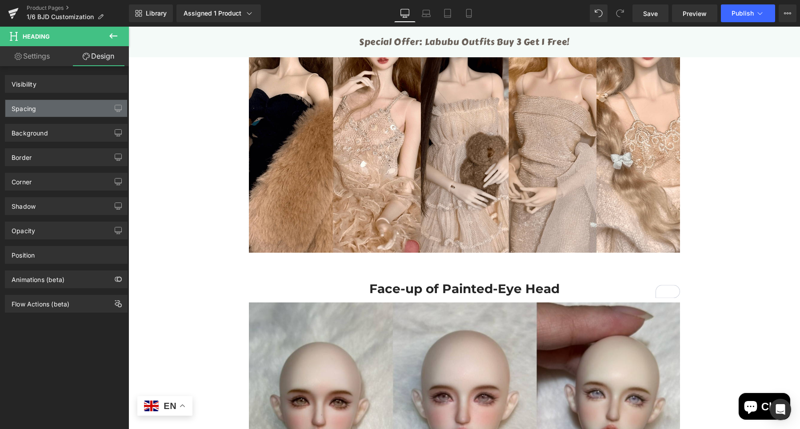
click at [72, 104] on div "Spacing" at bounding box center [66, 108] width 122 height 17
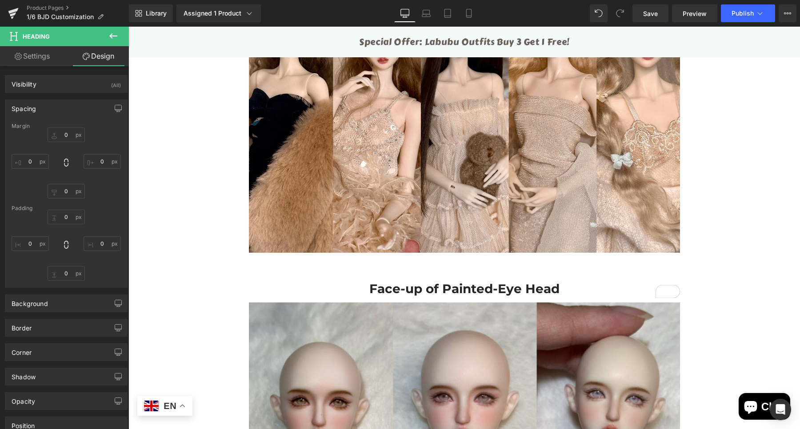
click at [60, 111] on div "Spacing" at bounding box center [66, 108] width 122 height 17
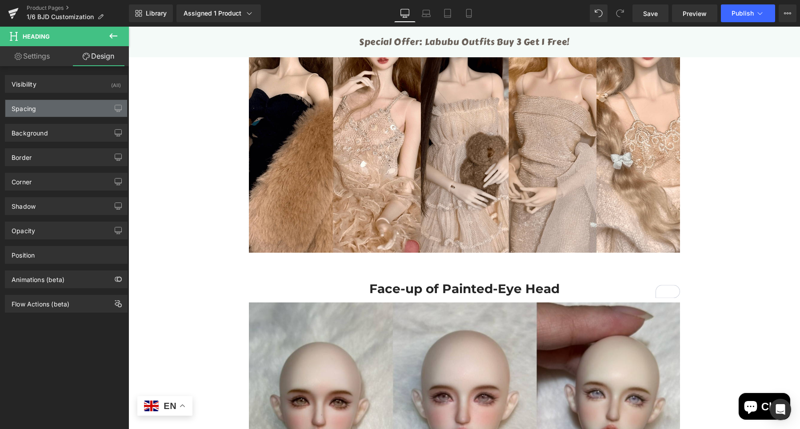
type input "60"
type input "0"
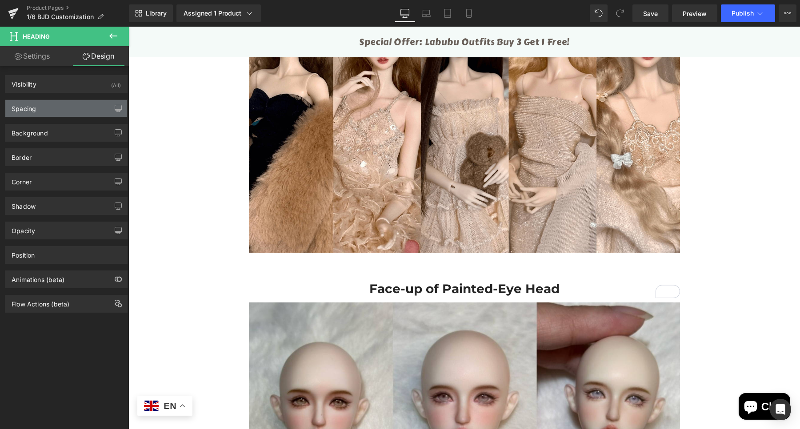
type input "0"
click at [60, 111] on div "Spacing" at bounding box center [66, 108] width 122 height 17
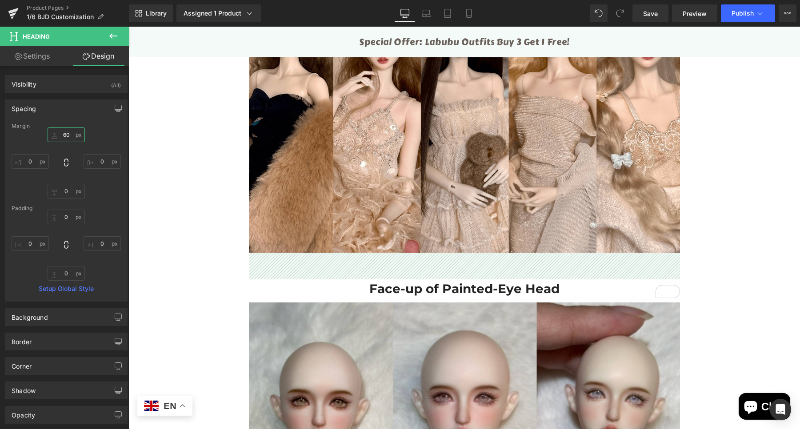
click at [65, 131] on input "60" at bounding box center [66, 135] width 37 height 15
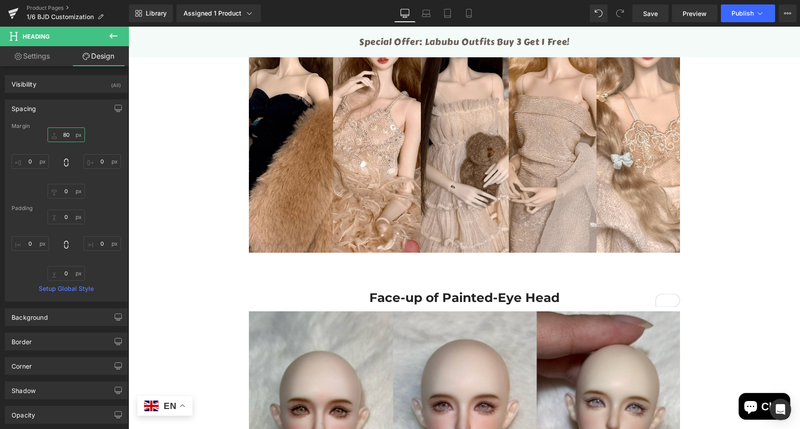
type input "80"
click at [66, 120] on div "Spacing Margin 80 80 0px 0 0px 0 0px 0 Padding 0px 0 0px 0 0px 0 0px 0 Setup Gl…" at bounding box center [66, 201] width 123 height 202
click at [740, 10] on span "Publish" at bounding box center [742, 13] width 22 height 7
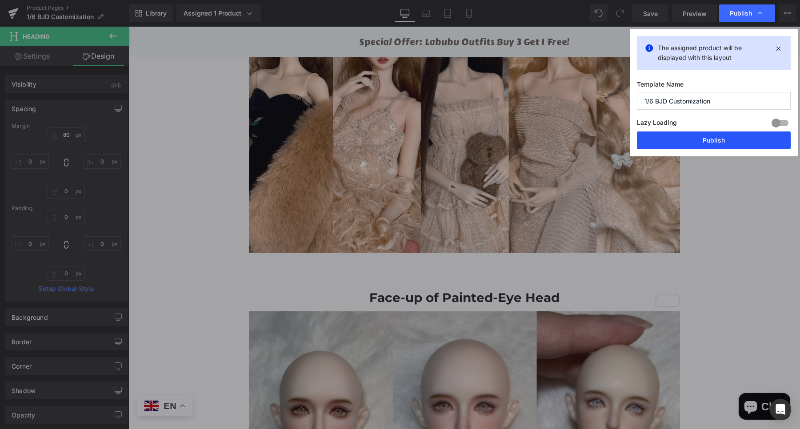
drag, startPoint x: 727, startPoint y: 141, endPoint x: 595, endPoint y: 111, distance: 135.5
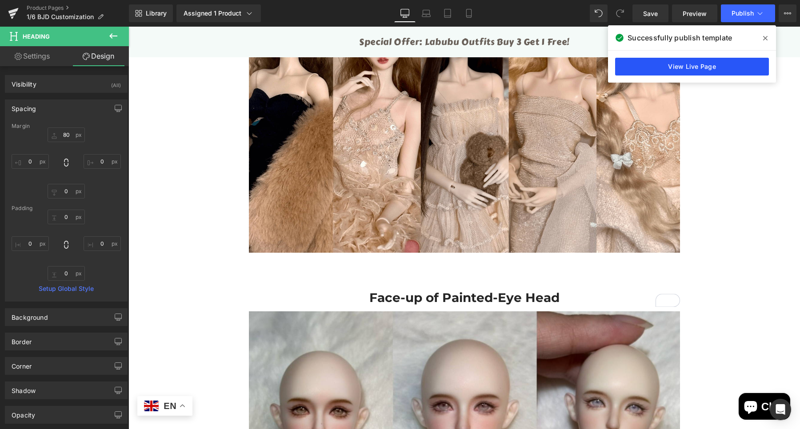
click at [0, 0] on link "View Live Page" at bounding box center [0, 0] width 0 height 0
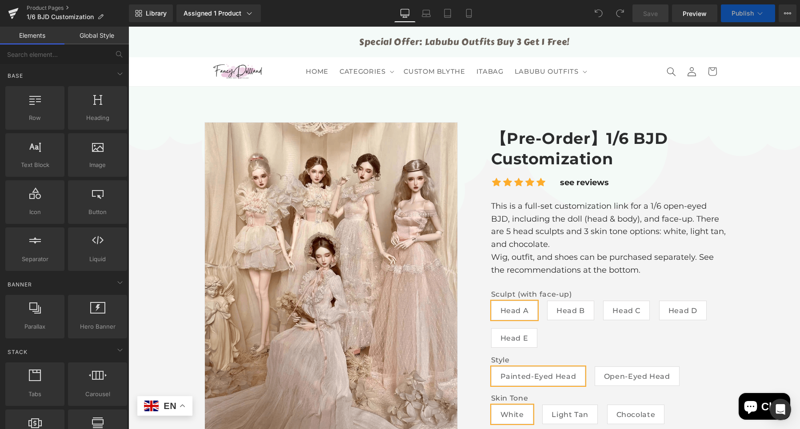
scroll to position [217, 0]
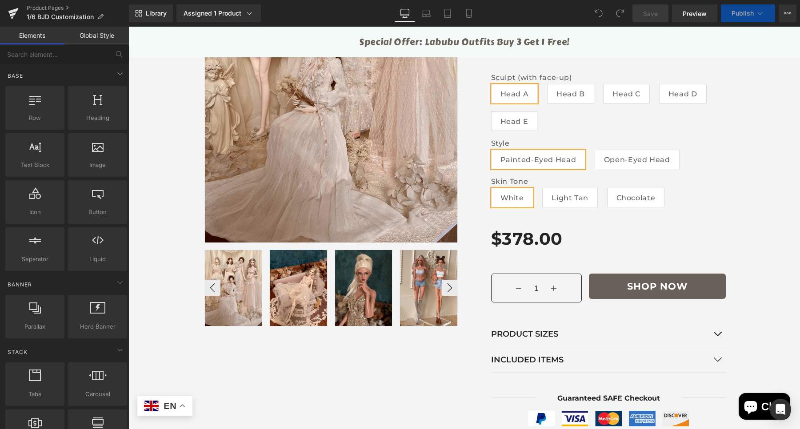
click at [433, 383] on div "Sale Off (P) Image ‹ ›" at bounding box center [464, 214] width 533 height 658
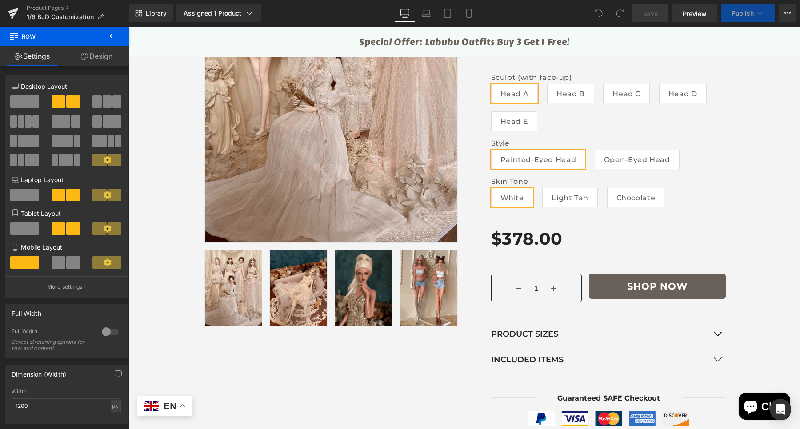
scroll to position [495, 0]
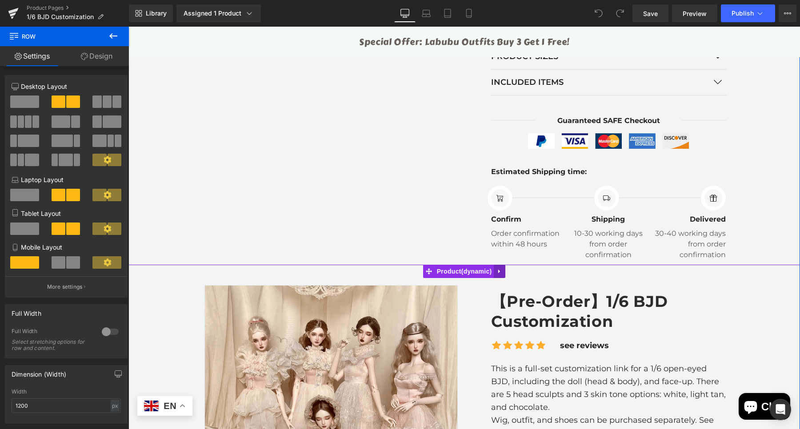
click at [497, 271] on icon at bounding box center [500, 271] width 6 height 7
click at [504, 271] on icon at bounding box center [506, 271] width 6 height 6
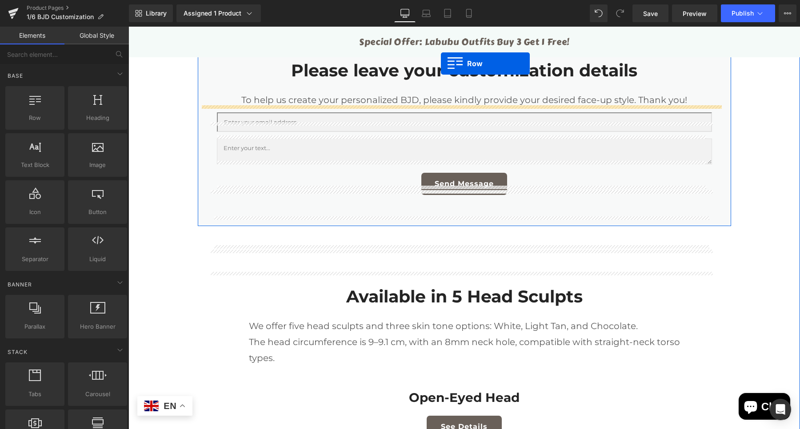
scroll to position [721, 0]
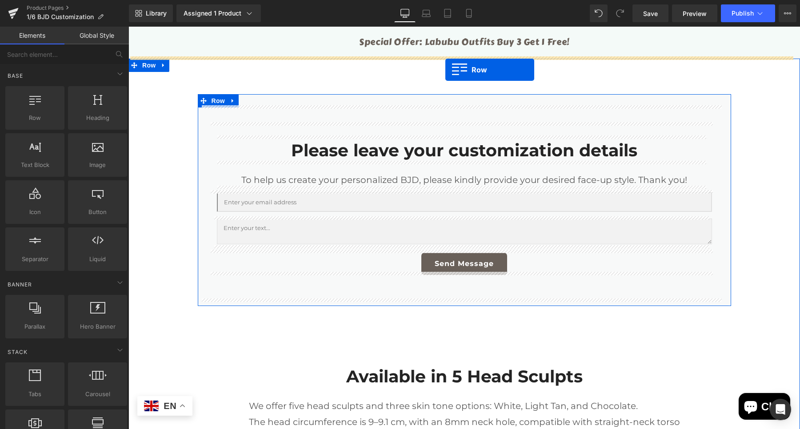
drag, startPoint x: 173, startPoint y: 144, endPoint x: 445, endPoint y: 70, distance: 282.1
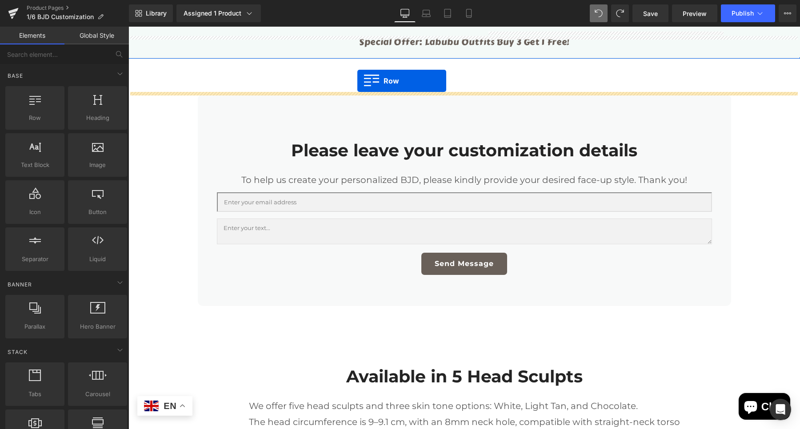
drag, startPoint x: 165, startPoint y: 138, endPoint x: 357, endPoint y: 81, distance: 200.2
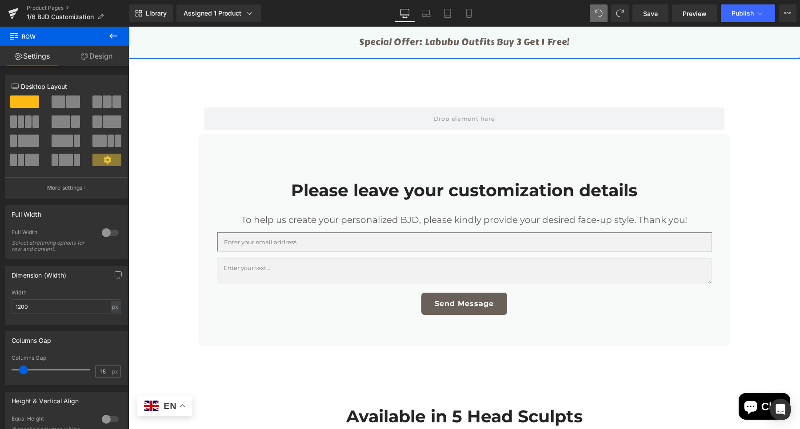
drag, startPoint x: 114, startPoint y: 38, endPoint x: 108, endPoint y: 47, distance: 10.8
click at [112, 38] on icon at bounding box center [113, 36] width 11 height 11
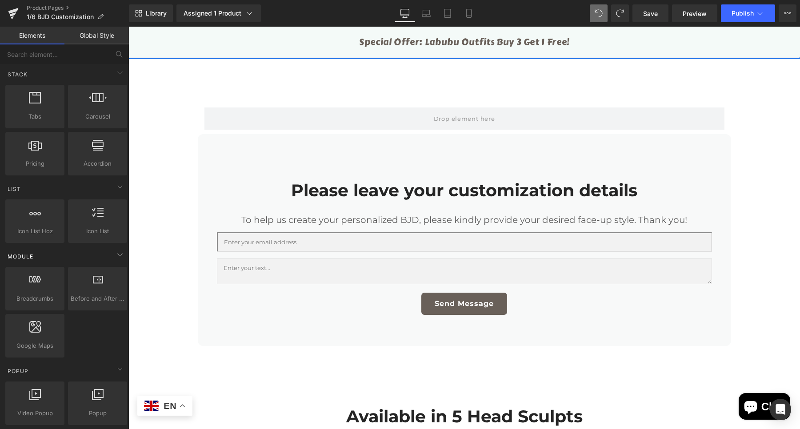
scroll to position [56, 0]
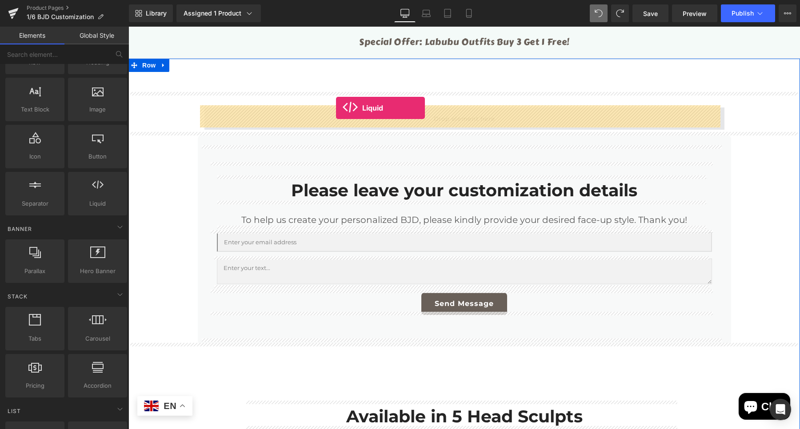
drag, startPoint x: 253, startPoint y: 219, endPoint x: 336, endPoint y: 109, distance: 137.7
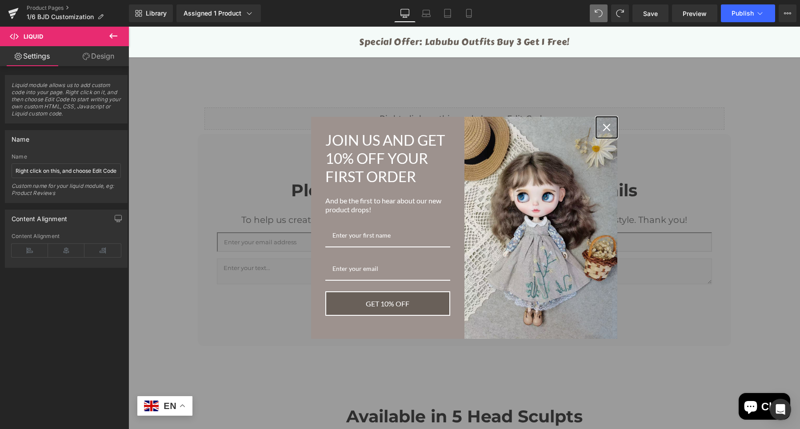
drag, startPoint x: 606, startPoint y: 122, endPoint x: 572, endPoint y: 129, distance: 34.1
click at [606, 124] on div "Close" at bounding box center [607, 127] width 14 height 14
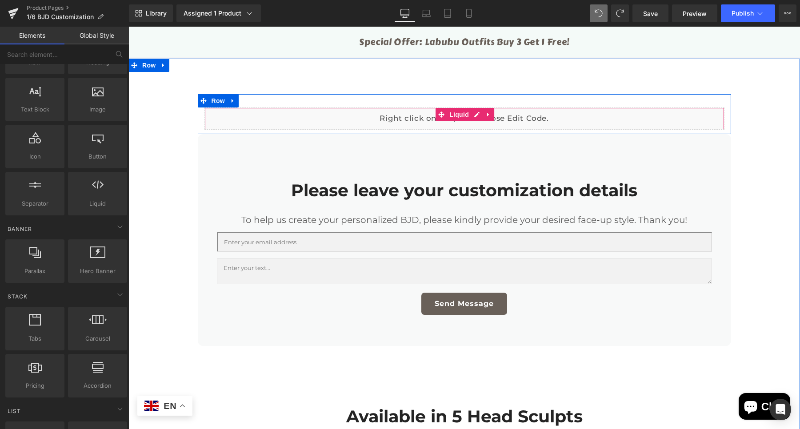
click at [472, 114] on div "Liquid" at bounding box center [464, 119] width 520 height 22
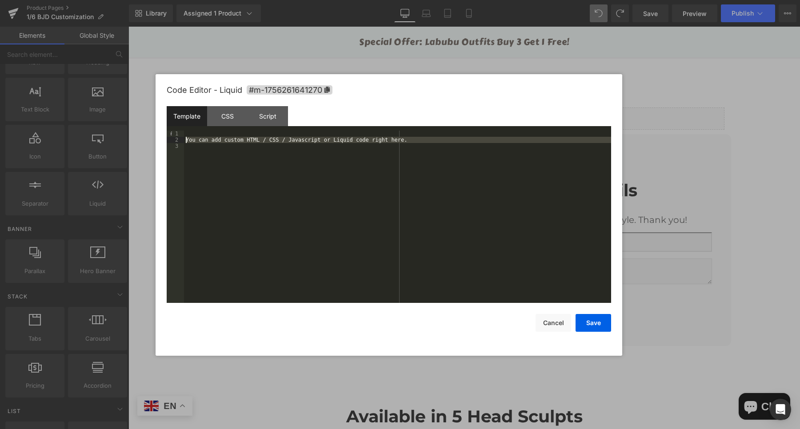
drag, startPoint x: 385, startPoint y: 145, endPoint x: 183, endPoint y: 141, distance: 202.2
click at [183, 141] on pre "1 2 3 You can add custom HTML / CSS / Javascript or Liquid code right here. XXX…" at bounding box center [389, 217] width 444 height 172
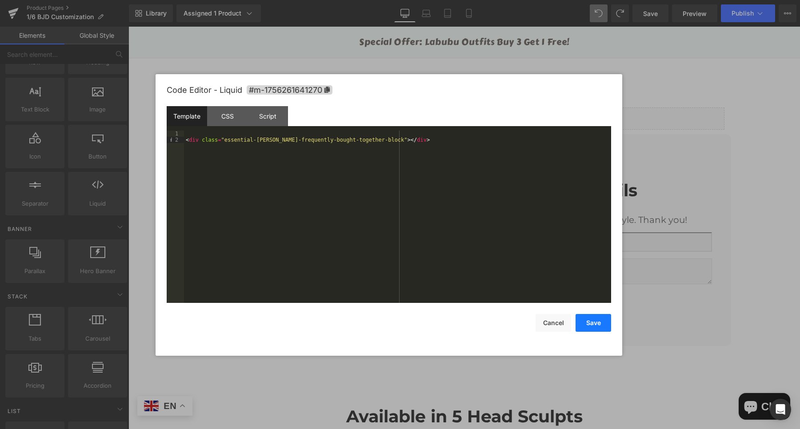
drag, startPoint x: 591, startPoint y: 320, endPoint x: 586, endPoint y: 322, distance: 5.6
click at [591, 320] on button "Save" at bounding box center [594, 323] width 36 height 18
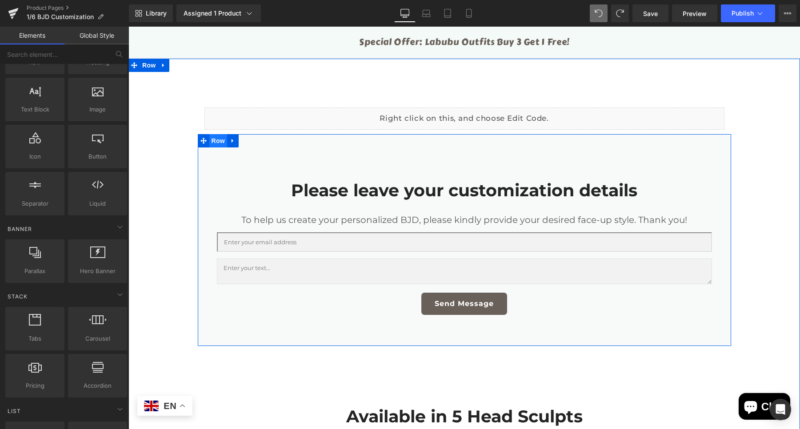
click at [209, 143] on span "Row" at bounding box center [218, 140] width 18 height 13
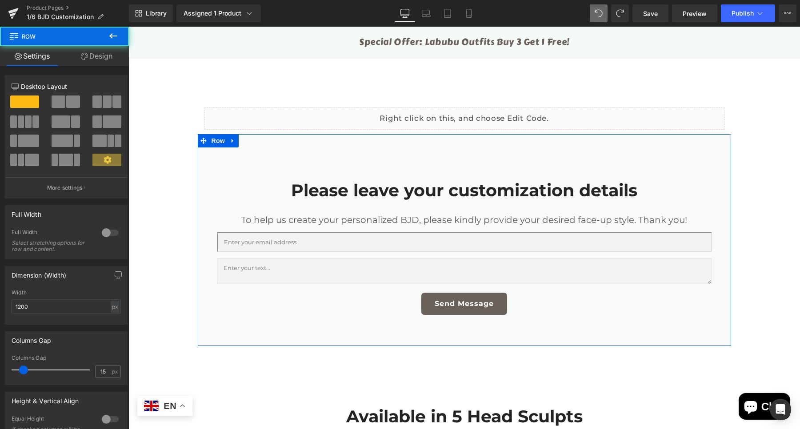
click at [92, 57] on link "Design" at bounding box center [96, 56] width 64 height 20
click at [0, 0] on div "Spacing" at bounding box center [0, 0] width 0 height 0
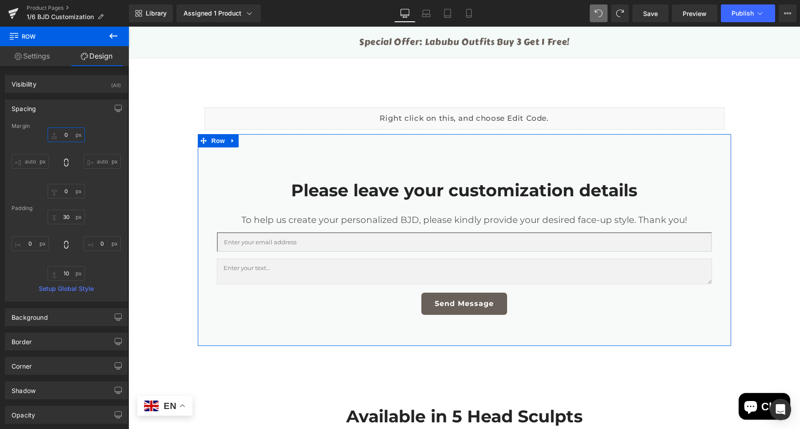
click at [67, 132] on input "text" at bounding box center [66, 135] width 37 height 15
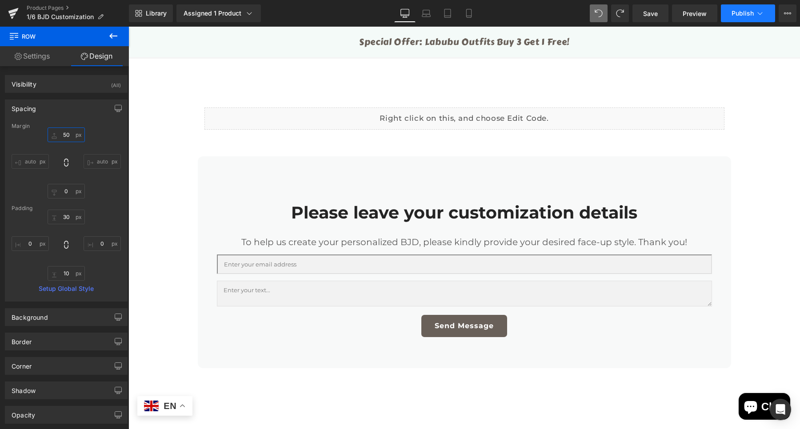
type input "5"
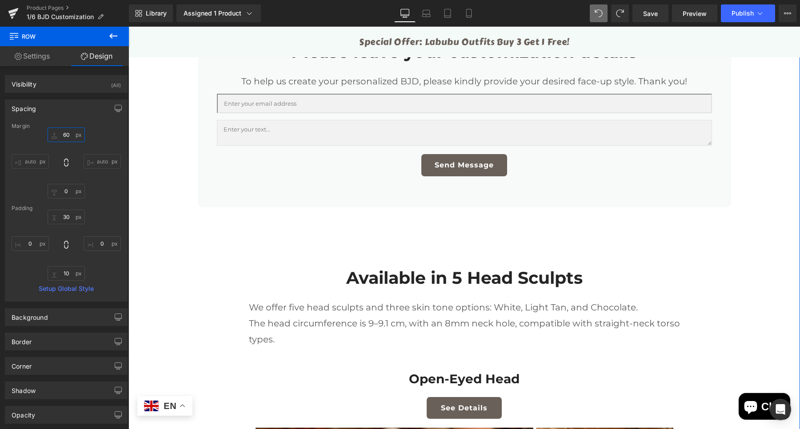
scroll to position [888, 0]
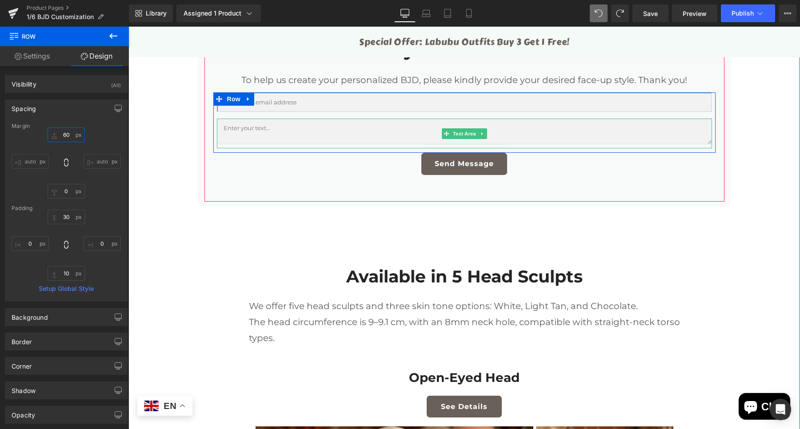
type input "6"
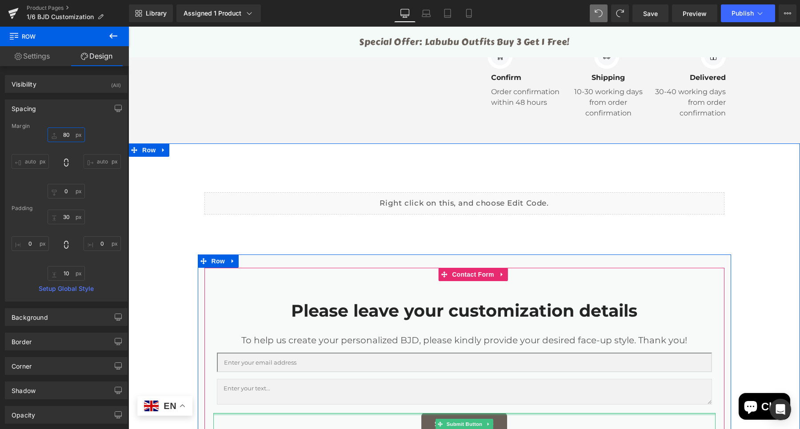
scroll to position [610, 0]
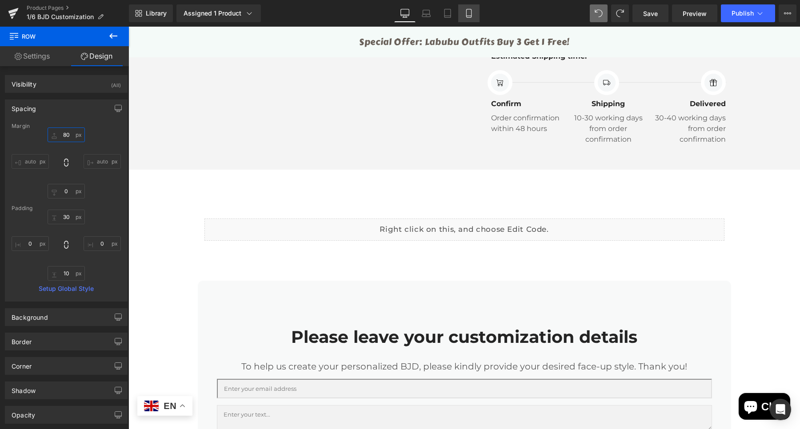
type input "80"
click at [473, 11] on link "Mobile" at bounding box center [468, 13] width 21 height 18
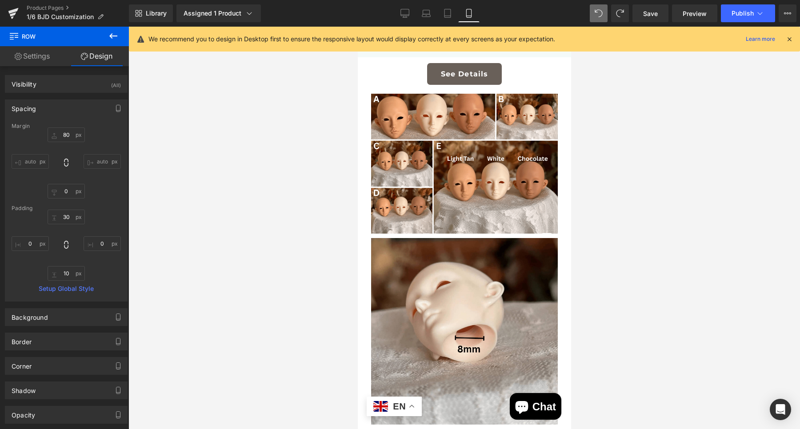
scroll to position [1515, 0]
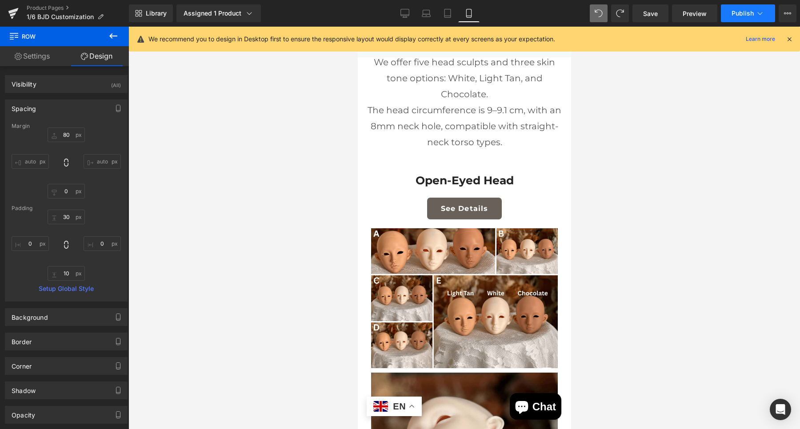
click at [743, 13] on span "Publish" at bounding box center [742, 13] width 22 height 7
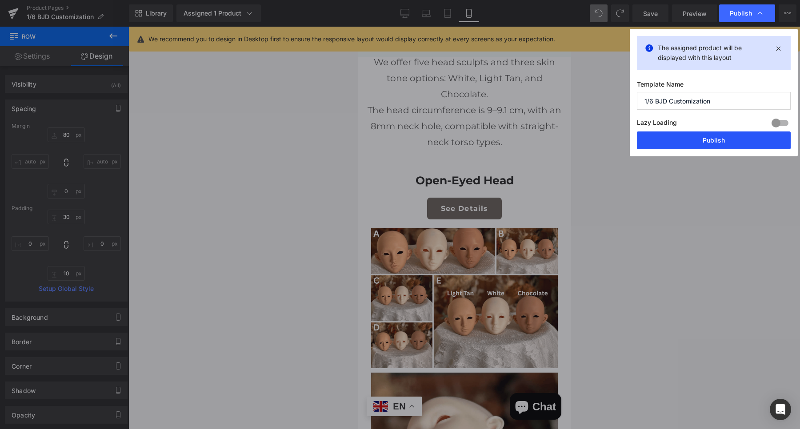
click at [0, 0] on button "Publish" at bounding box center [0, 0] width 0 height 0
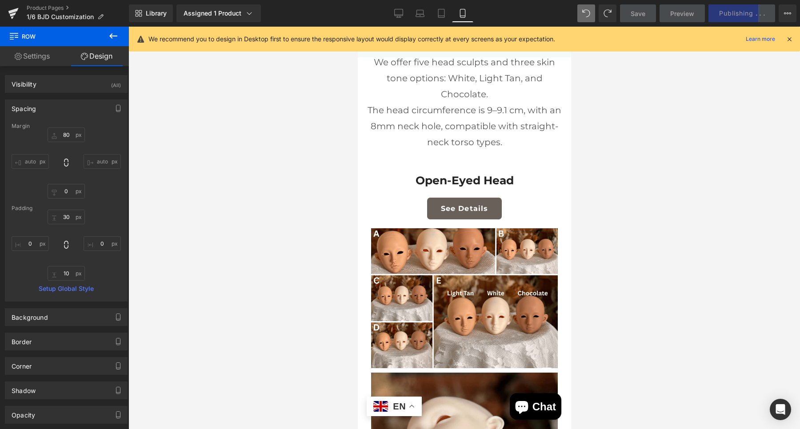
click at [722, 252] on div at bounding box center [464, 228] width 672 height 403
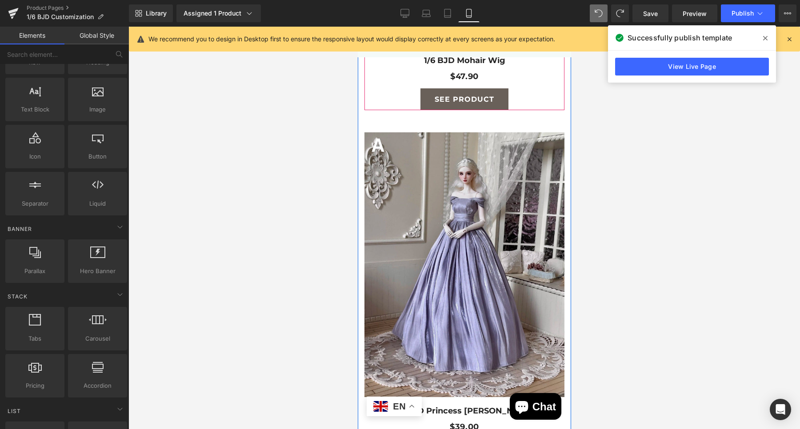
scroll to position [4682, 0]
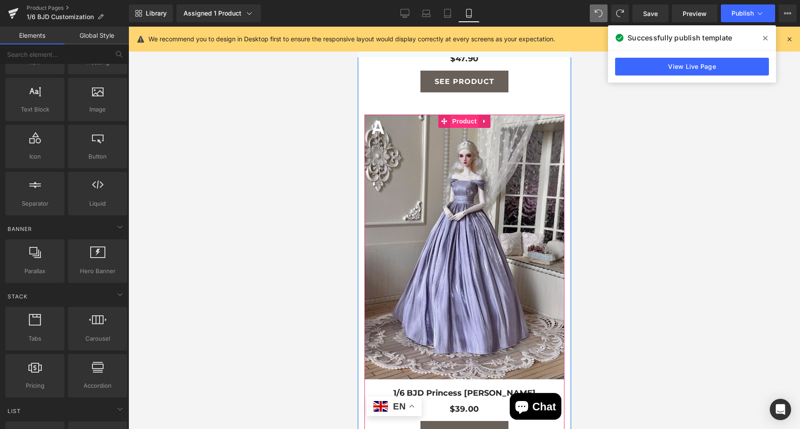
click at [458, 119] on span "Product" at bounding box center [464, 121] width 29 height 13
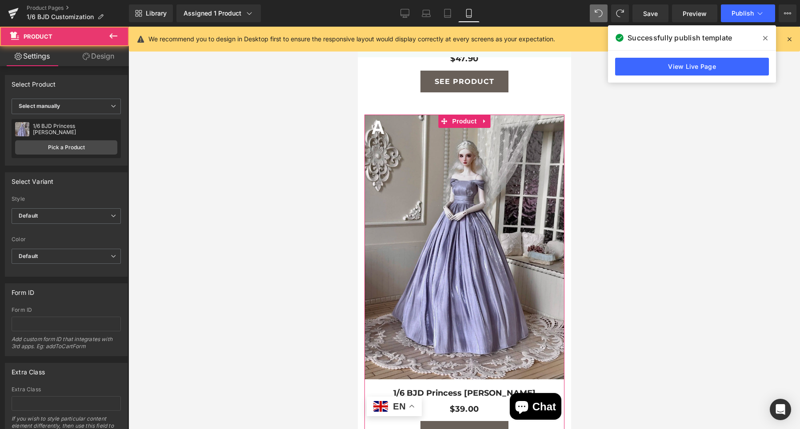
click at [102, 56] on link "Design" at bounding box center [98, 56] width 64 height 20
click at [0, 0] on div "Spacing" at bounding box center [0, 0] width 0 height 0
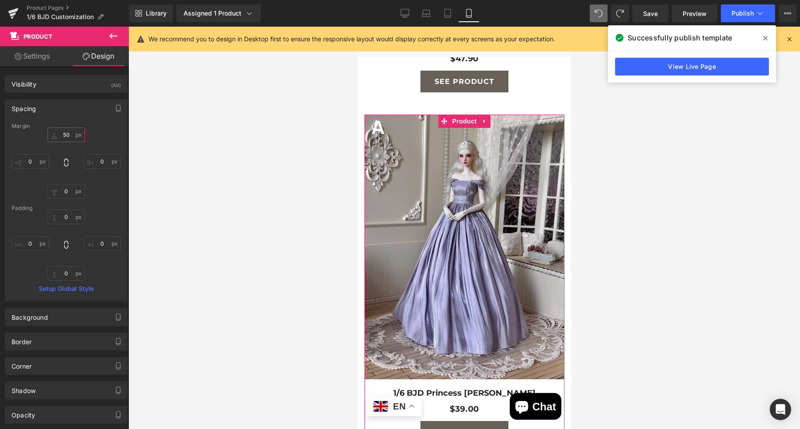
click at [64, 136] on input "text" at bounding box center [66, 135] width 37 height 15
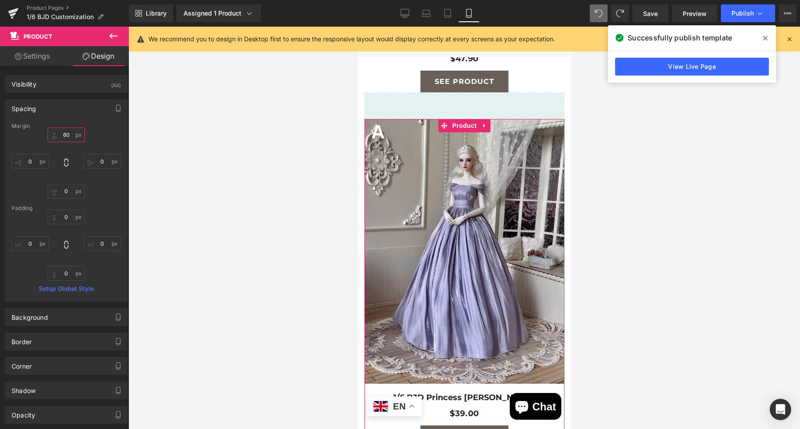
type input "6"
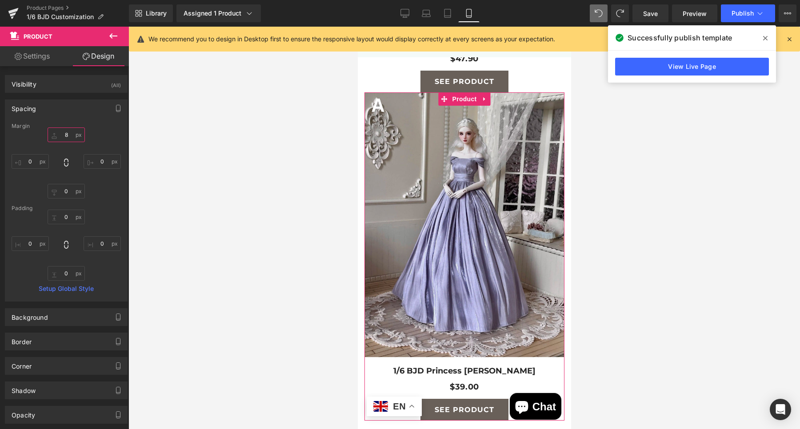
type input "80"
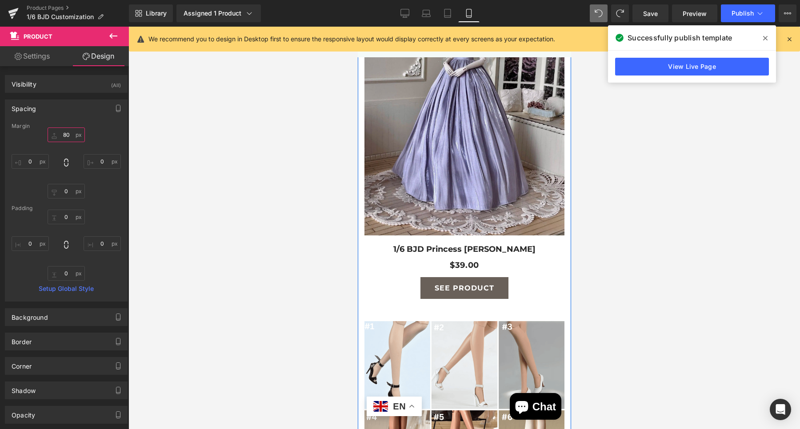
scroll to position [5015, 0]
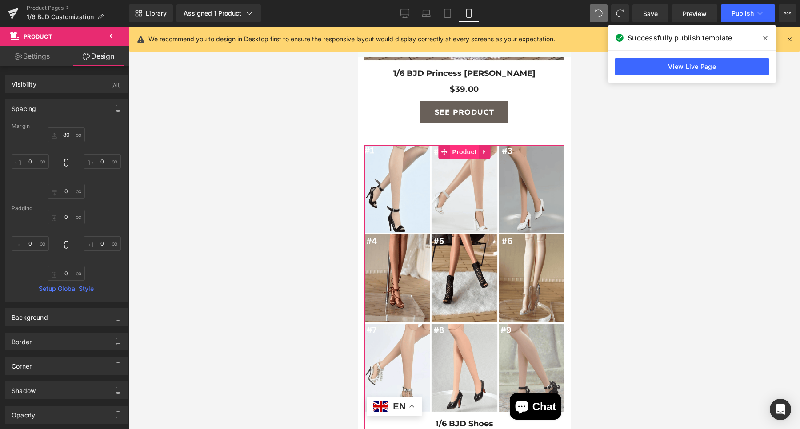
click at [451, 148] on span "Product" at bounding box center [464, 151] width 29 height 13
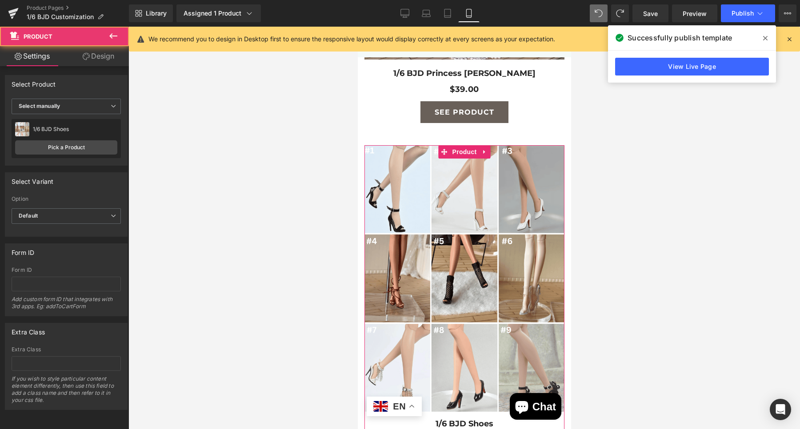
click at [103, 60] on link "Design" at bounding box center [98, 56] width 64 height 20
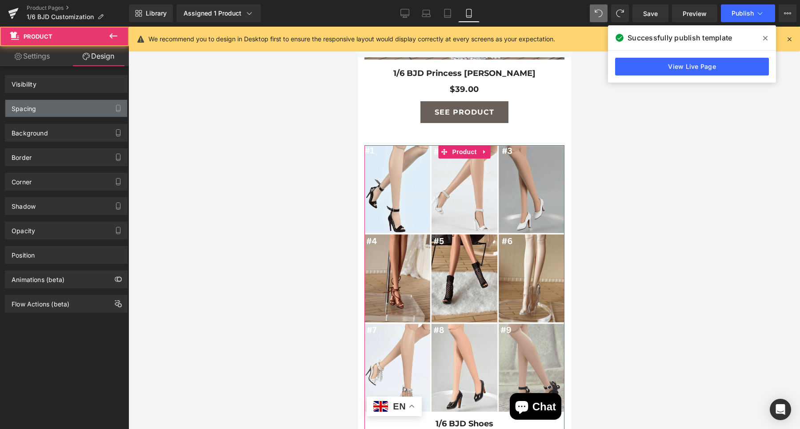
click at [72, 107] on div "Spacing" at bounding box center [66, 108] width 122 height 17
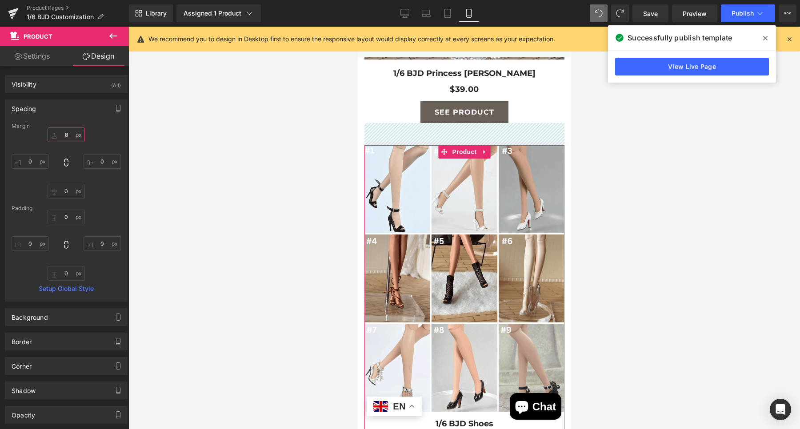
type input "80"
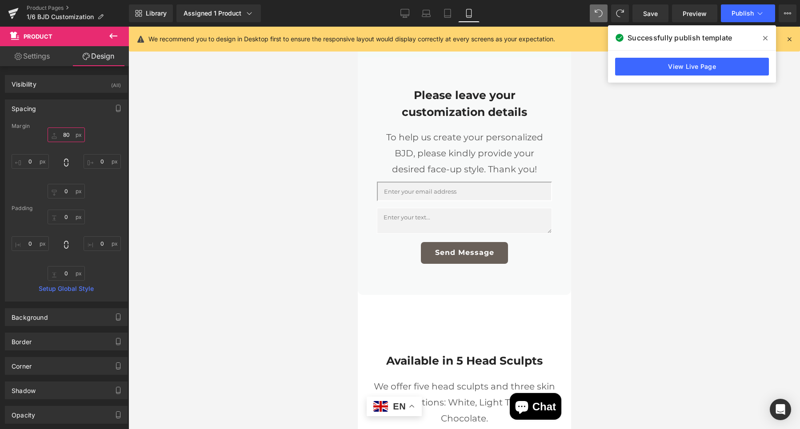
scroll to position [1384, 0]
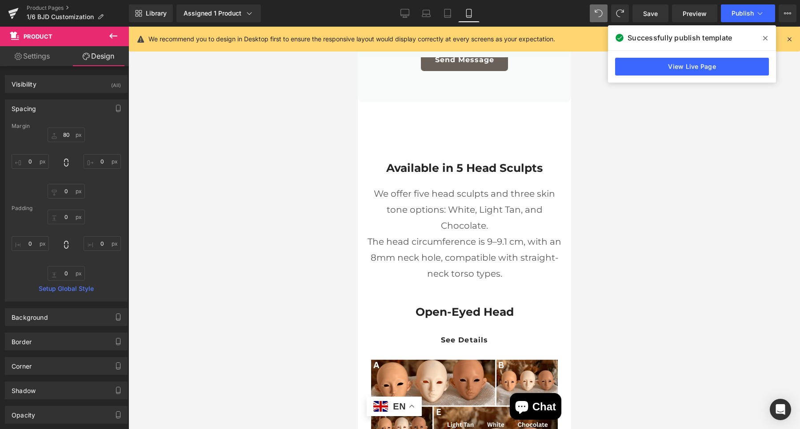
click at [460, 338] on link "See Details" at bounding box center [464, 340] width 75 height 22
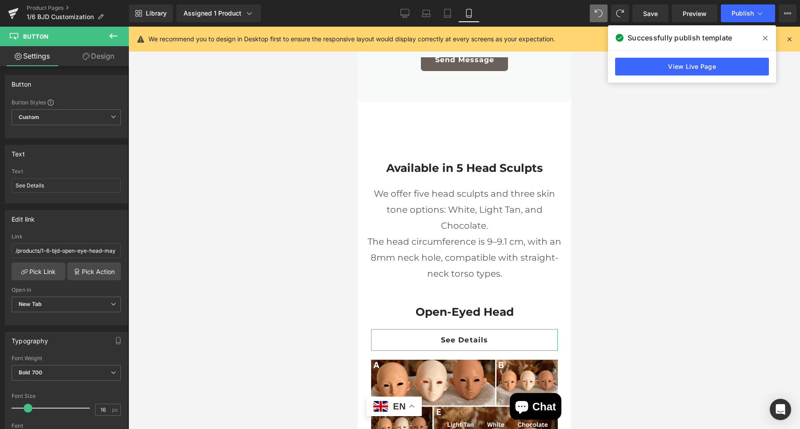
click at [456, 338] on link "See Details" at bounding box center [464, 340] width 75 height 22
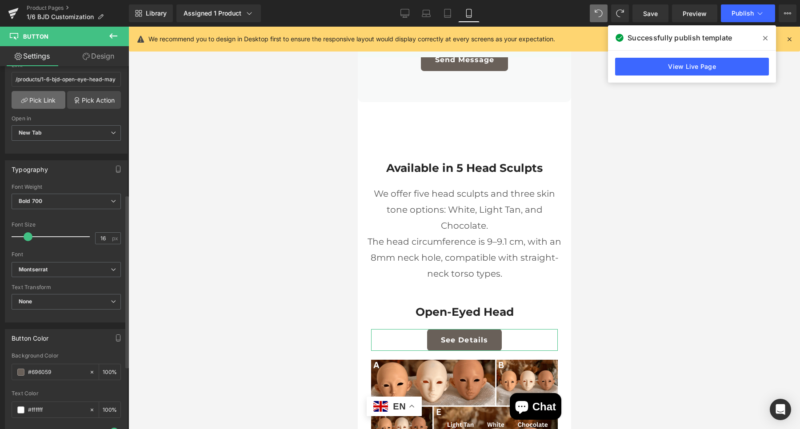
scroll to position [278, 0]
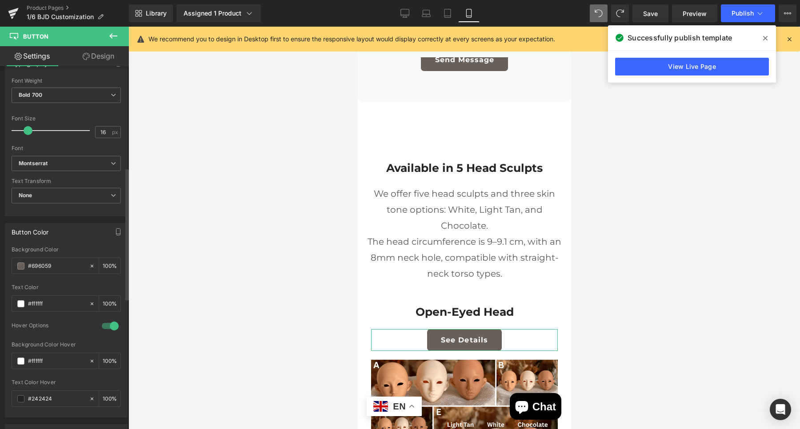
click at [101, 324] on div at bounding box center [110, 326] width 21 height 14
click at [96, 63] on link "Design" at bounding box center [98, 56] width 64 height 20
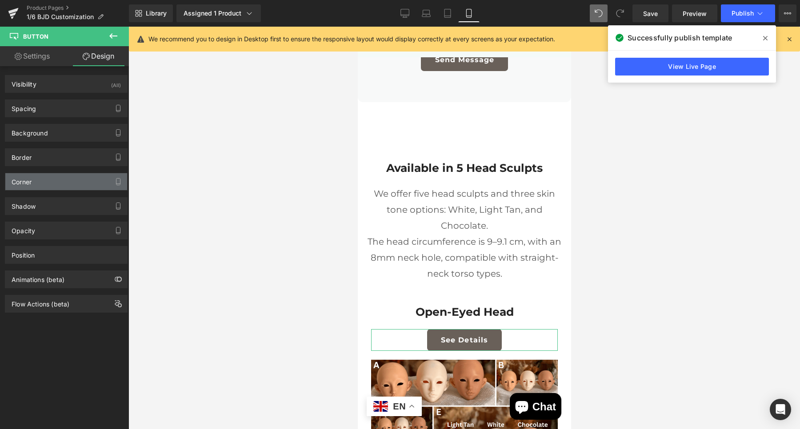
click at [59, 182] on div "Corner" at bounding box center [66, 181] width 122 height 17
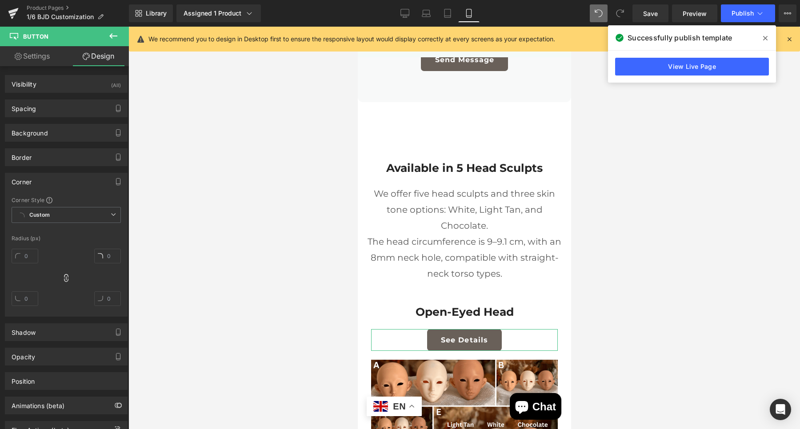
click at [58, 182] on div "Corner" at bounding box center [66, 181] width 122 height 17
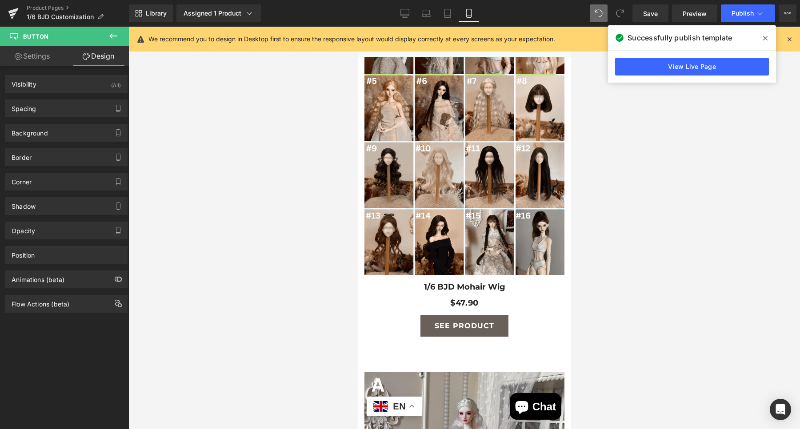
scroll to position [4606, 0]
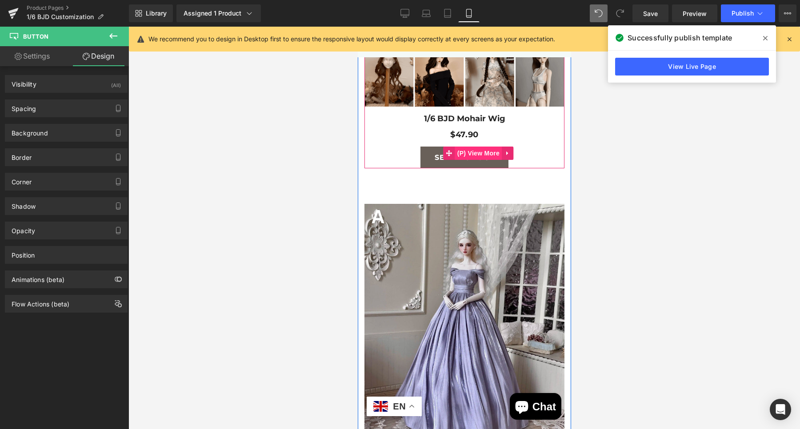
click at [472, 150] on span "(P) View More" at bounding box center [478, 153] width 47 height 13
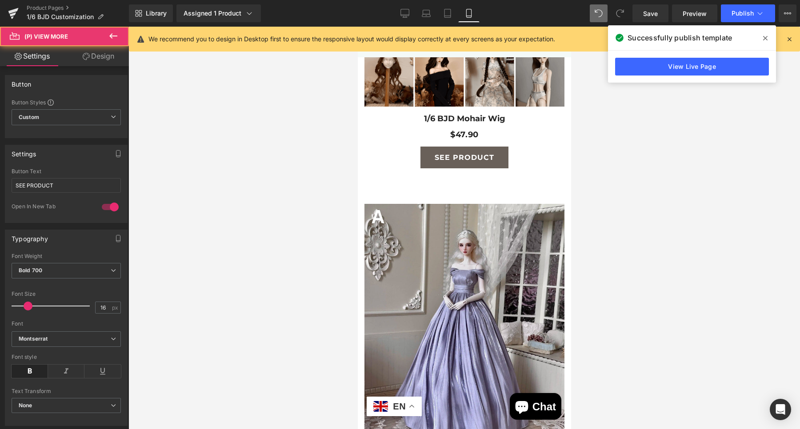
click at [103, 60] on link "Design" at bounding box center [98, 56] width 64 height 20
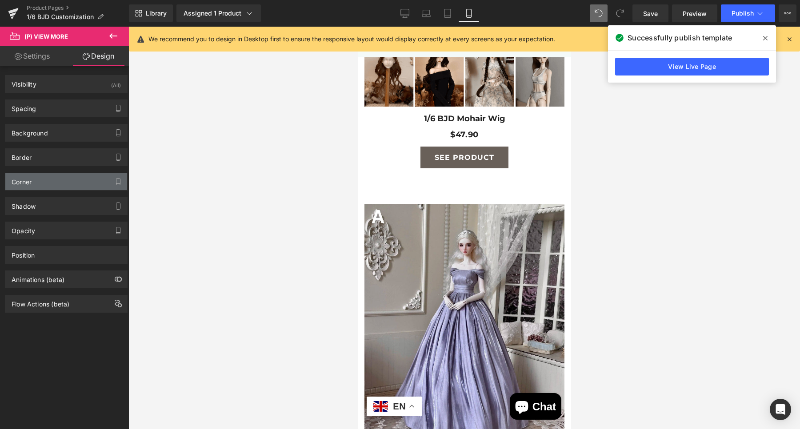
click at [53, 185] on div "Corner" at bounding box center [66, 181] width 122 height 17
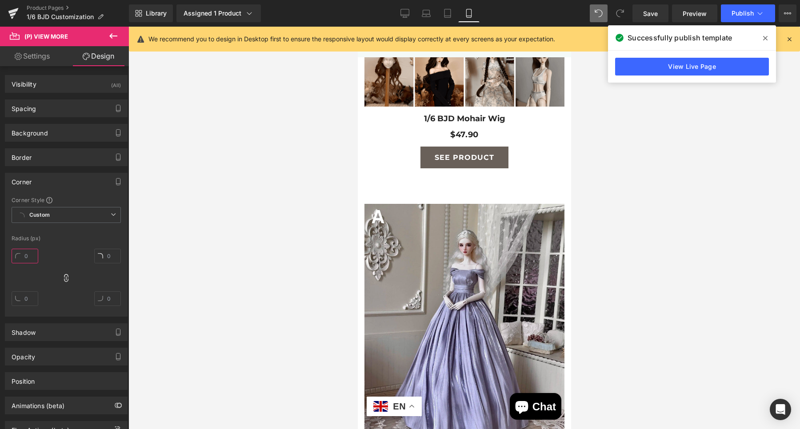
click at [26, 253] on input "text" at bounding box center [25, 256] width 27 height 15
type input "6"
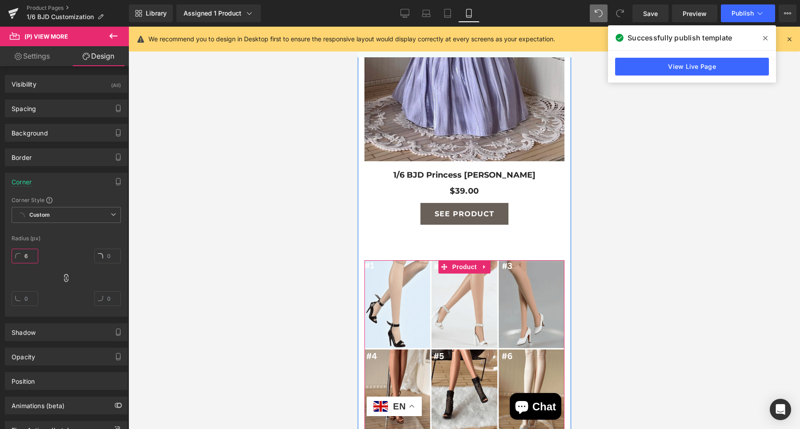
scroll to position [4939, 0]
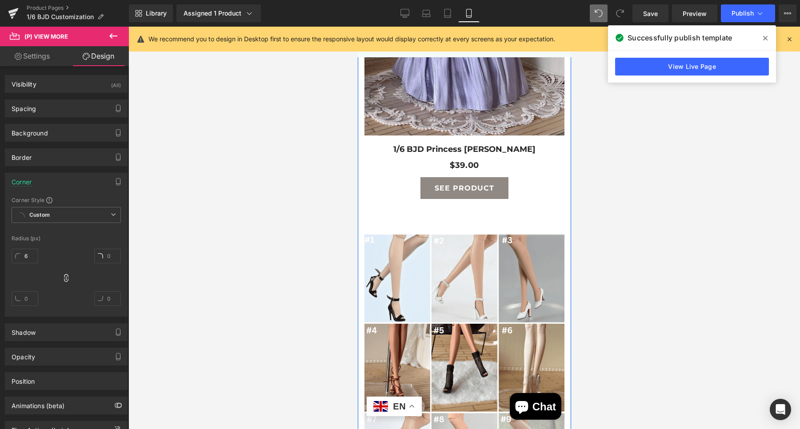
click at [457, 189] on link "SEE PRODUCT" at bounding box center [464, 188] width 88 height 22
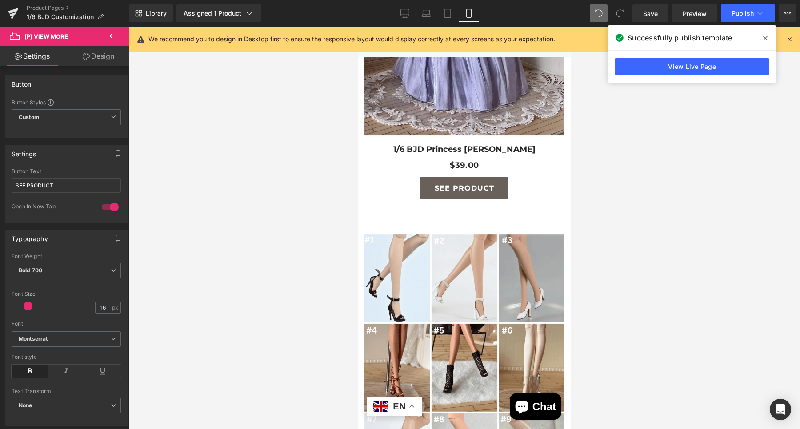
click at [100, 60] on link "Design" at bounding box center [98, 56] width 64 height 20
click at [0, 0] on div "Corner" at bounding box center [0, 0] width 0 height 0
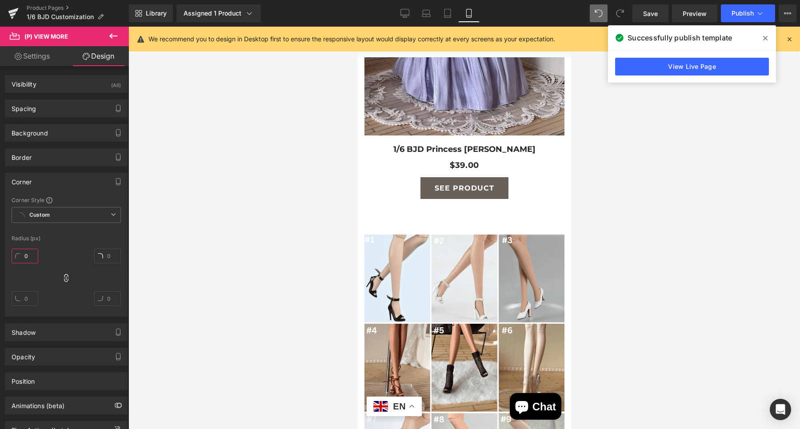
drag, startPoint x: 32, startPoint y: 256, endPoint x: 18, endPoint y: 256, distance: 14.2
click at [18, 256] on input "0" at bounding box center [25, 256] width 27 height 15
type input "6"
drag, startPoint x: 86, startPoint y: 246, endPoint x: 92, endPoint y: 246, distance: 5.8
click at [85, 246] on div "6" at bounding box center [66, 280] width 109 height 71
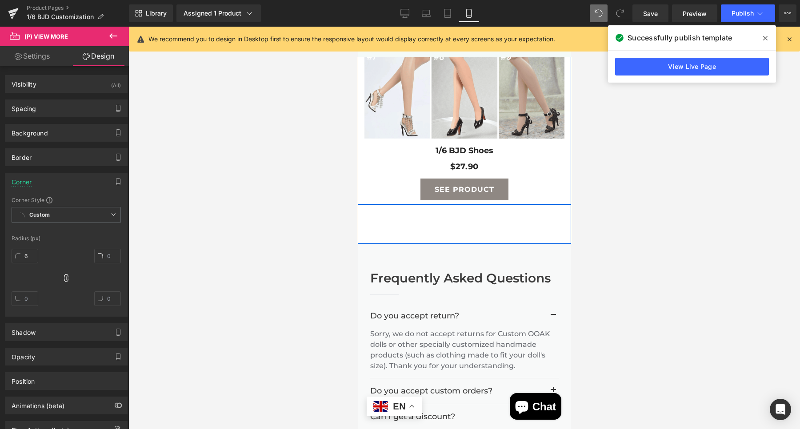
scroll to position [5328, 0]
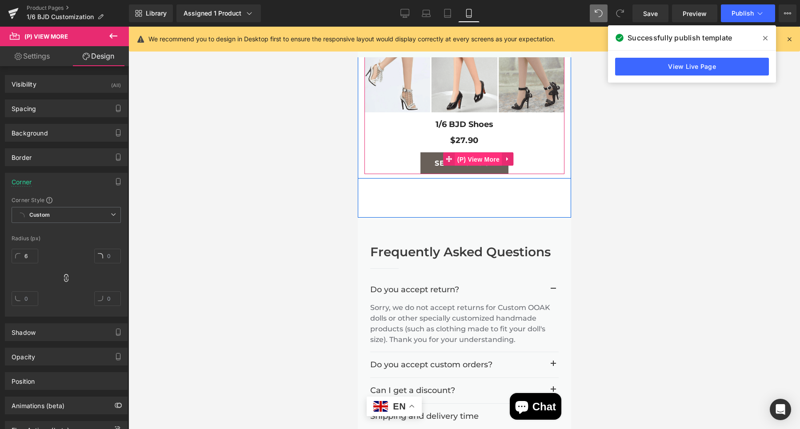
click at [455, 158] on span "(P) View More" at bounding box center [478, 159] width 47 height 13
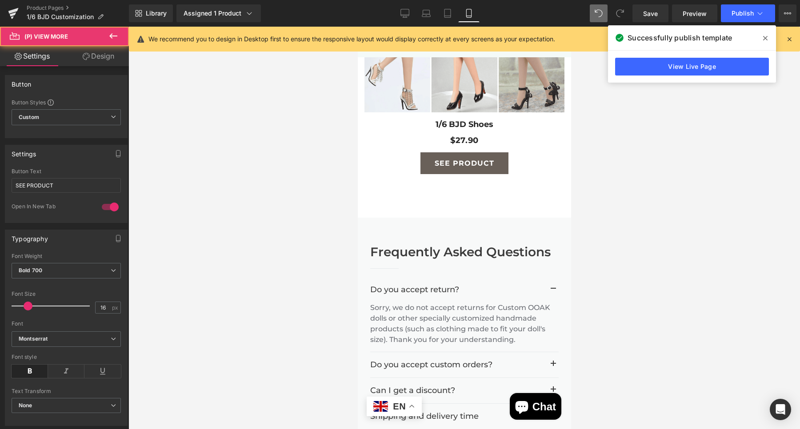
click at [98, 63] on link "Design" at bounding box center [98, 56] width 64 height 20
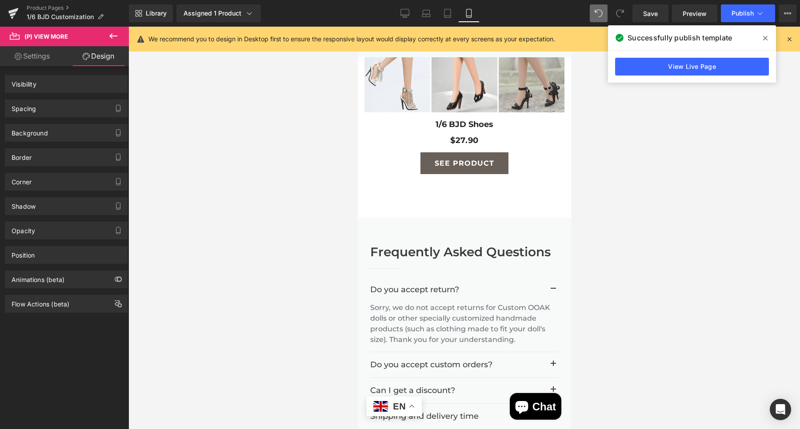
click at [52, 187] on div "Corner" at bounding box center [66, 181] width 122 height 17
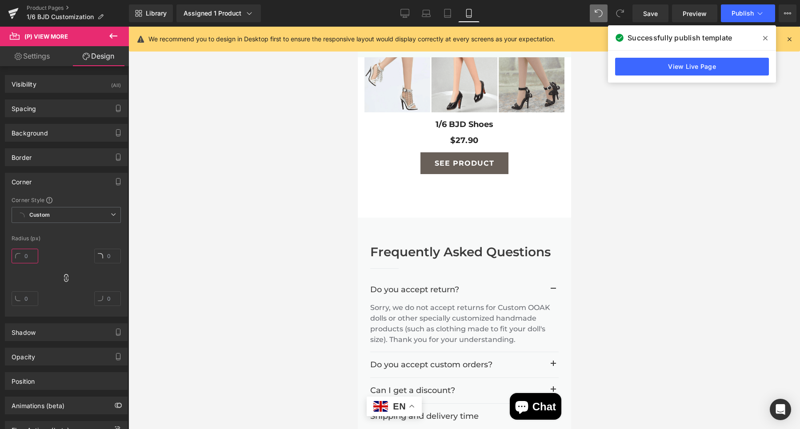
click at [26, 249] on input "text" at bounding box center [25, 256] width 27 height 15
type input "6"
click at [50, 245] on div "6" at bounding box center [66, 280] width 109 height 71
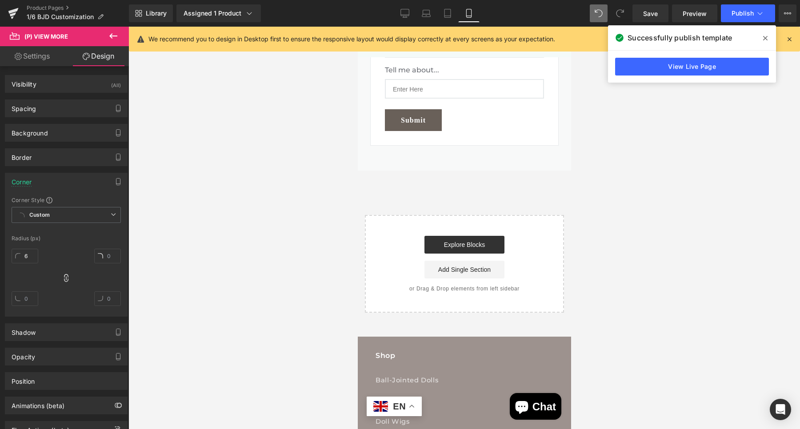
scroll to position [5717, 0]
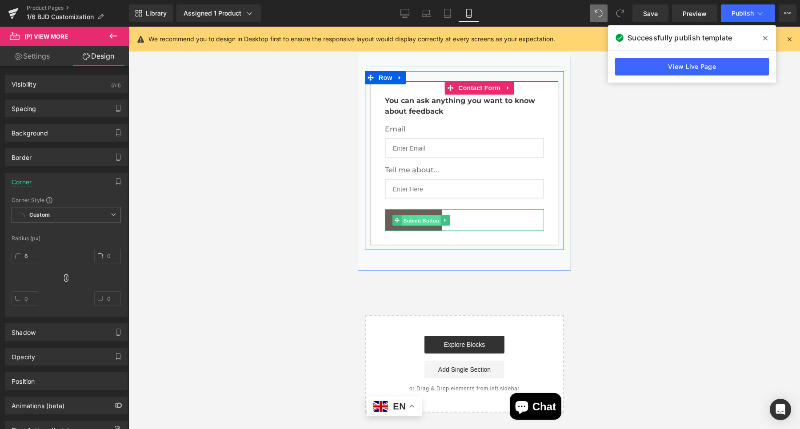
click at [408, 215] on span "Submit Button" at bounding box center [420, 220] width 39 height 11
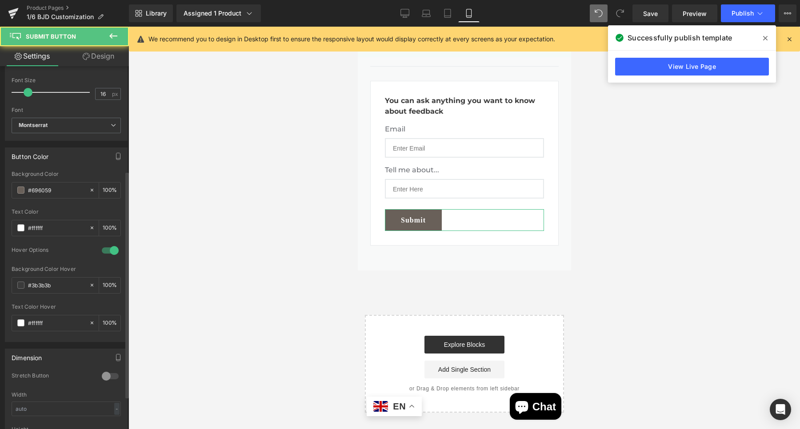
scroll to position [222, 0]
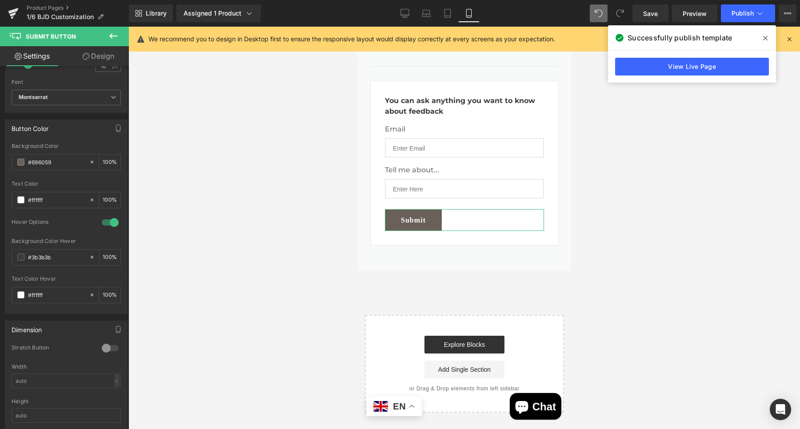
drag, startPoint x: 109, startPoint y: 56, endPoint x: 42, endPoint y: 182, distance: 142.9
click at [108, 56] on link "Design" at bounding box center [98, 56] width 64 height 20
click at [0, 0] on div "Corner" at bounding box center [0, 0] width 0 height 0
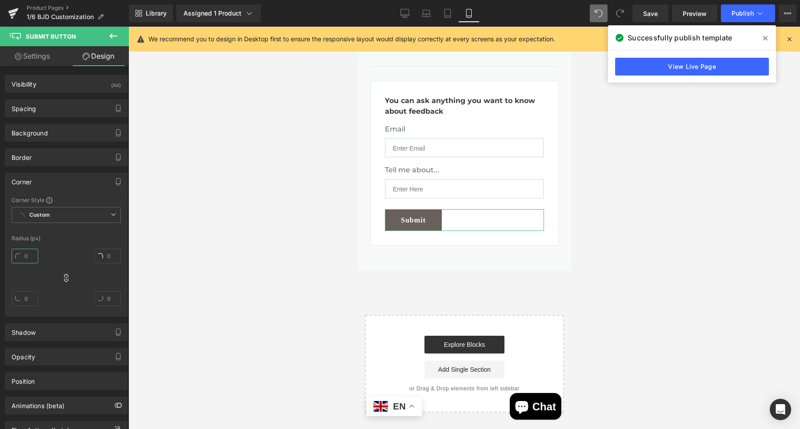
click at [32, 252] on input "text" at bounding box center [25, 256] width 27 height 15
type input "6"
drag, startPoint x: 117, startPoint y: 36, endPoint x: 76, endPoint y: 97, distance: 73.3
click at [116, 36] on icon at bounding box center [113, 36] width 11 height 11
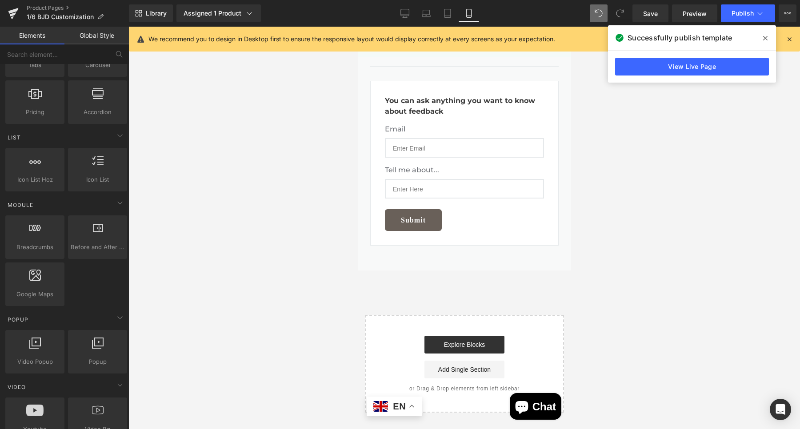
scroll to position [500, 0]
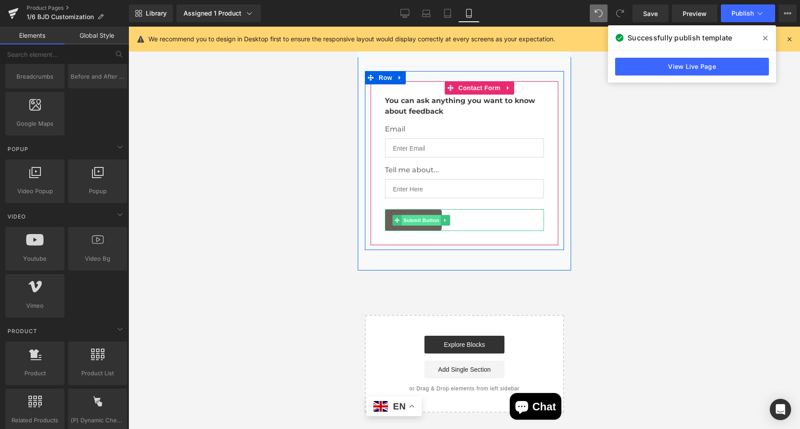
click at [420, 216] on span "Submit Button" at bounding box center [420, 220] width 39 height 11
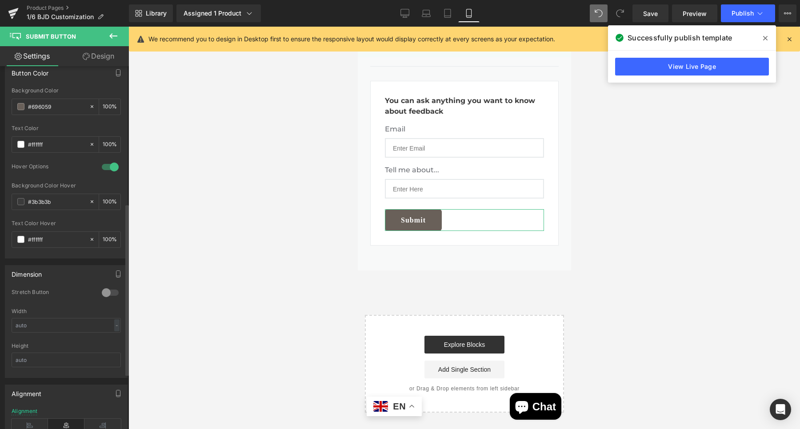
scroll to position [333, 0]
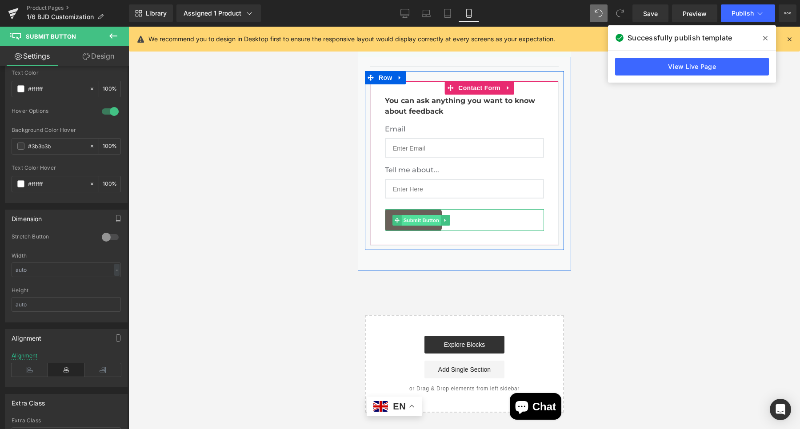
click at [414, 215] on span "Submit Button" at bounding box center [420, 220] width 39 height 11
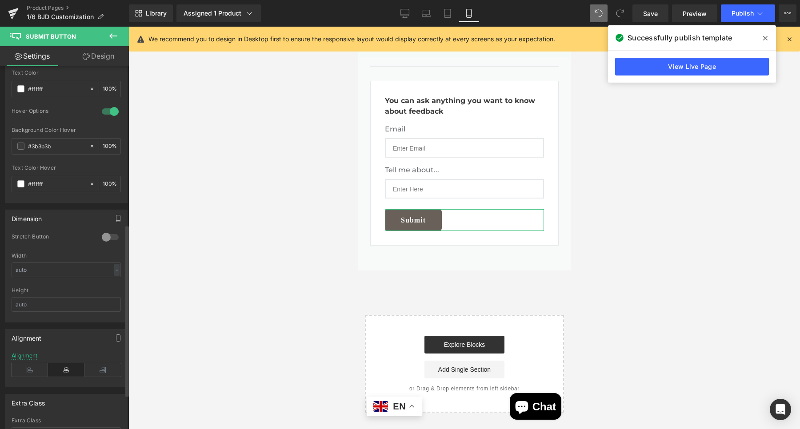
click at [77, 364] on icon at bounding box center [66, 370] width 36 height 13
click at [99, 364] on icon at bounding box center [102, 370] width 36 height 13
click at [61, 364] on icon at bounding box center [66, 370] width 36 height 13
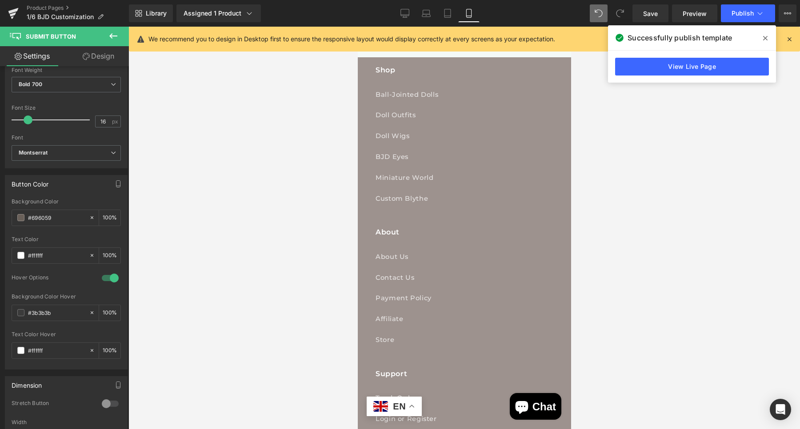
scroll to position [6106, 0]
click at [731, 15] on button "Publish" at bounding box center [748, 13] width 54 height 18
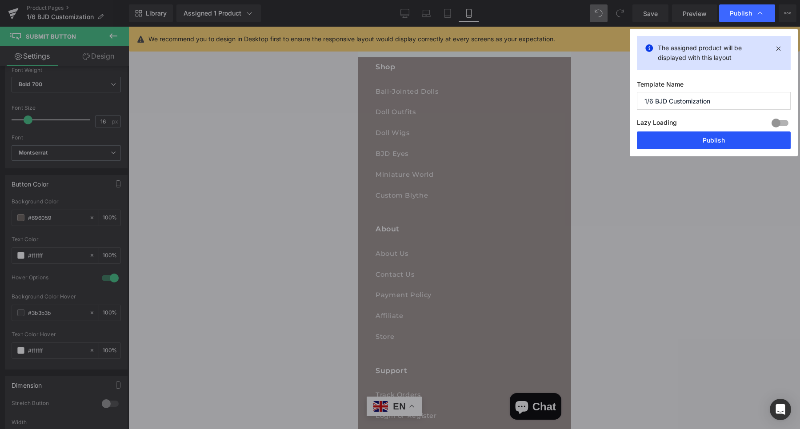
click at [709, 145] on button "Publish" at bounding box center [714, 141] width 154 height 18
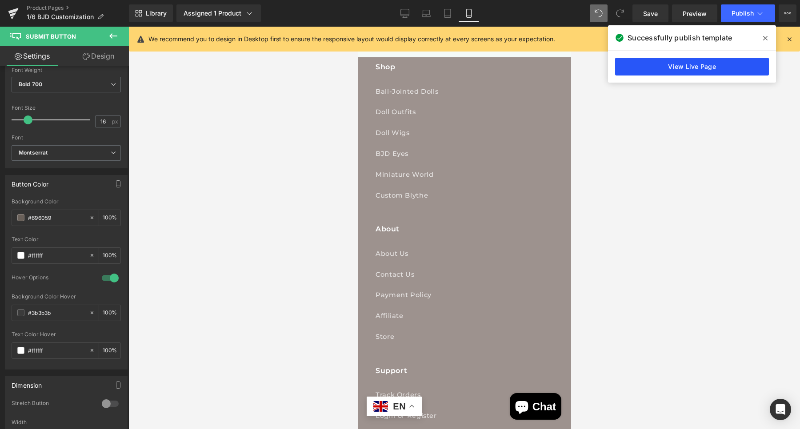
click at [0, 0] on link "View Live Page" at bounding box center [0, 0] width 0 height 0
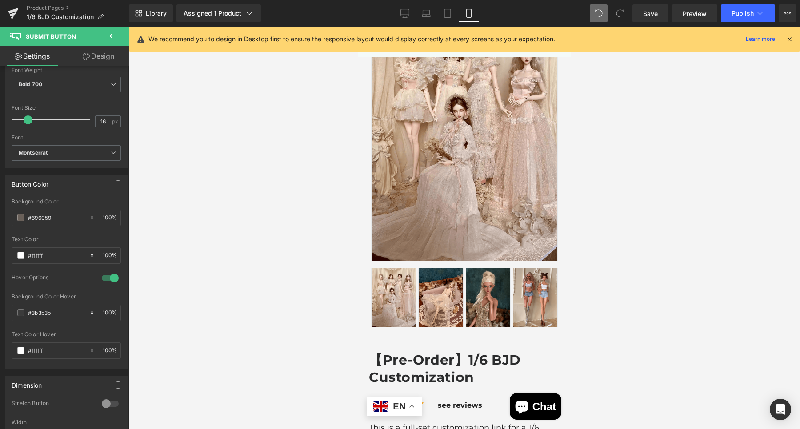
scroll to position [0, 0]
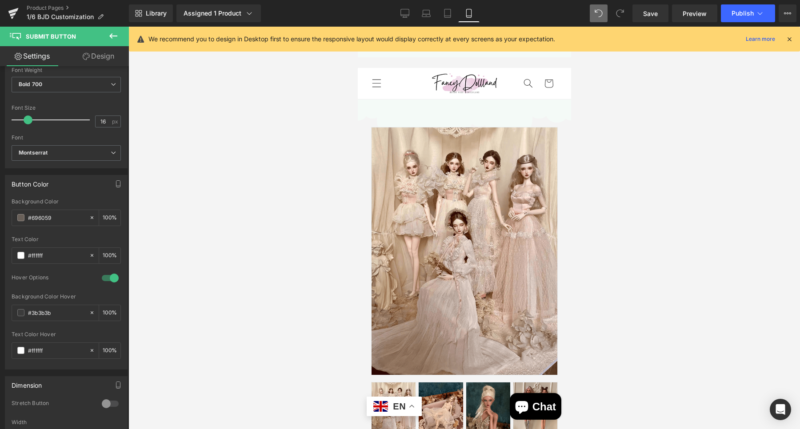
drag, startPoint x: 564, startPoint y: 295, endPoint x: 850, endPoint y: 47, distance: 378.3
click at [63, 9] on link "Product Pages" at bounding box center [78, 7] width 102 height 7
